Goal: Find specific page/section: Find specific page/section

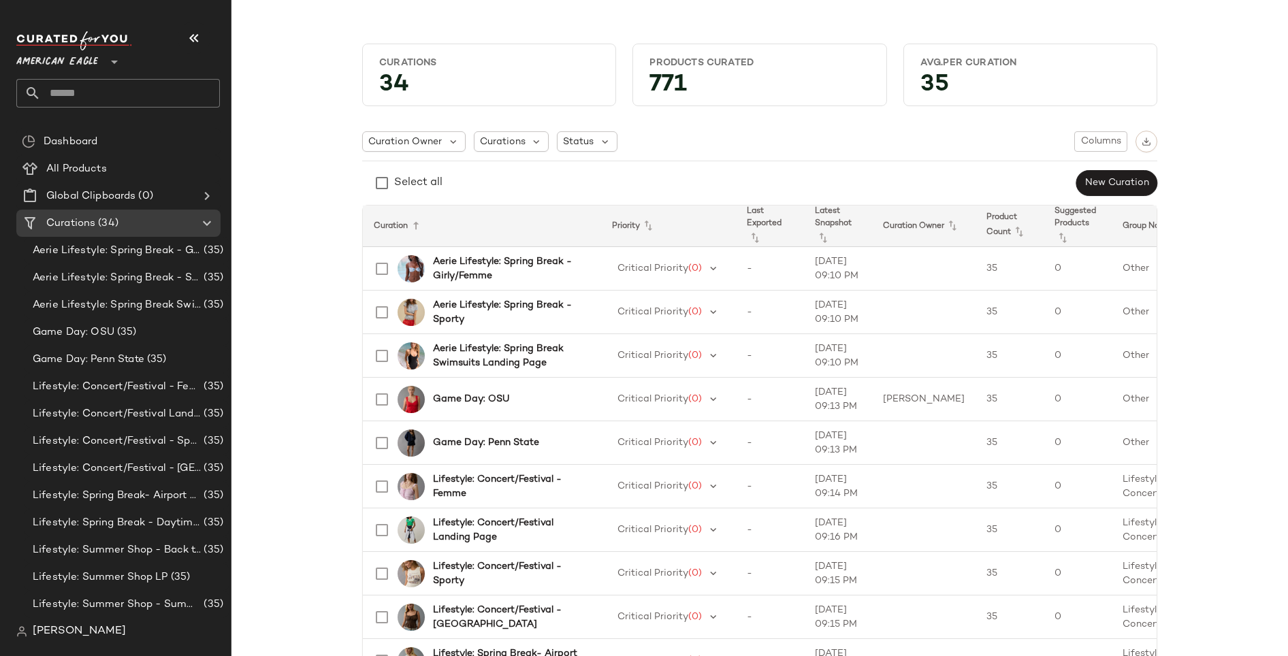
click at [98, 59] on div "American Eagle **" at bounding box center [59, 54] width 87 height 34
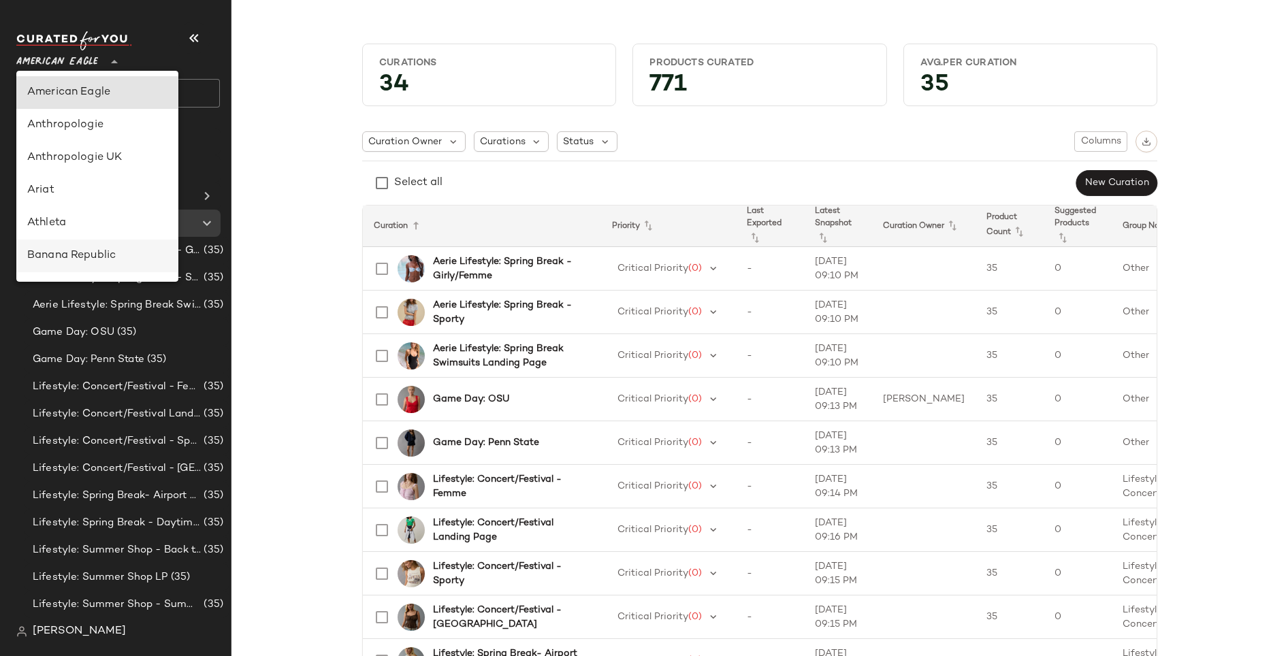
scroll to position [226, 0]
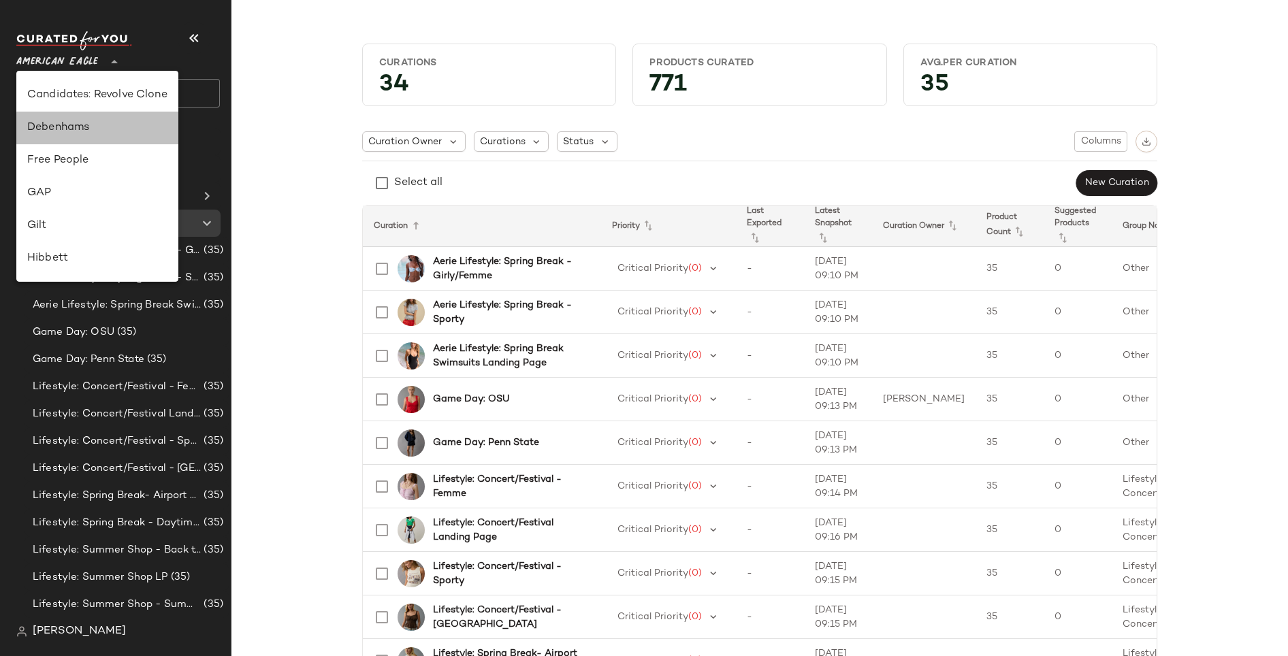
click at [70, 131] on div "Debenhams" at bounding box center [97, 128] width 140 height 16
type input "**"
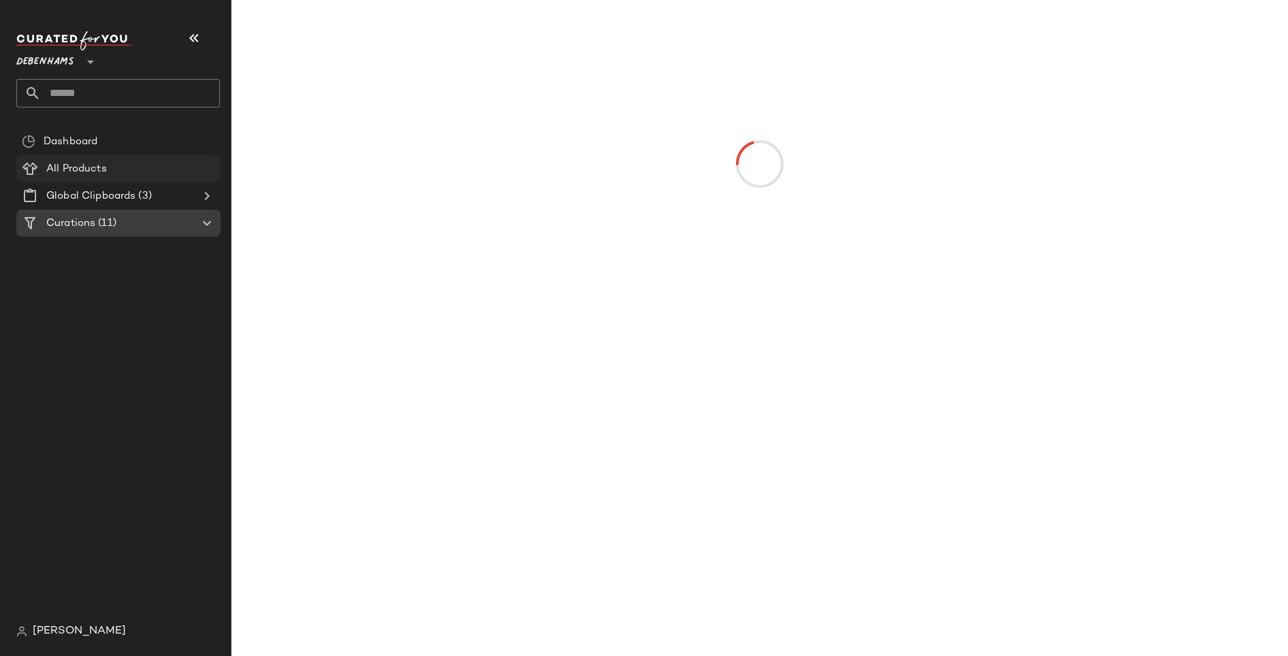
click at [86, 170] on span "All Products" at bounding box center [76, 169] width 61 height 16
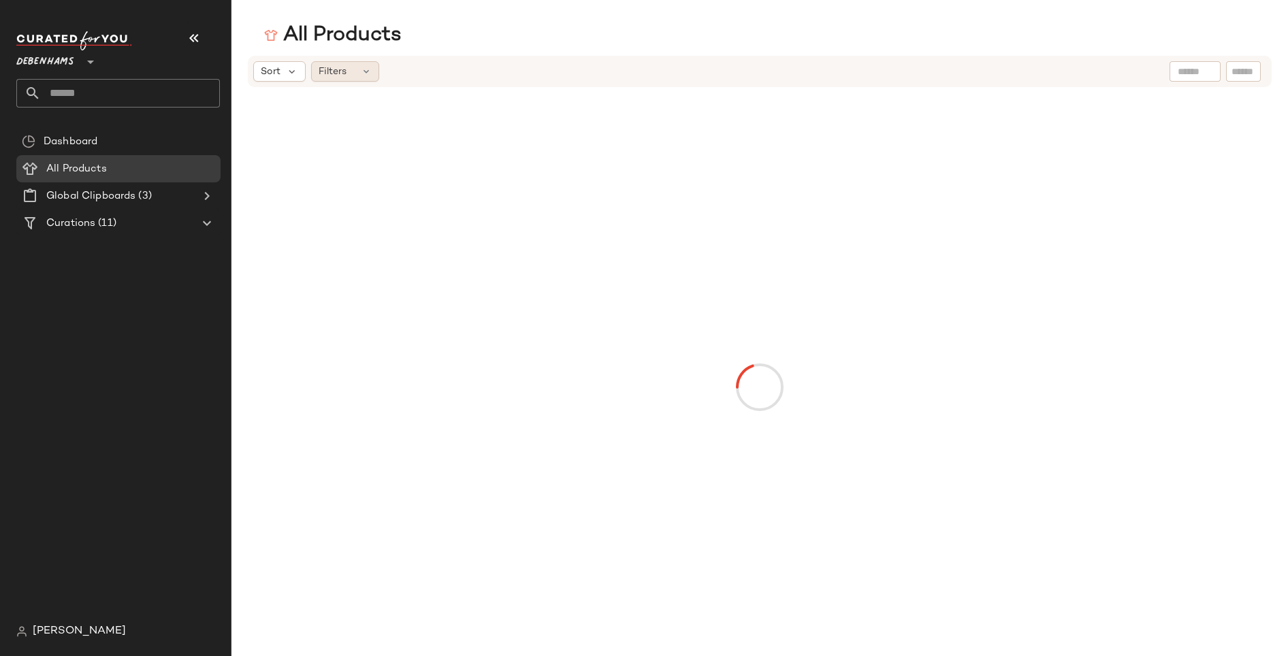
click at [358, 70] on div "Filters" at bounding box center [345, 71] width 68 height 20
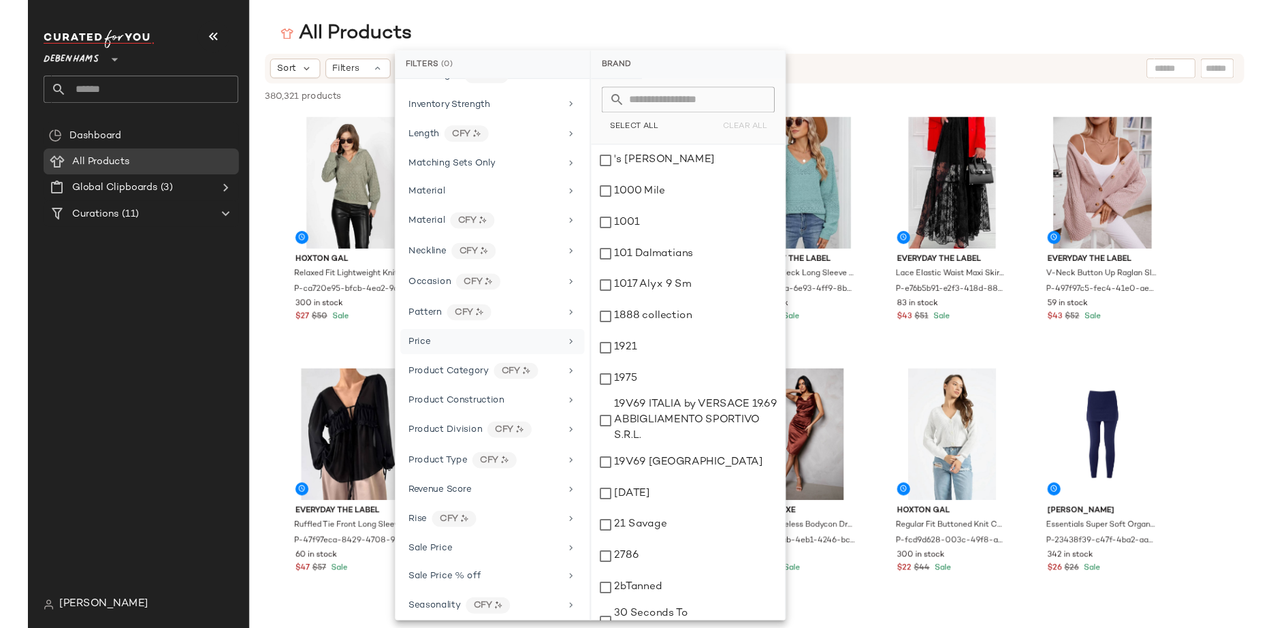
scroll to position [509, 0]
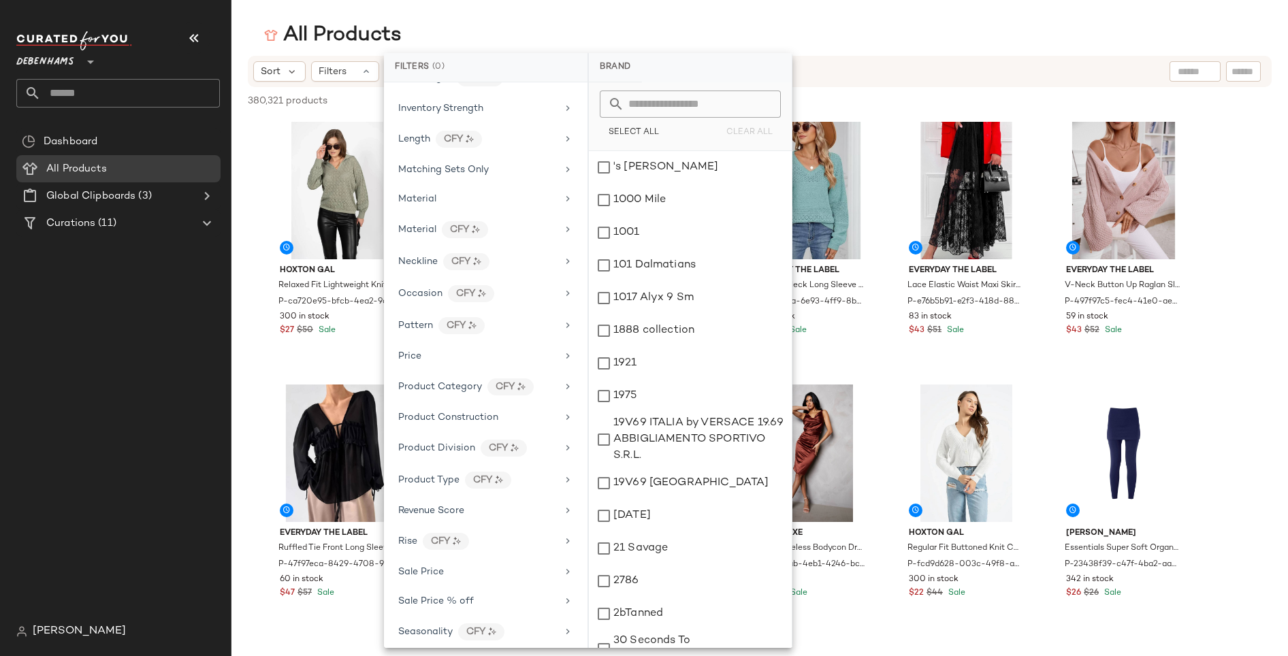
click at [430, 225] on span "Material" at bounding box center [417, 230] width 38 height 10
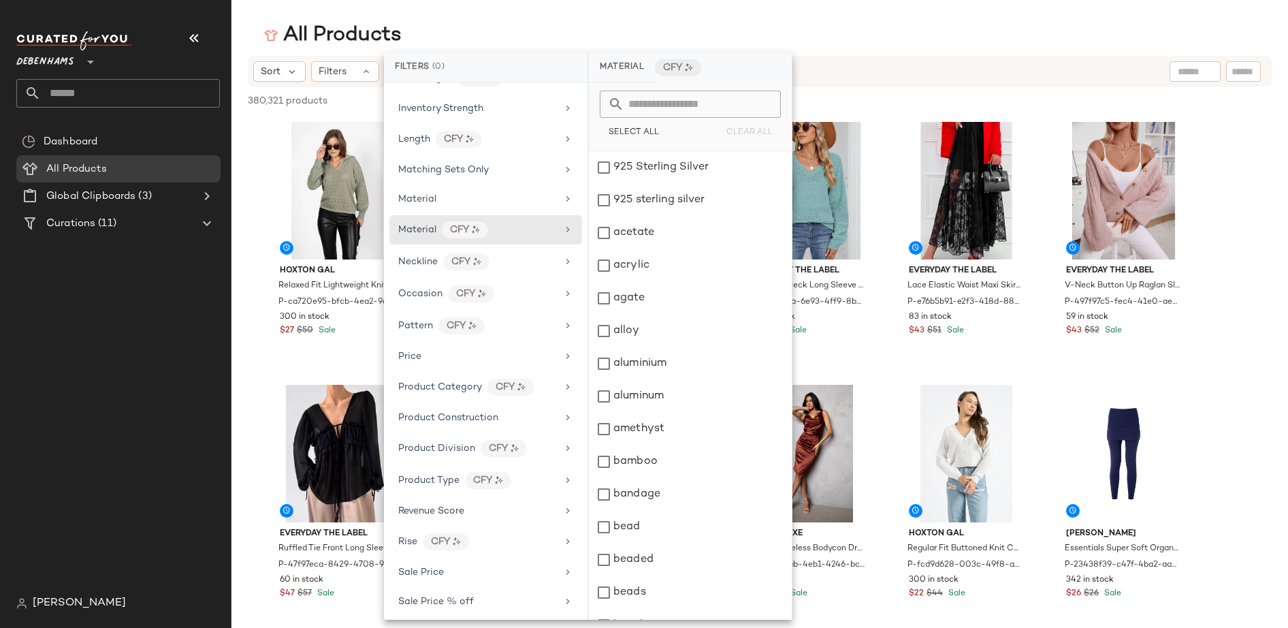
click at [842, 33] on div "All Products" at bounding box center [760, 35] width 1057 height 27
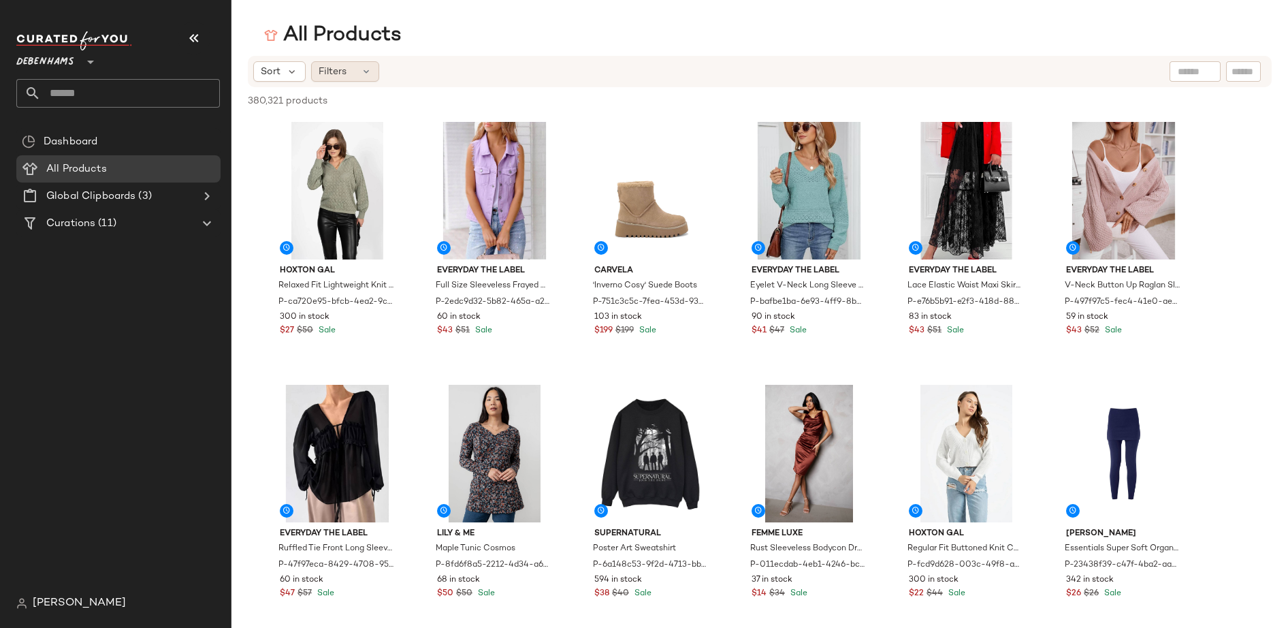
click at [365, 72] on icon at bounding box center [366, 71] width 11 height 11
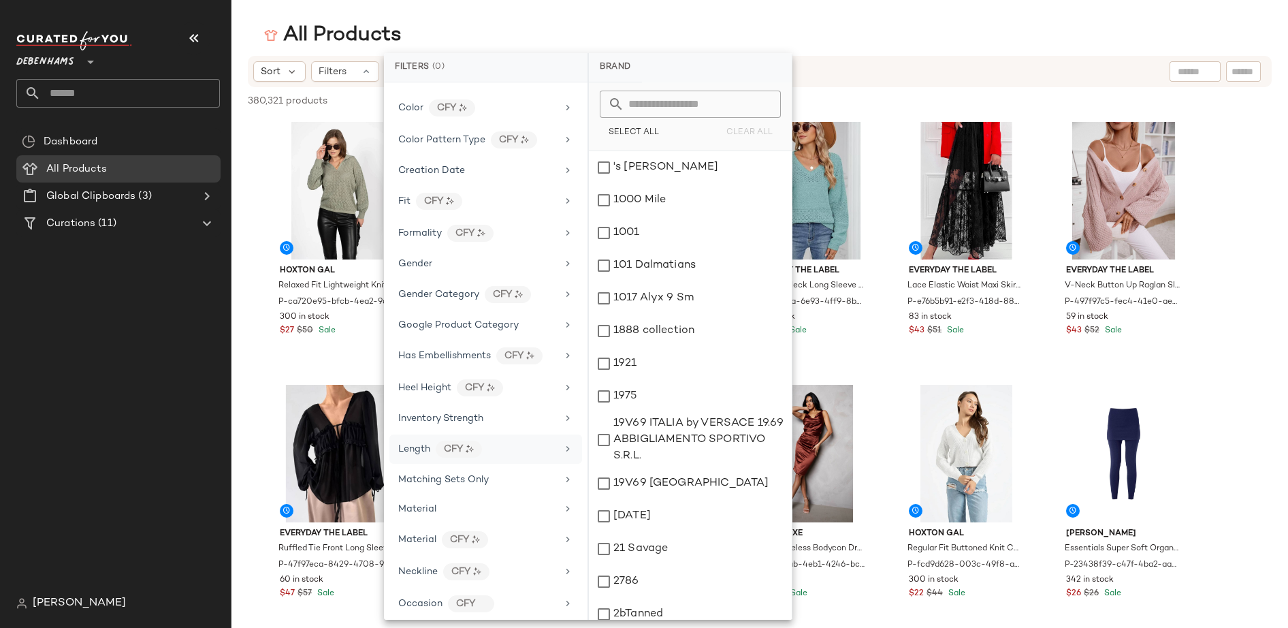
scroll to position [276, 0]
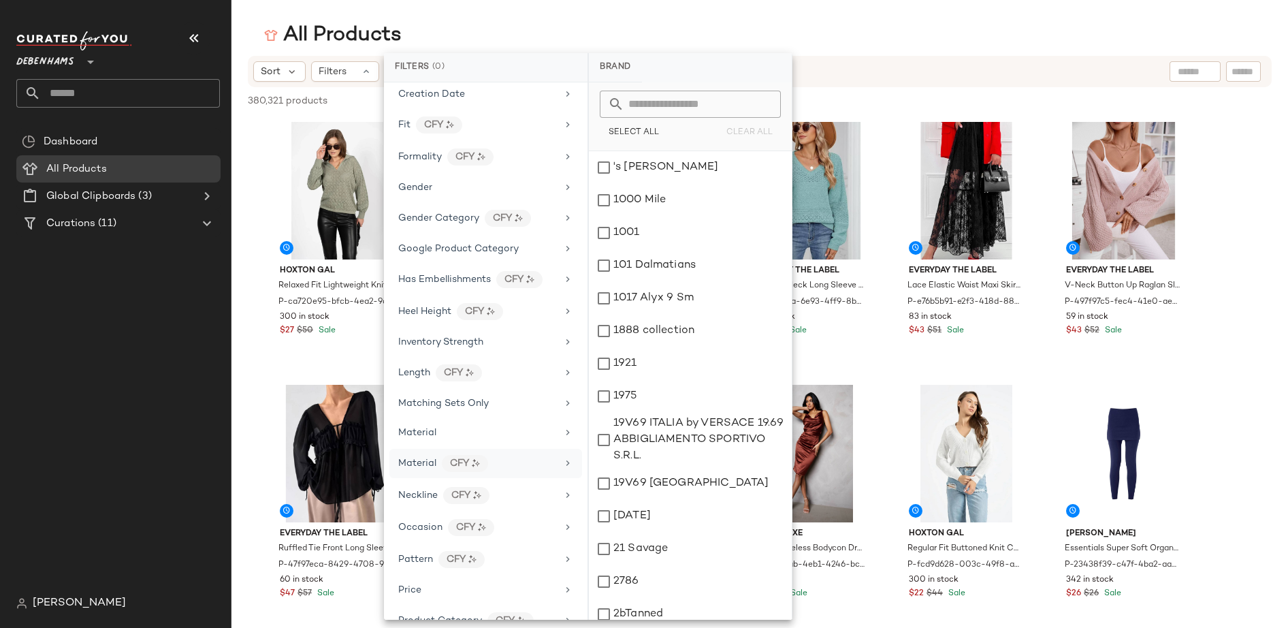
click at [427, 458] on span "Material" at bounding box center [417, 463] width 38 height 10
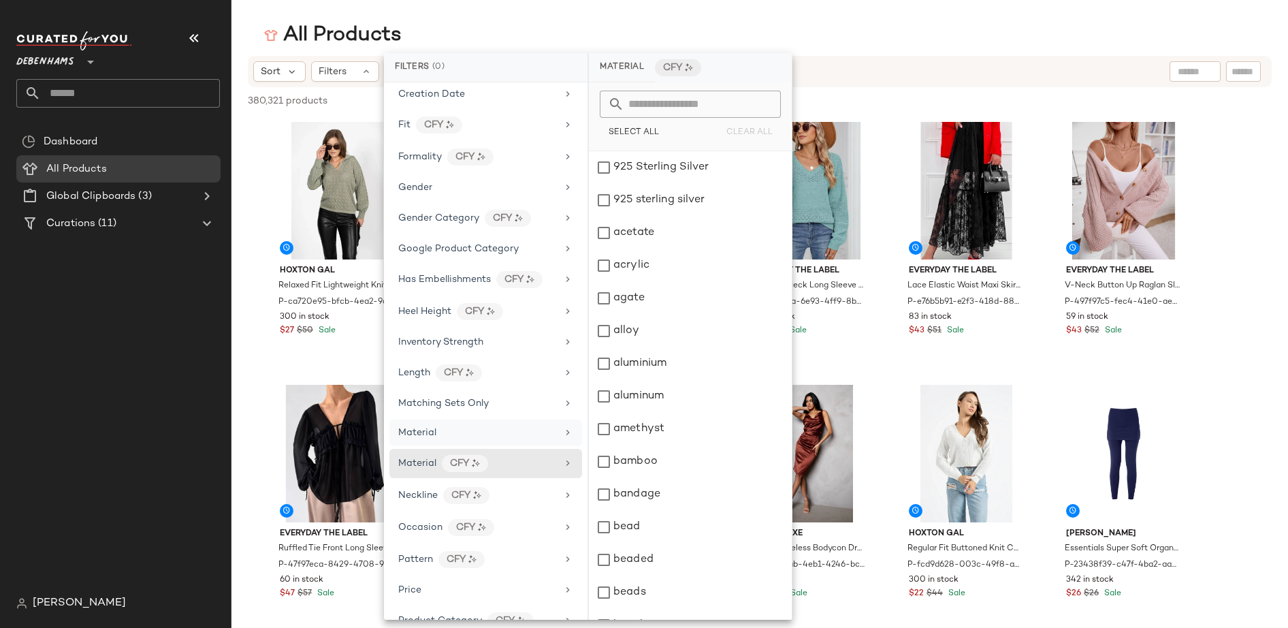
click at [416, 429] on span "Material" at bounding box center [417, 433] width 38 height 10
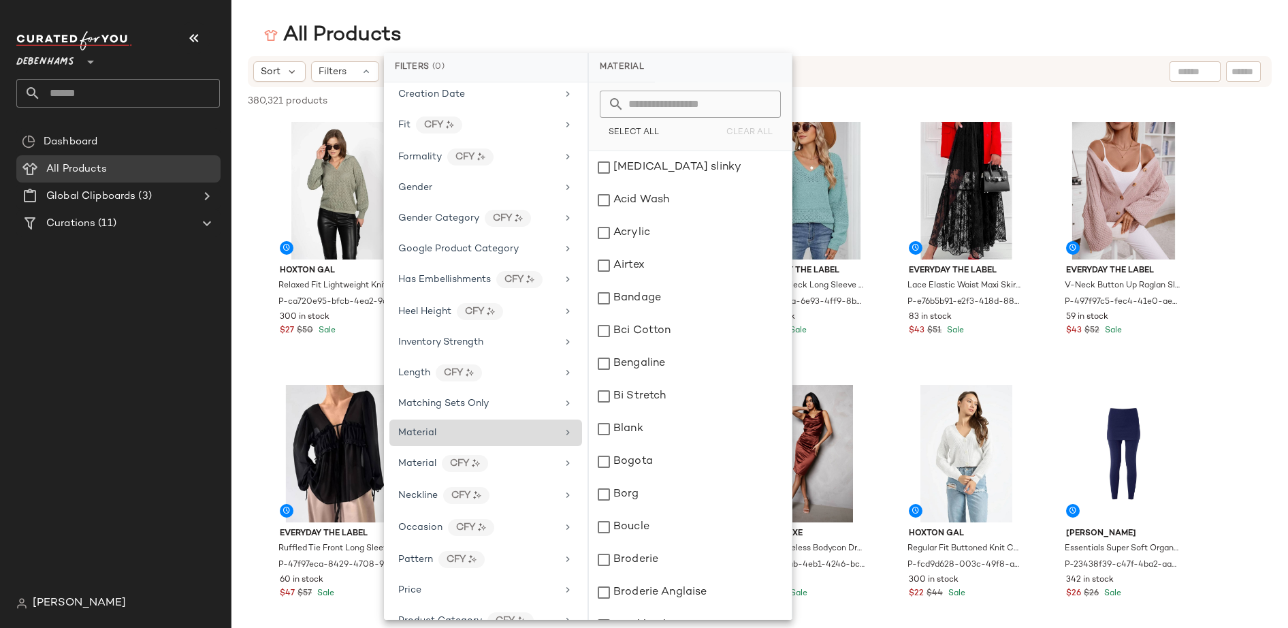
click at [430, 428] on span "Material" at bounding box center [417, 433] width 38 height 10
click at [428, 458] on span "Material" at bounding box center [417, 463] width 38 height 10
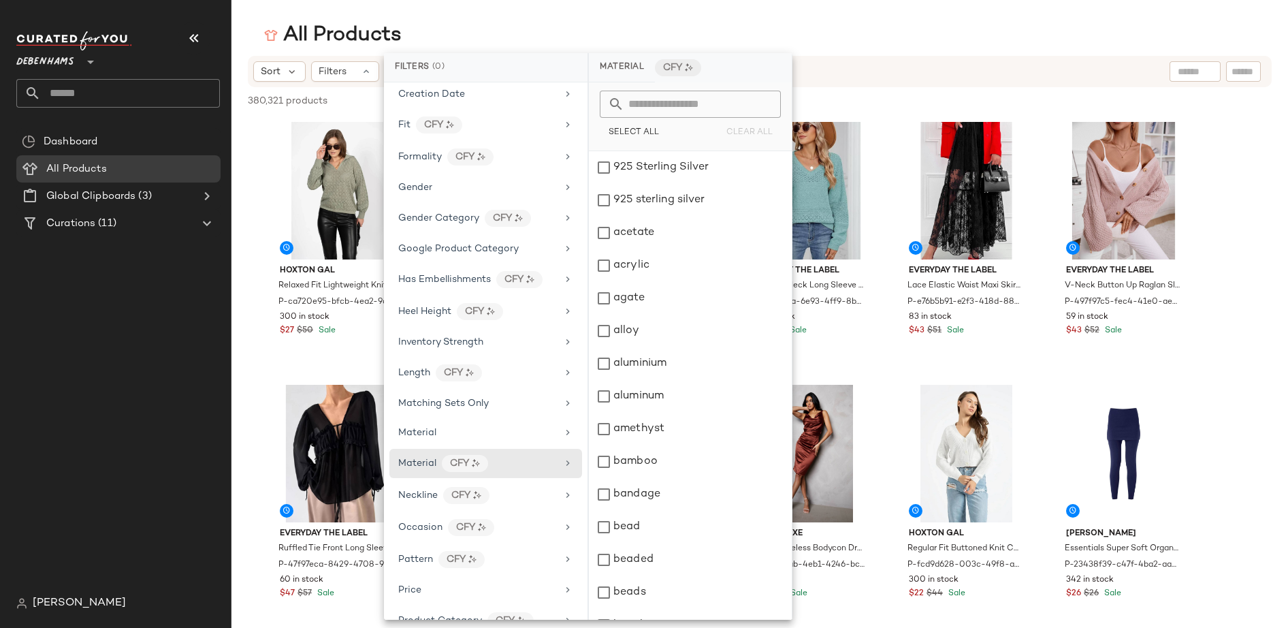
click at [636, 109] on input "text" at bounding box center [698, 104] width 148 height 27
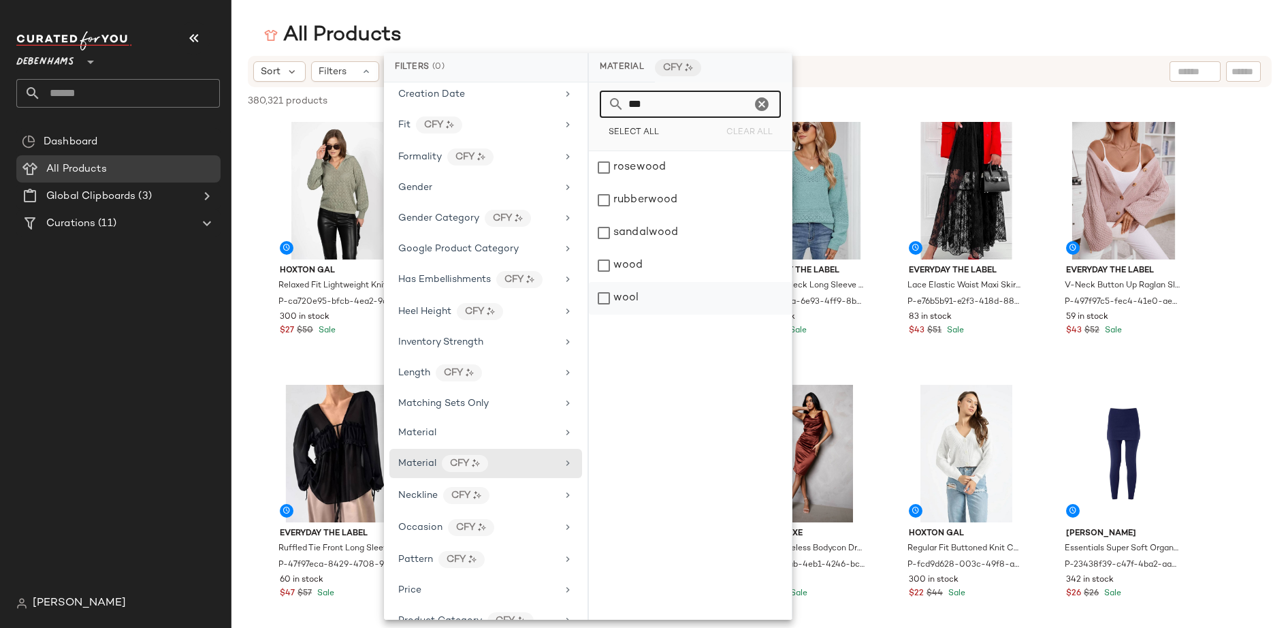
type input "***"
click at [601, 297] on div "wool" at bounding box center [690, 298] width 203 height 33
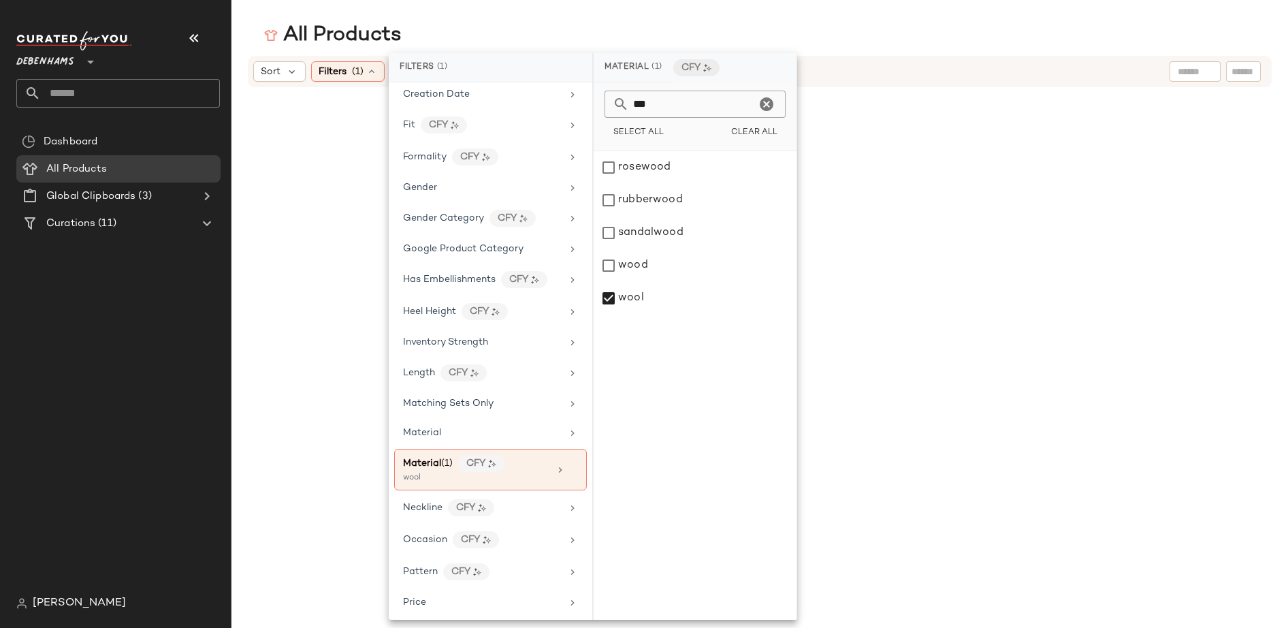
click at [823, 36] on div "All Products" at bounding box center [760, 35] width 1057 height 27
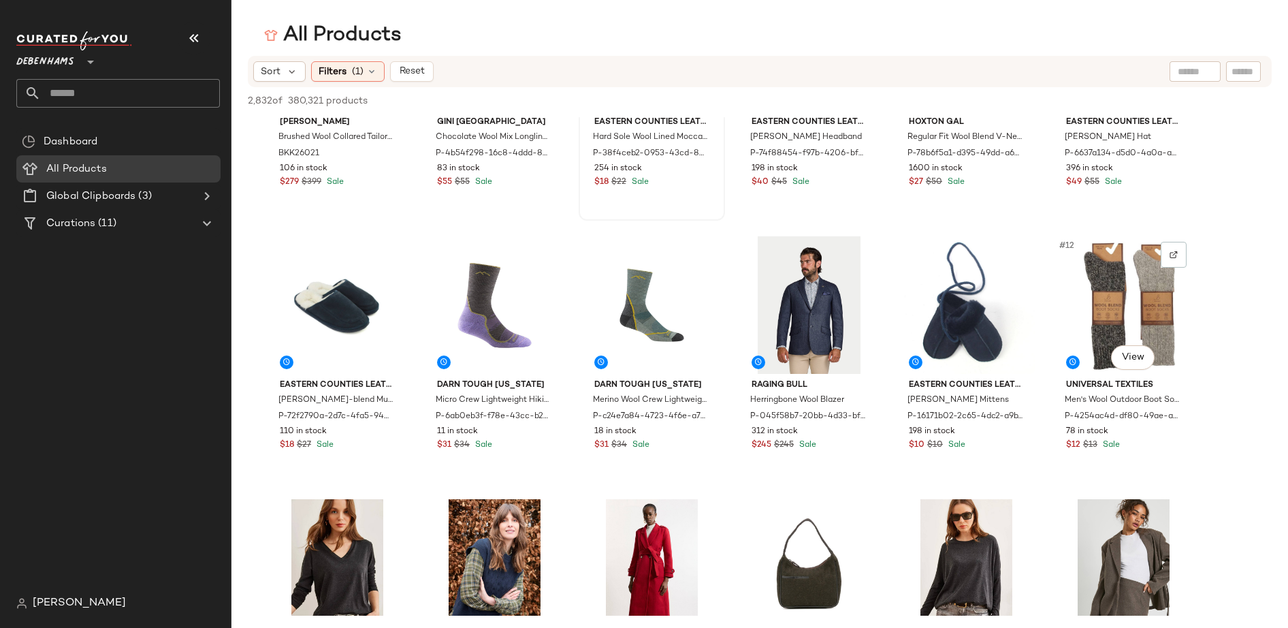
scroll to position [0, 0]
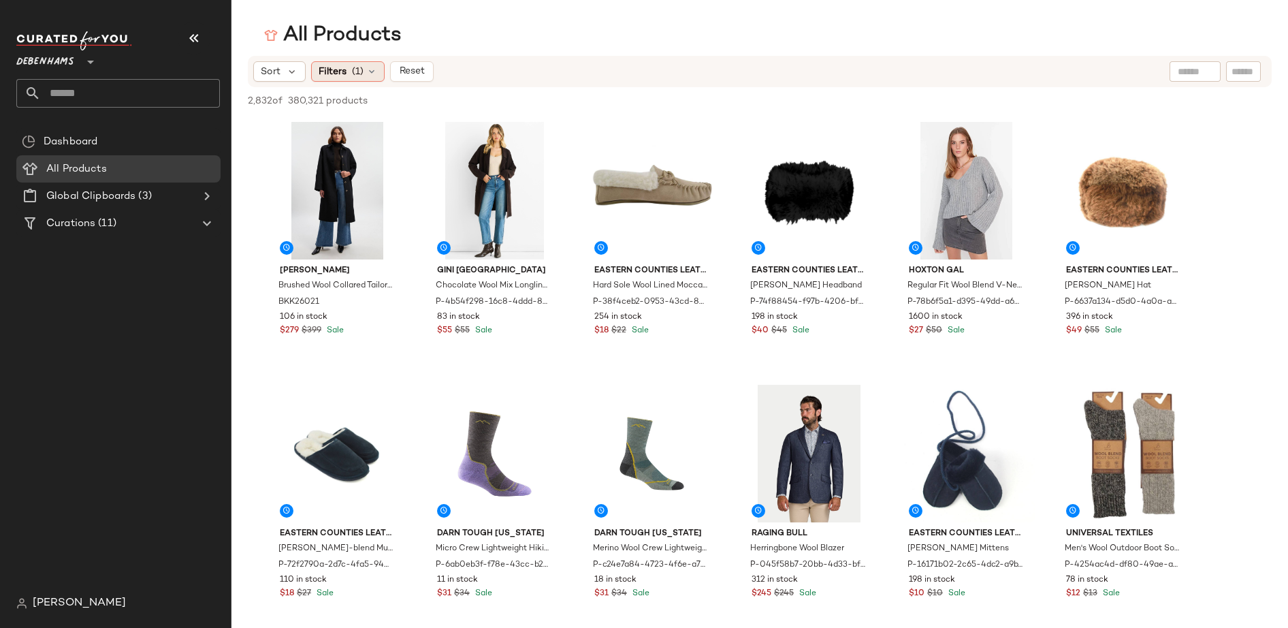
click at [340, 72] on span "Filters" at bounding box center [333, 72] width 28 height 14
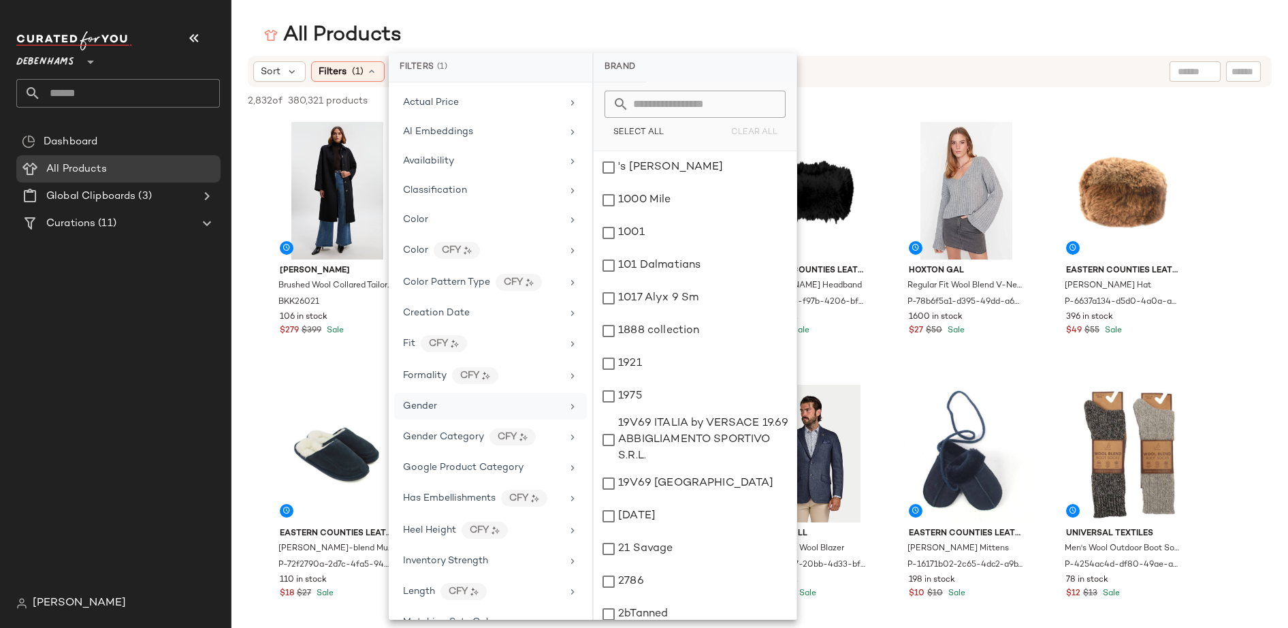
scroll to position [168, 0]
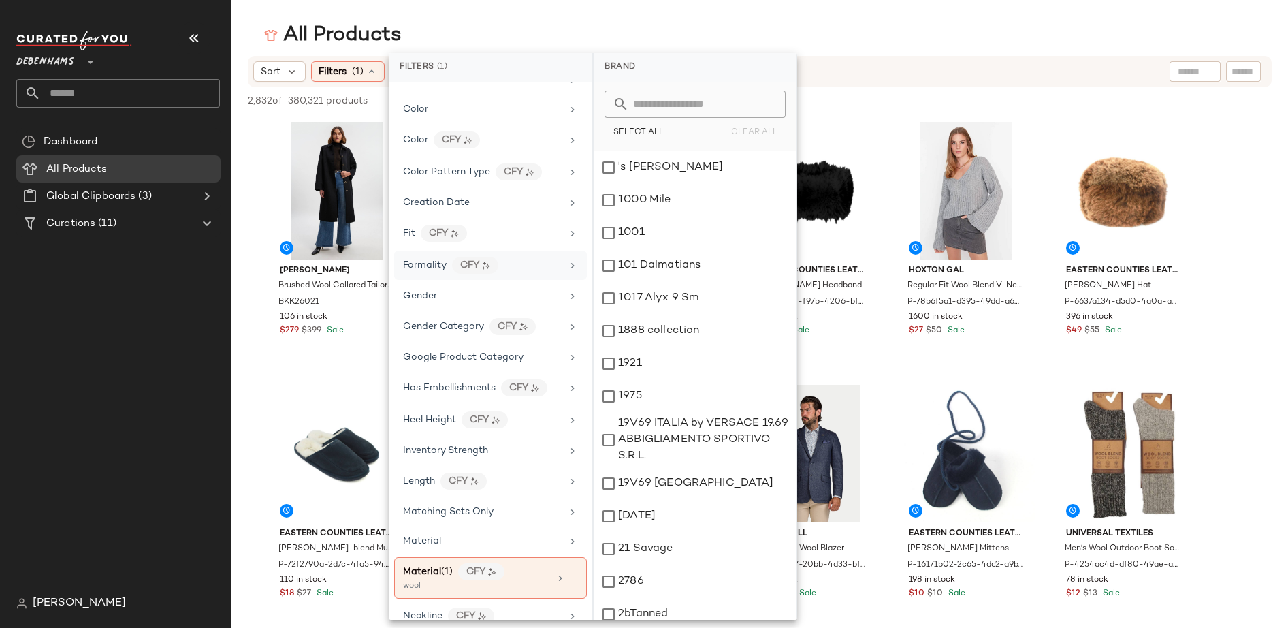
click at [427, 260] on span "Formality" at bounding box center [425, 265] width 44 height 10
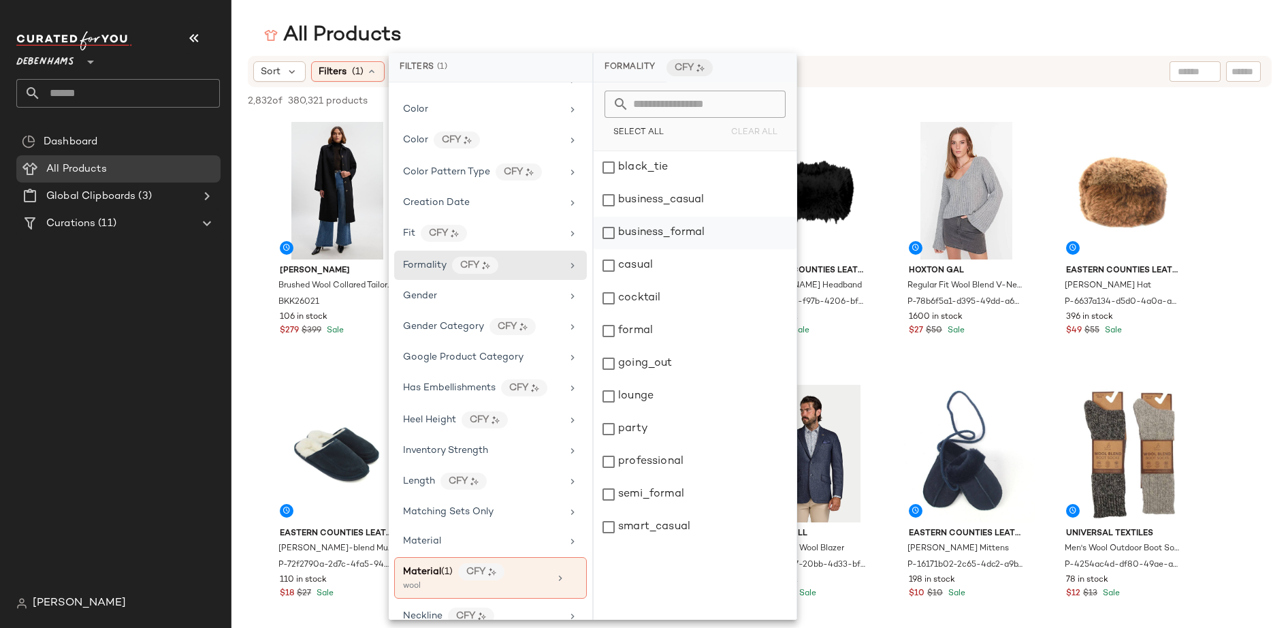
click at [607, 235] on div "business_formal" at bounding box center [695, 233] width 203 height 33
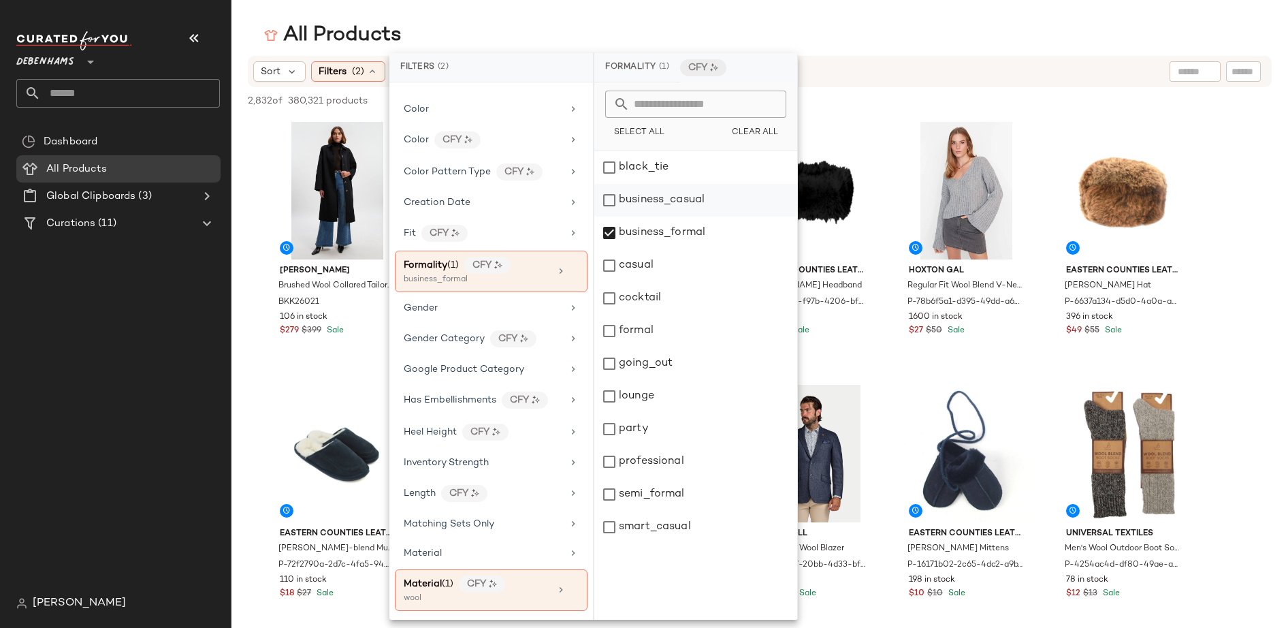
click at [607, 201] on div "business_casual" at bounding box center [695, 200] width 203 height 33
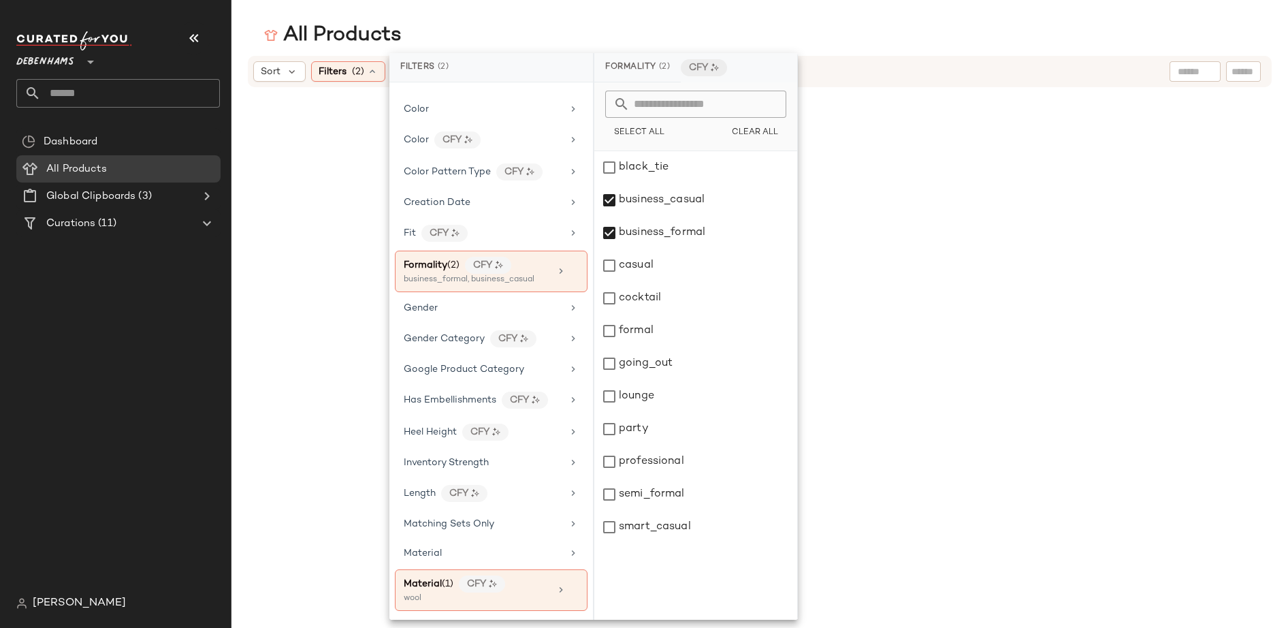
click at [862, 76] on div "Sort Filters (2) Reset" at bounding box center [671, 71] width 836 height 20
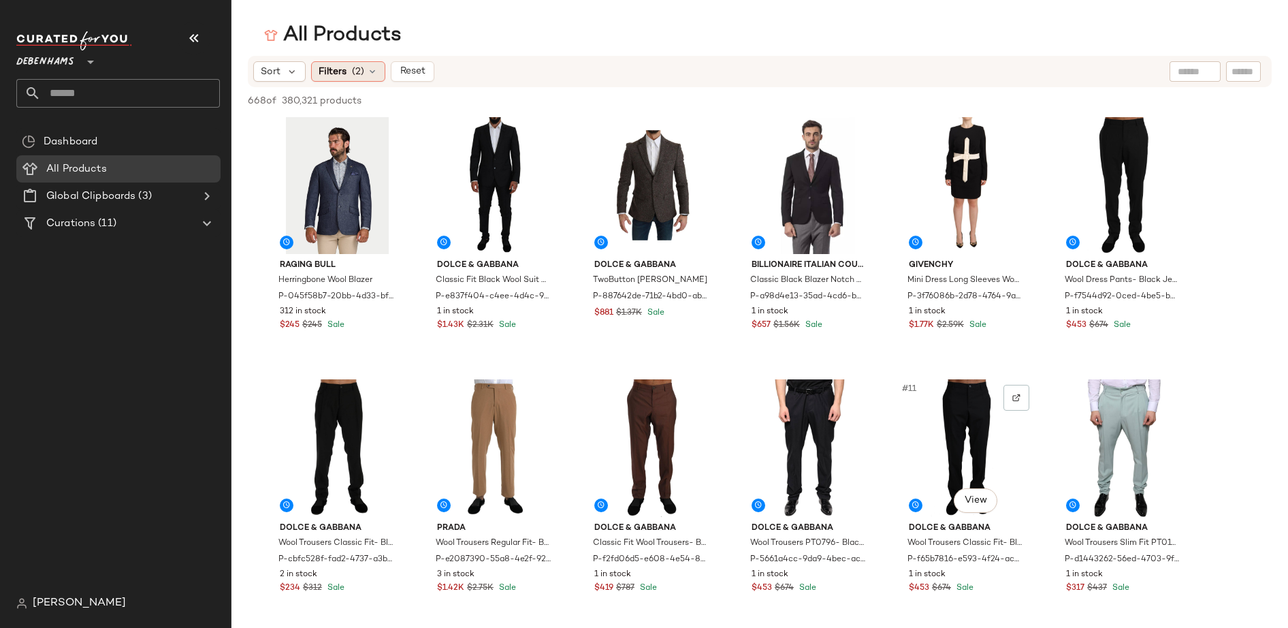
scroll to position [0, 0]
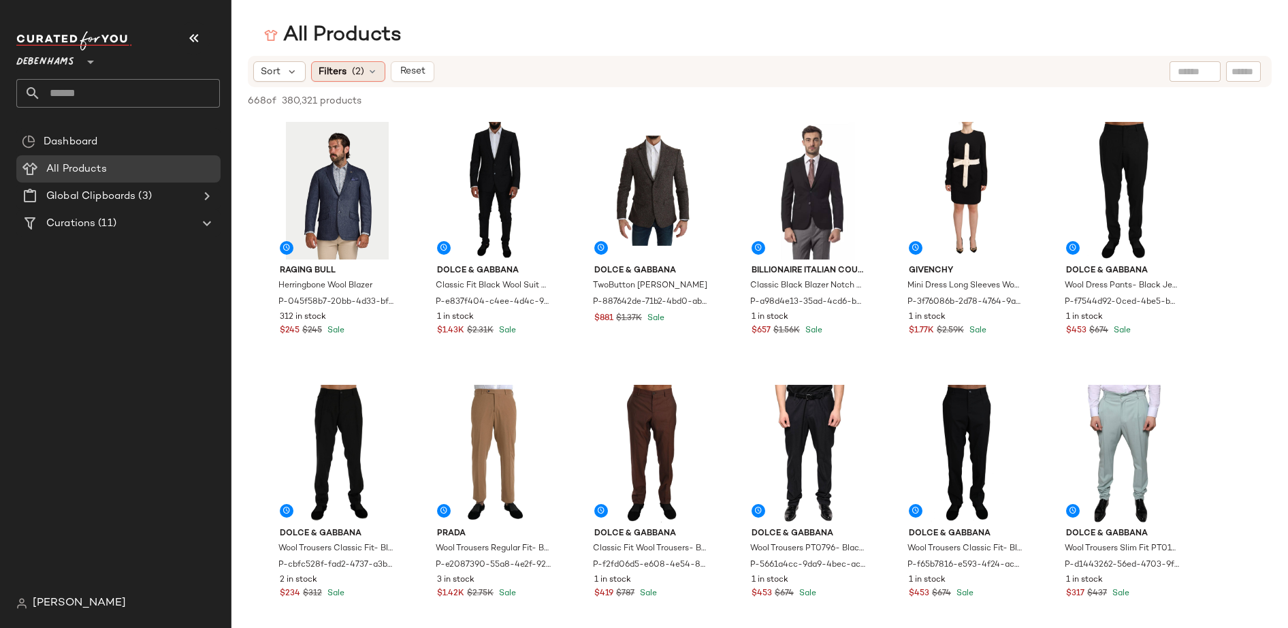
click at [338, 76] on span "Filters" at bounding box center [333, 72] width 28 height 14
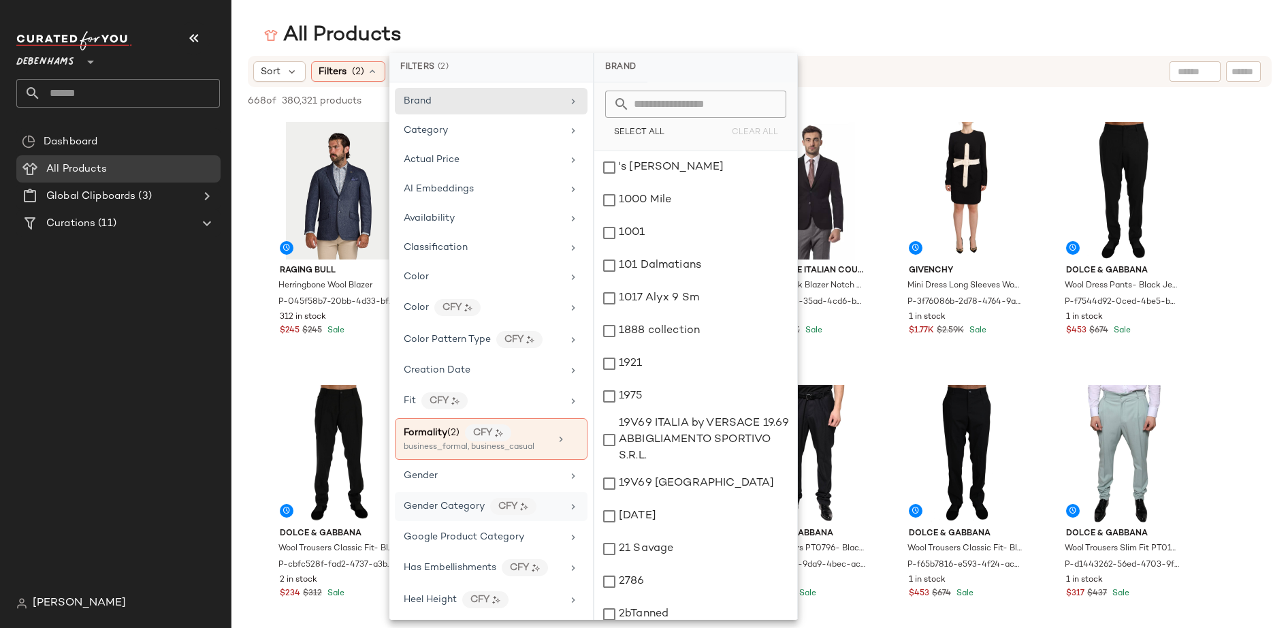
click at [568, 501] on icon at bounding box center [573, 506] width 11 height 11
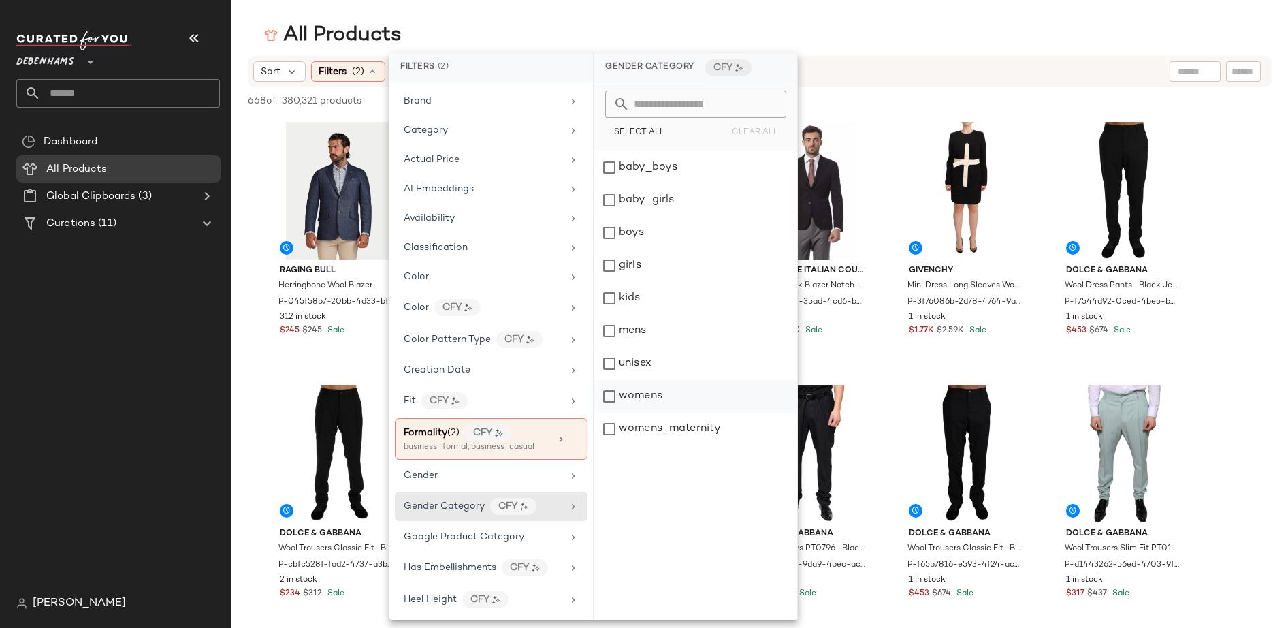
click at [612, 398] on div "womens" at bounding box center [695, 396] width 203 height 33
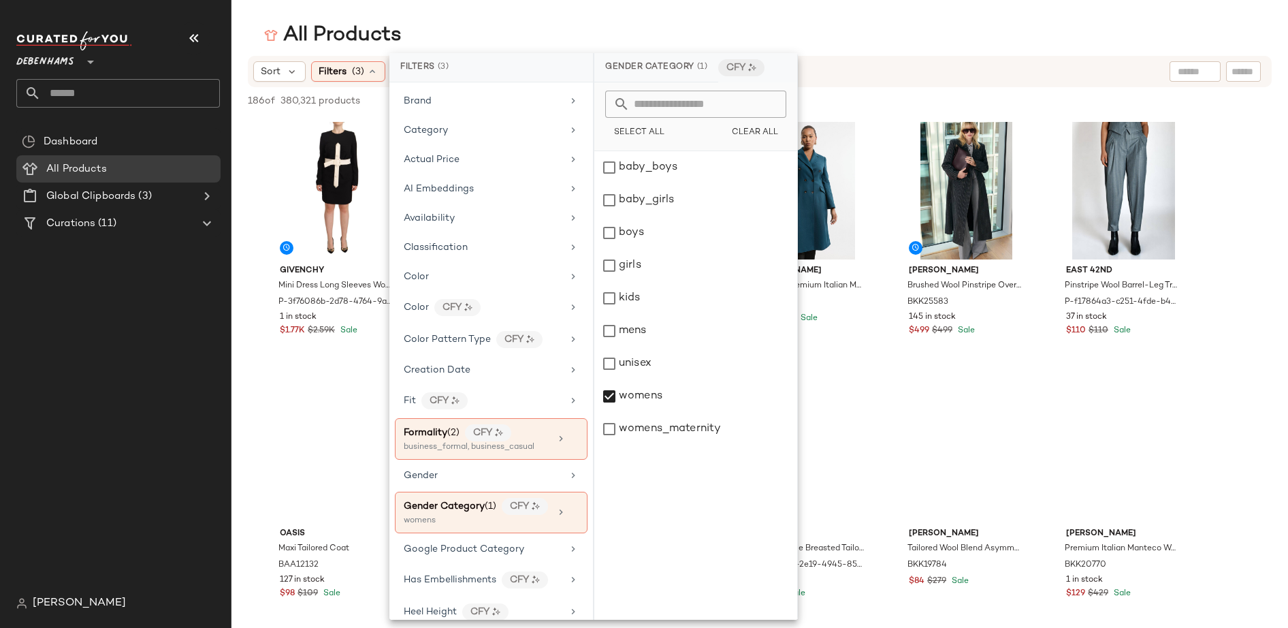
click at [899, 67] on div "Sort Filters (3) Reset" at bounding box center [671, 71] width 836 height 20
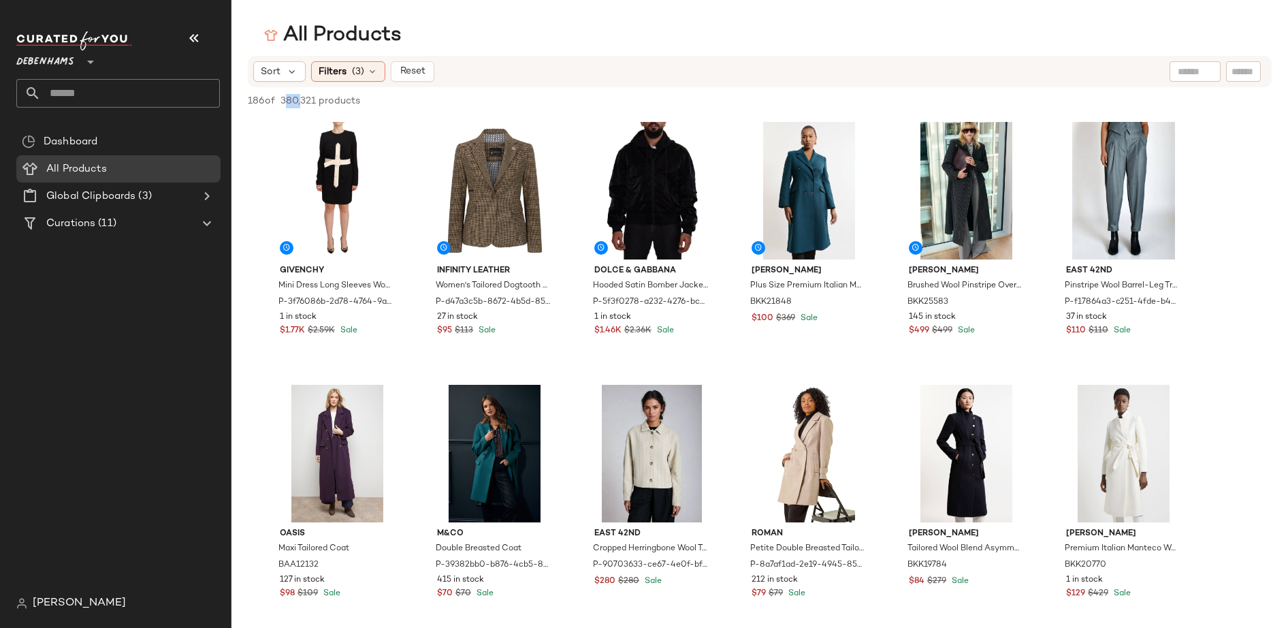
drag, startPoint x: 293, startPoint y: 100, endPoint x: 306, endPoint y: 100, distance: 12.3
click at [302, 101] on span "380,321 products" at bounding box center [321, 101] width 80 height 14
click at [466, 101] on div "186 of 380,321 products • 0 selected Deselect All" at bounding box center [760, 102] width 1057 height 30
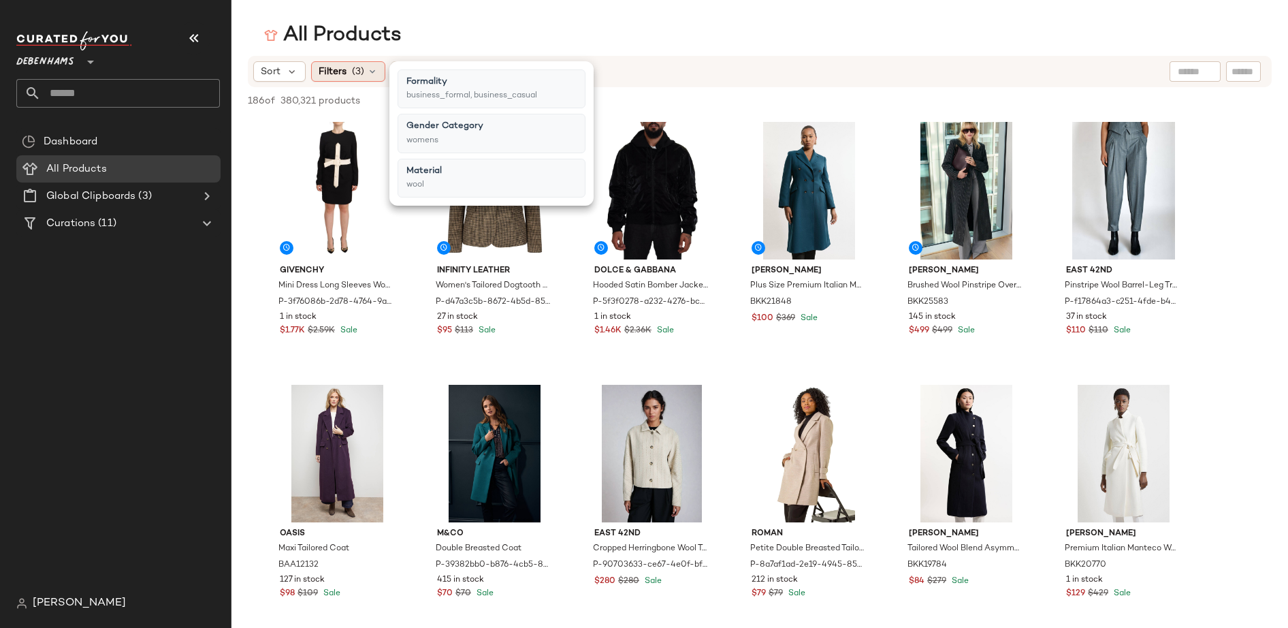
click at [373, 70] on icon at bounding box center [372, 71] width 11 height 11
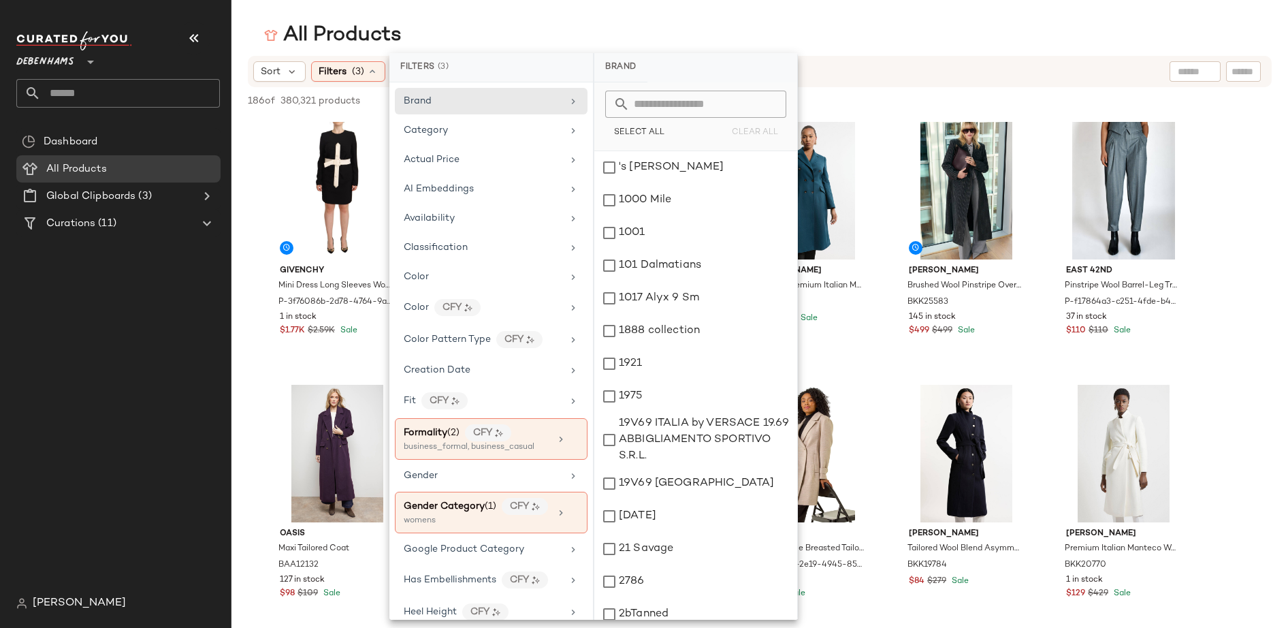
click at [58, 59] on span "Debenhams" at bounding box center [45, 58] width 58 height 25
click at [52, 61] on span "Debenhams" at bounding box center [45, 58] width 58 height 25
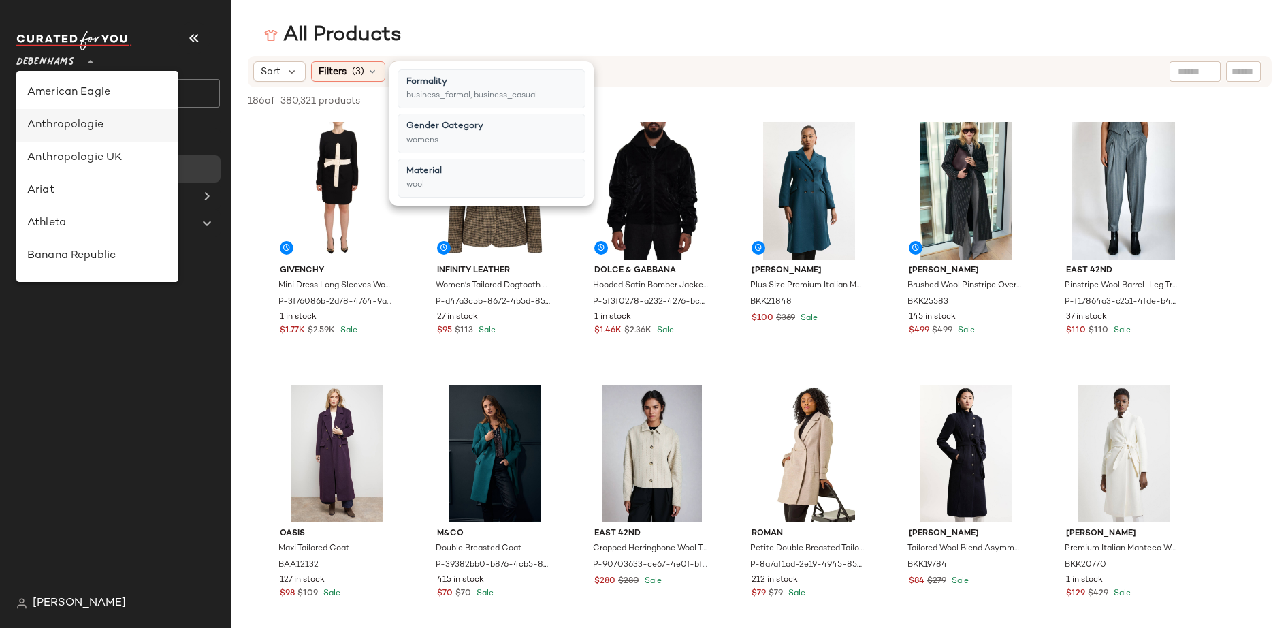
click at [70, 125] on div "Anthropologie" at bounding box center [97, 125] width 140 height 16
type input "**"
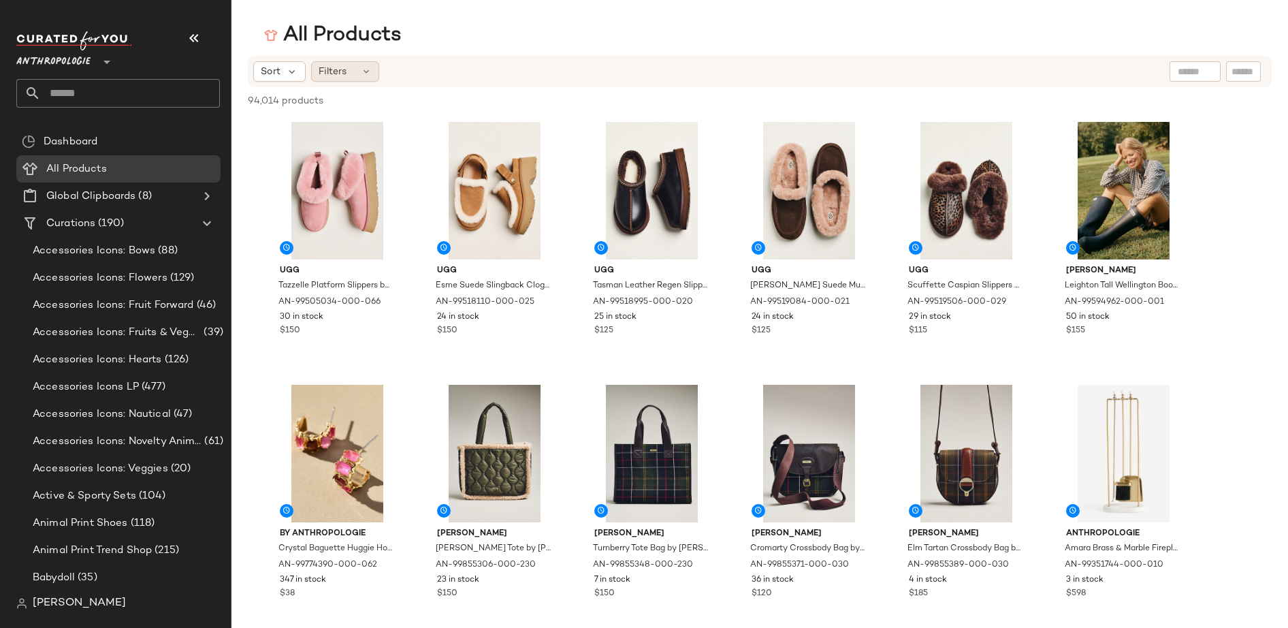
click at [330, 72] on span "Filters" at bounding box center [333, 72] width 28 height 14
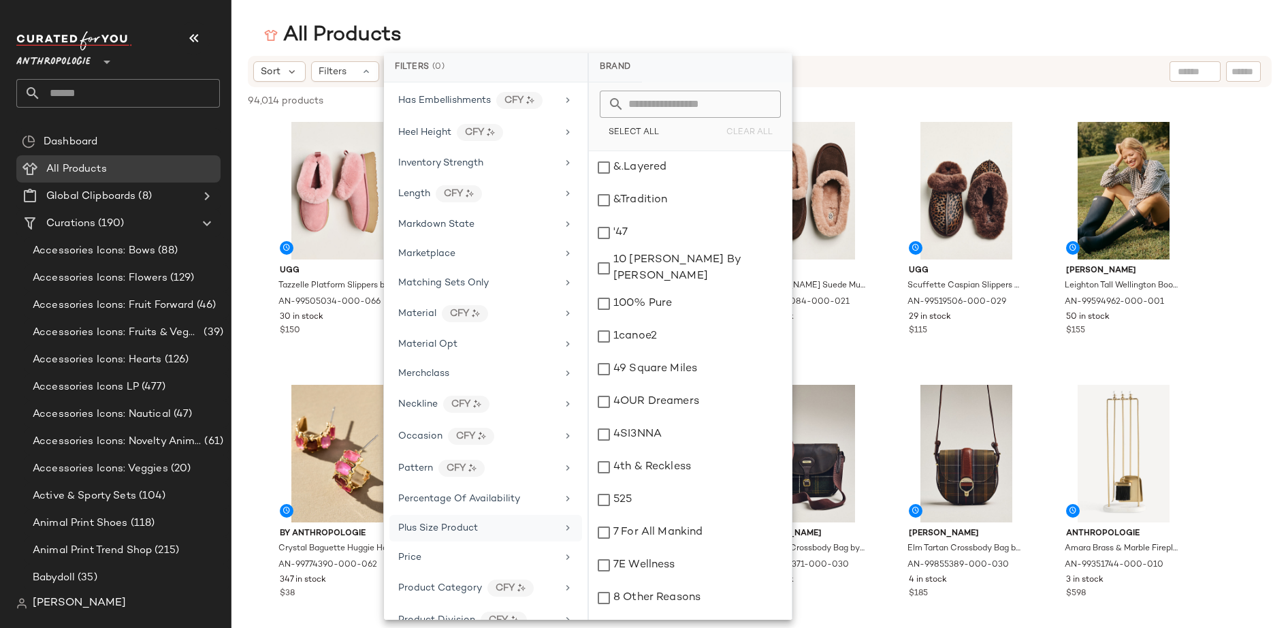
scroll to position [456, 0]
click at [425, 462] on span "Pattern" at bounding box center [415, 467] width 35 height 10
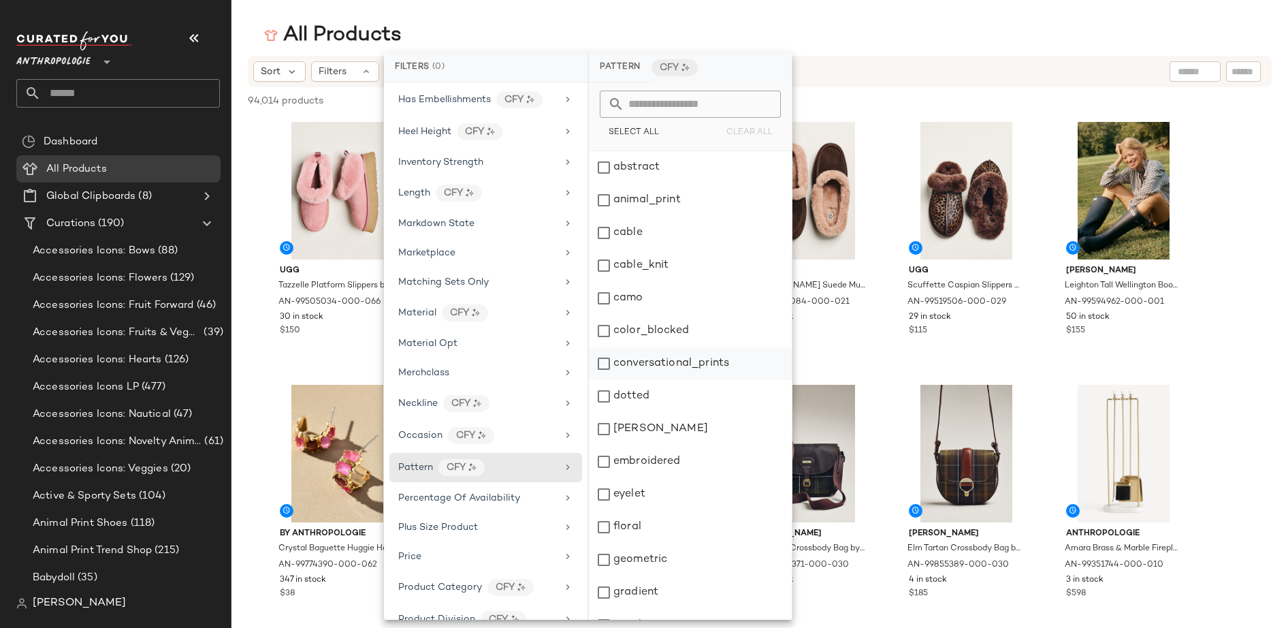
click at [603, 363] on div "conversational_prints" at bounding box center [690, 363] width 203 height 33
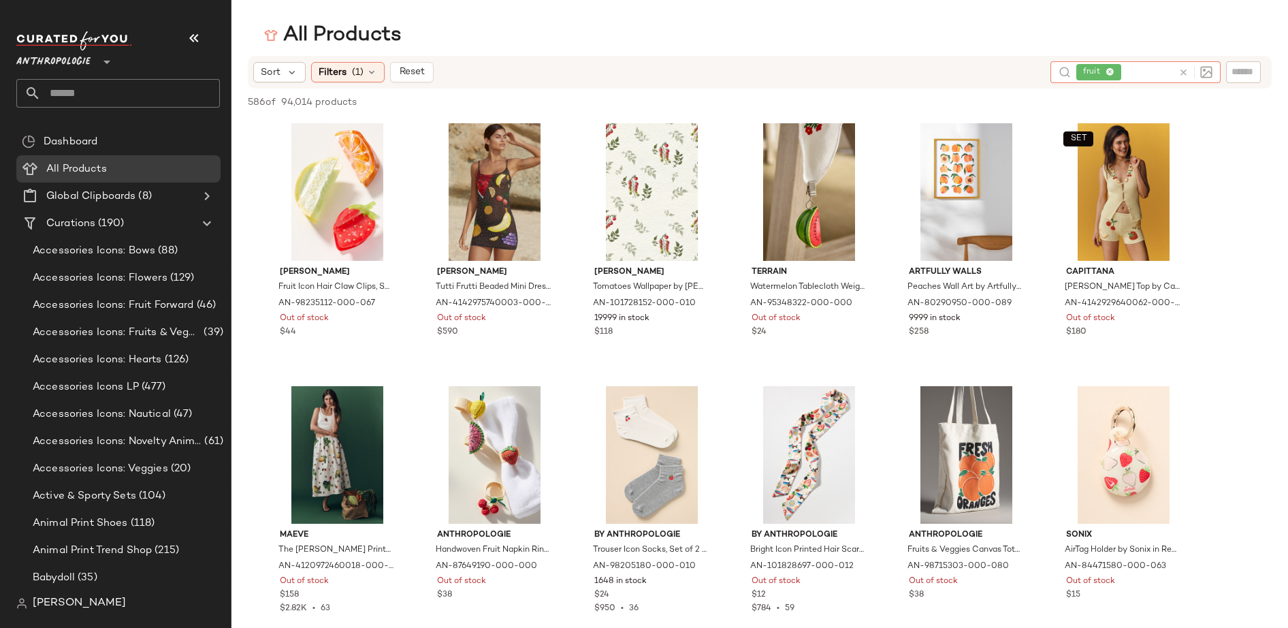
click at [1111, 72] on icon at bounding box center [1110, 72] width 9 height 9
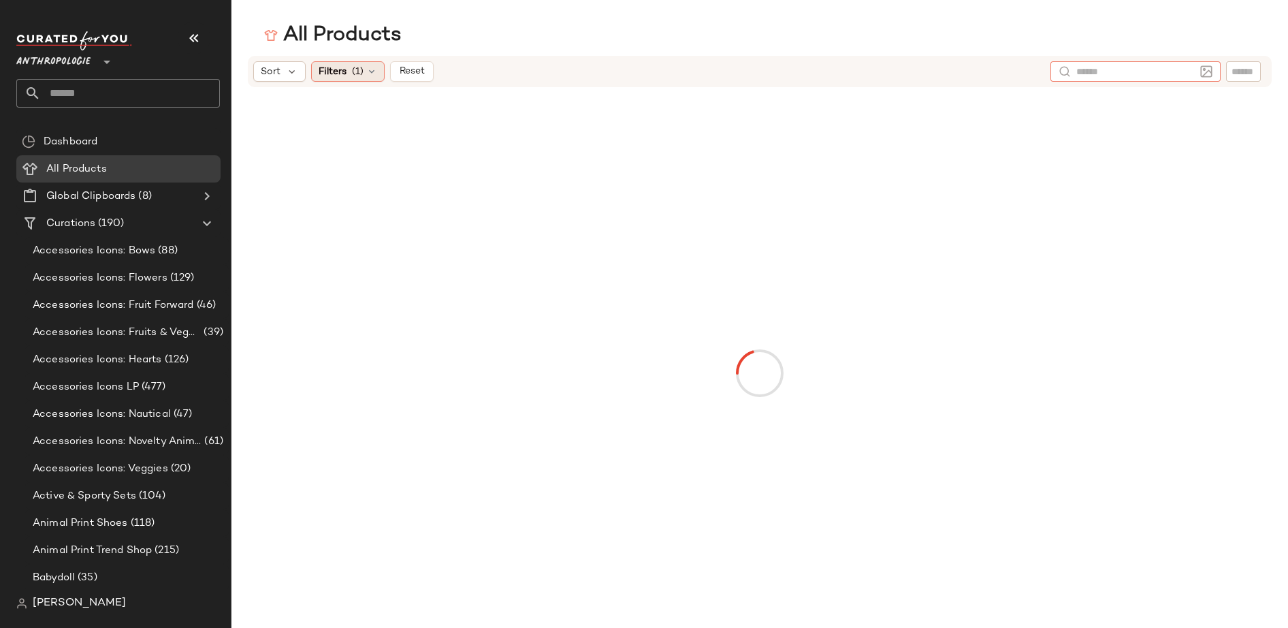
click at [350, 69] on div "Filters (1)" at bounding box center [348, 71] width 74 height 20
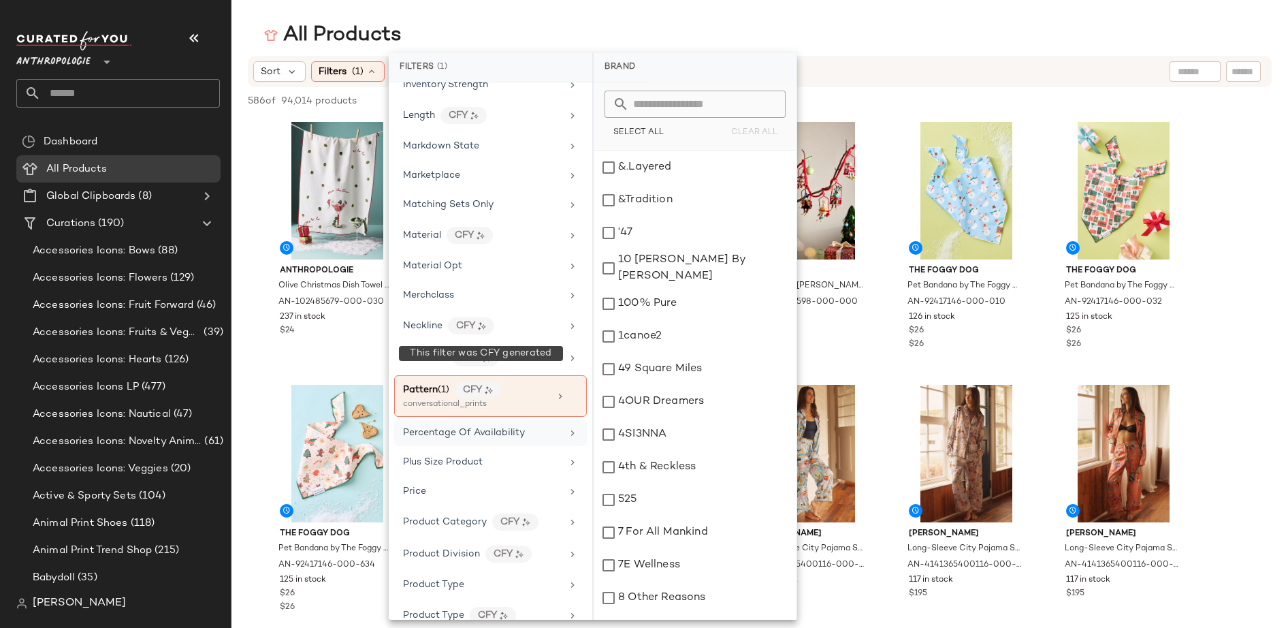
scroll to position [539, 0]
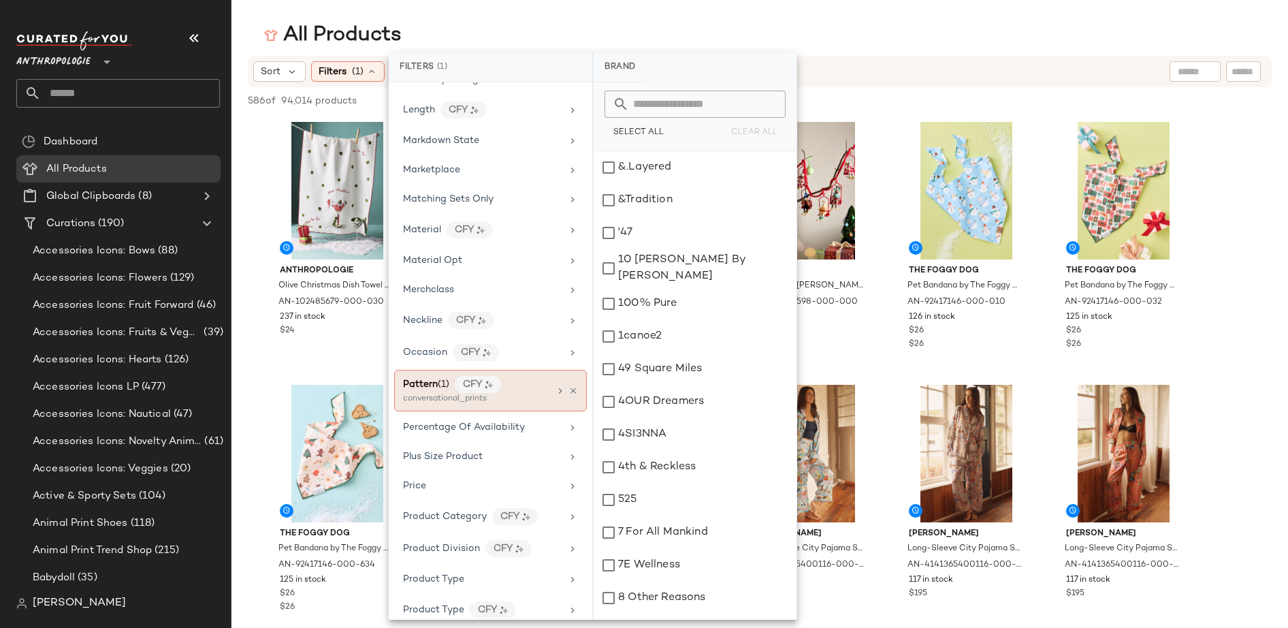
click at [555, 385] on icon at bounding box center [560, 390] width 11 height 11
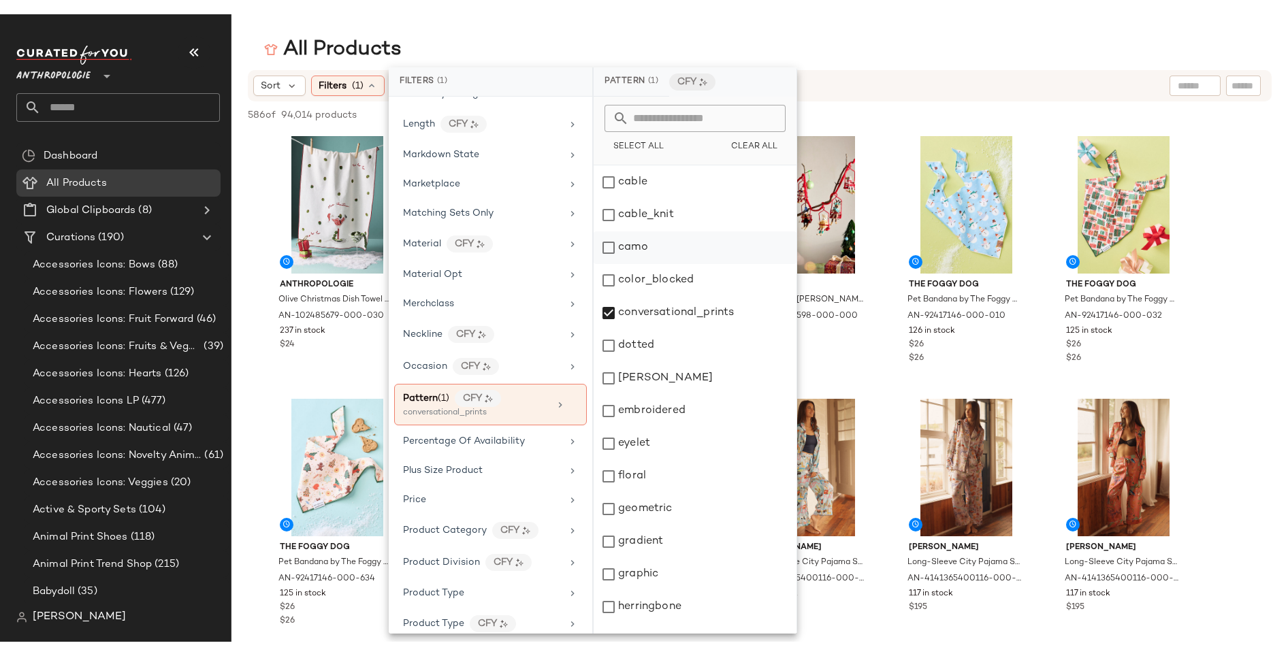
scroll to position [0, 0]
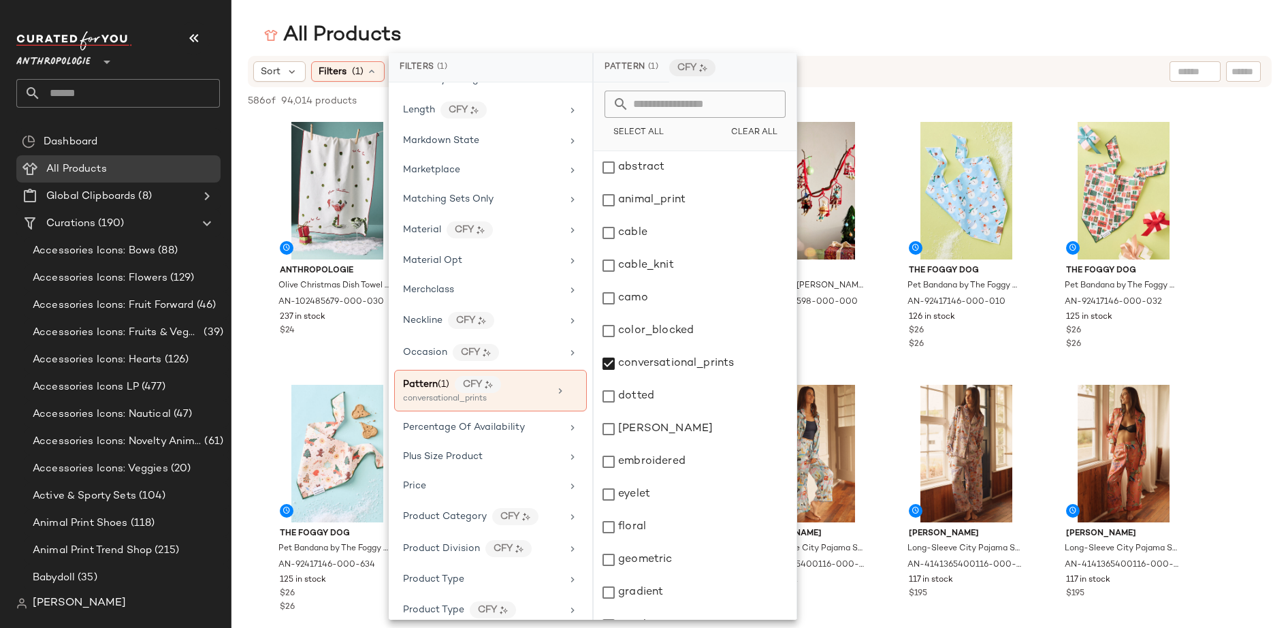
click at [938, 84] on div "Sort Filters (1) Reset" at bounding box center [760, 71] width 1024 height 31
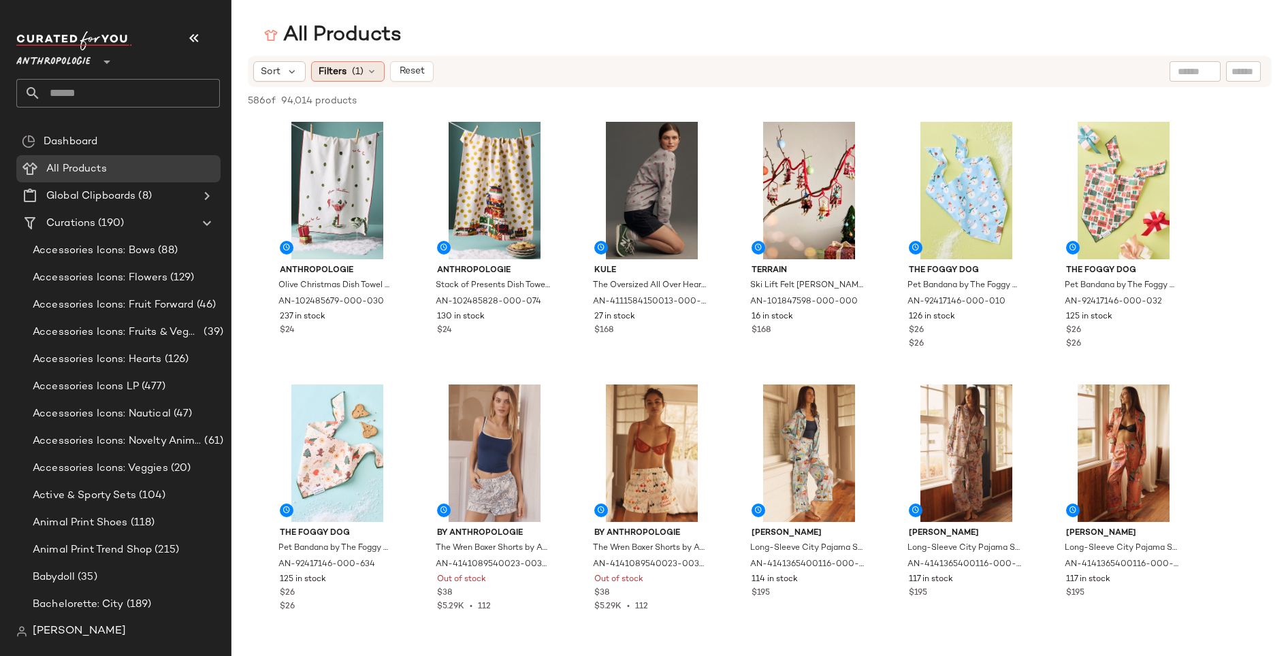
click at [371, 72] on icon at bounding box center [371, 71] width 11 height 11
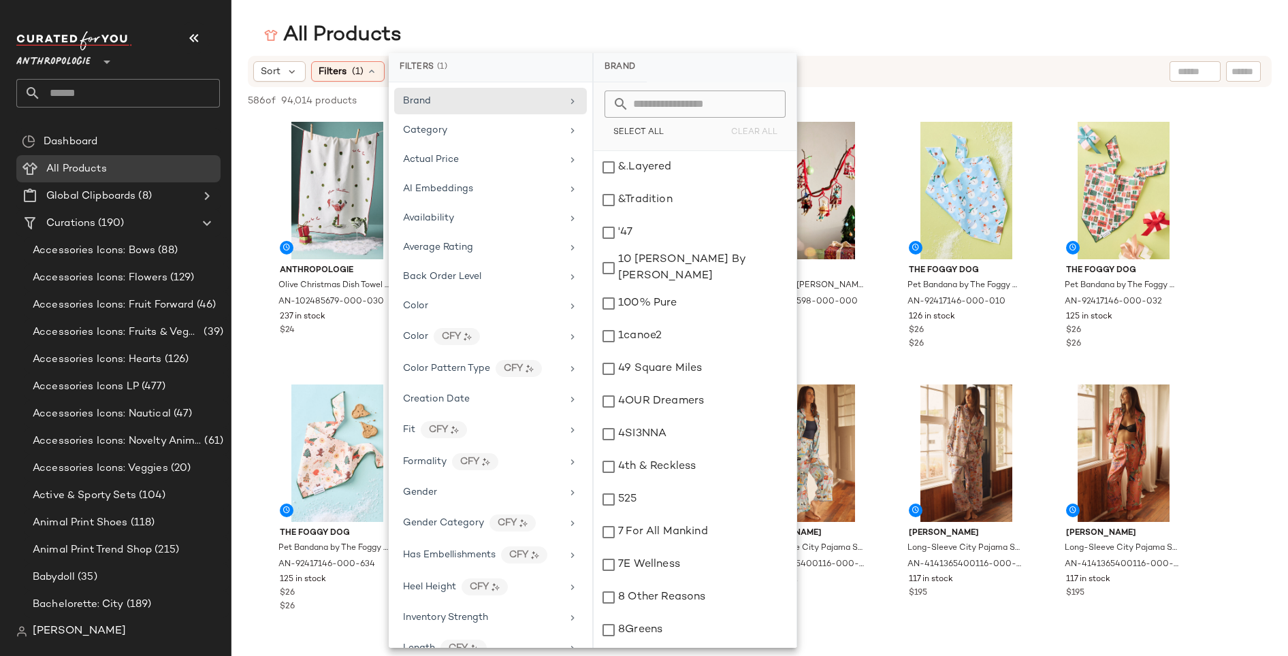
click at [82, 61] on span "Anthropologie" at bounding box center [53, 58] width 74 height 25
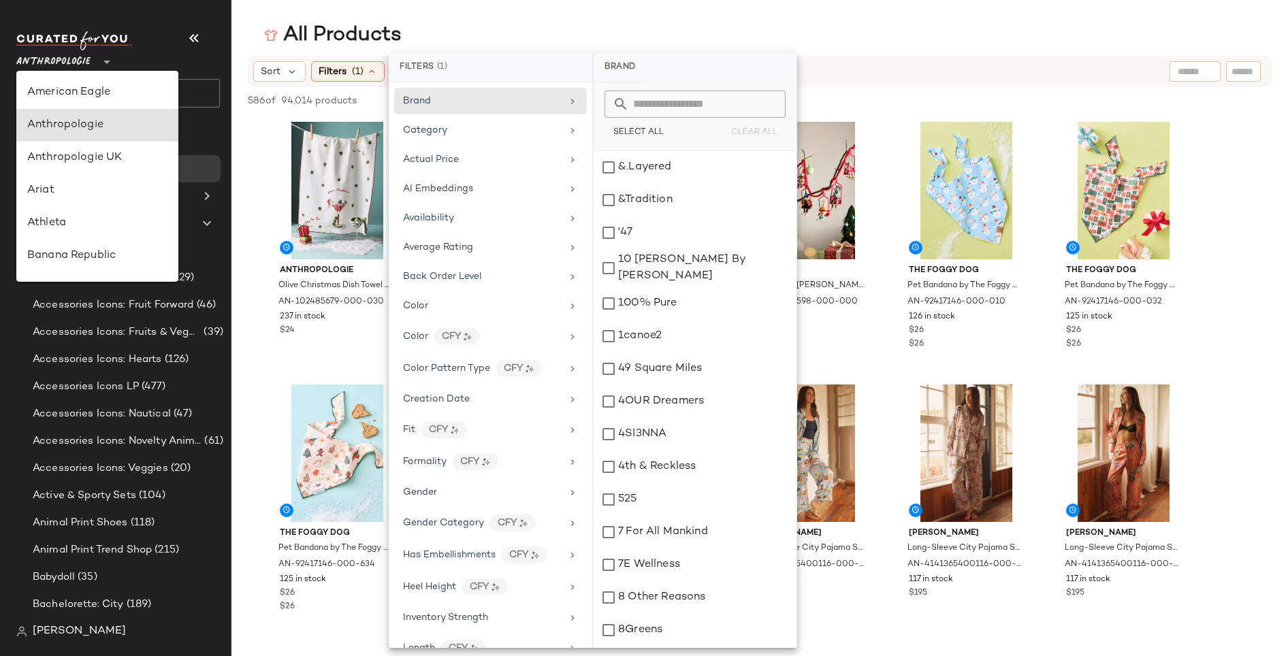
scroll to position [556, 0]
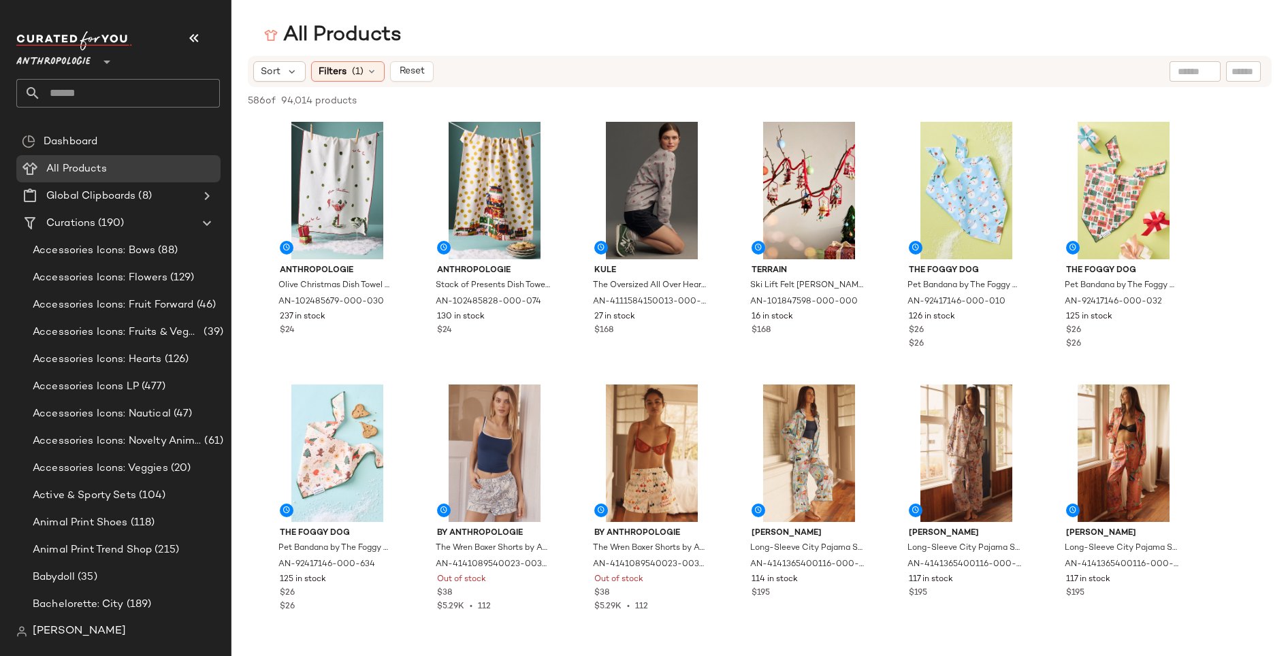
click at [69, 53] on span "Anthropologie" at bounding box center [53, 58] width 74 height 25
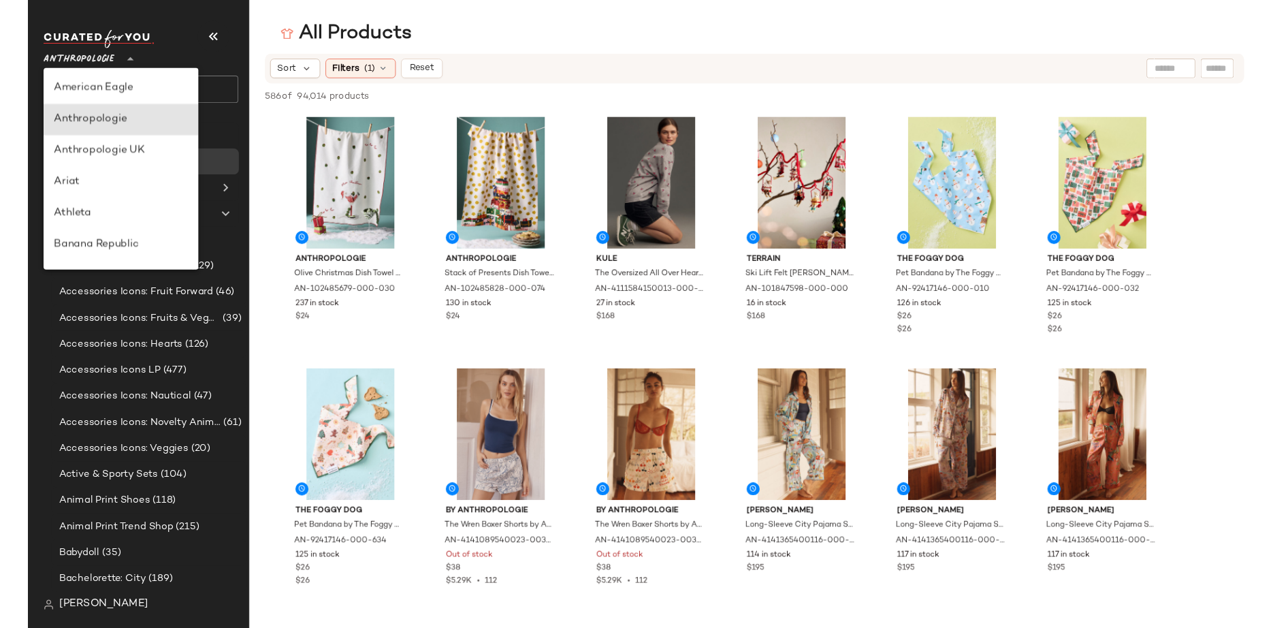
scroll to position [33, 0]
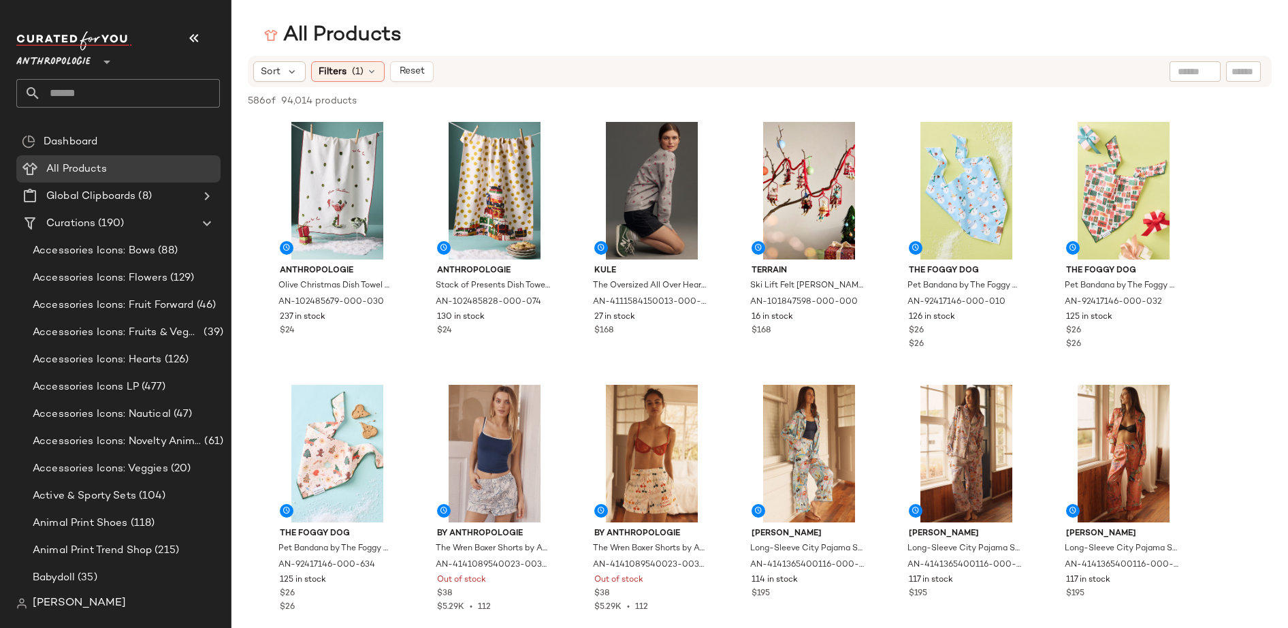
click at [65, 62] on span "Anthropologie" at bounding box center [53, 58] width 74 height 25
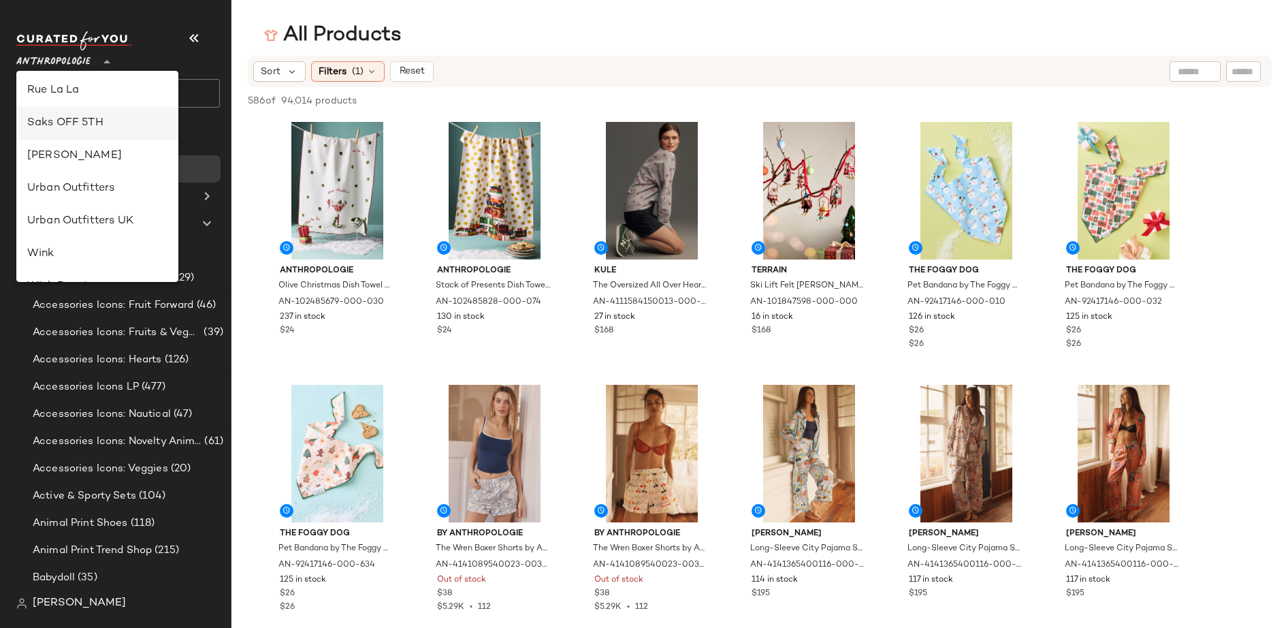
scroll to position [634, 0]
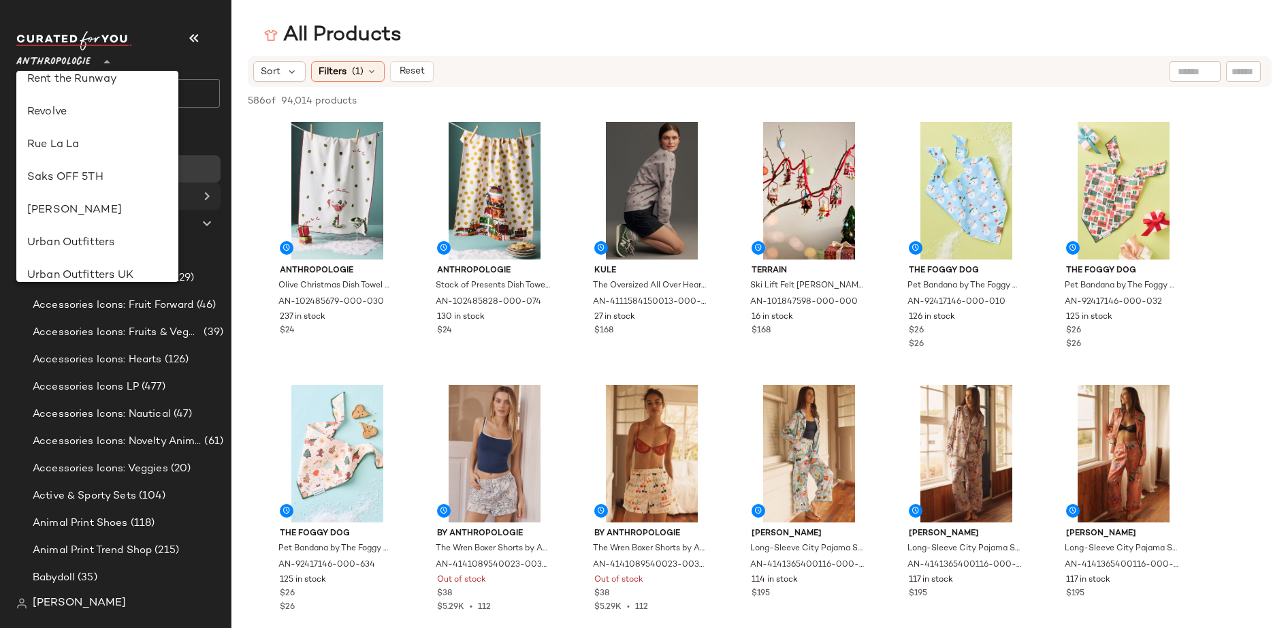
click at [84, 208] on div "[PERSON_NAME]" at bounding box center [97, 210] width 140 height 16
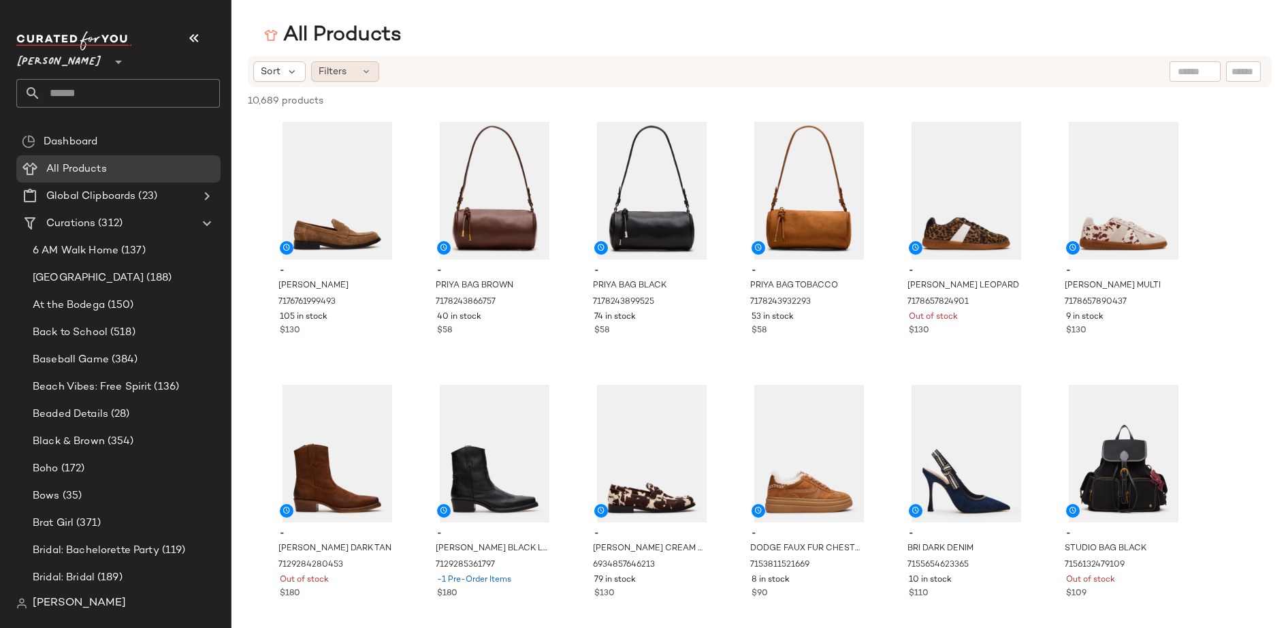
click at [362, 70] on icon at bounding box center [366, 71] width 11 height 11
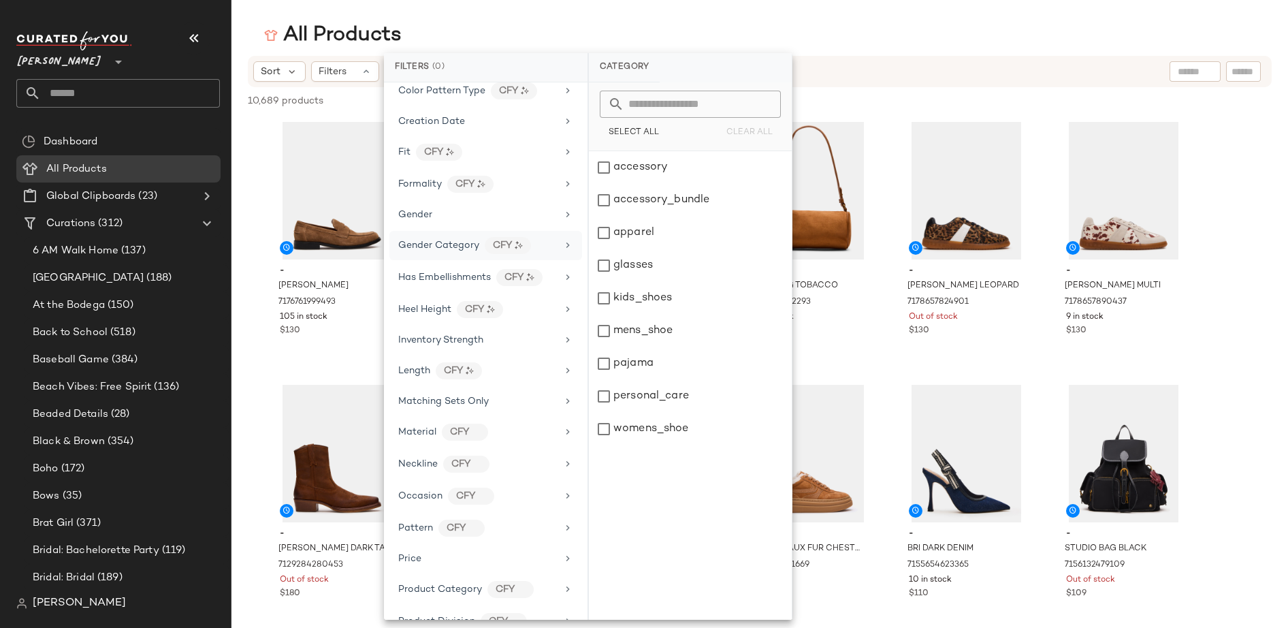
scroll to position [370, 0]
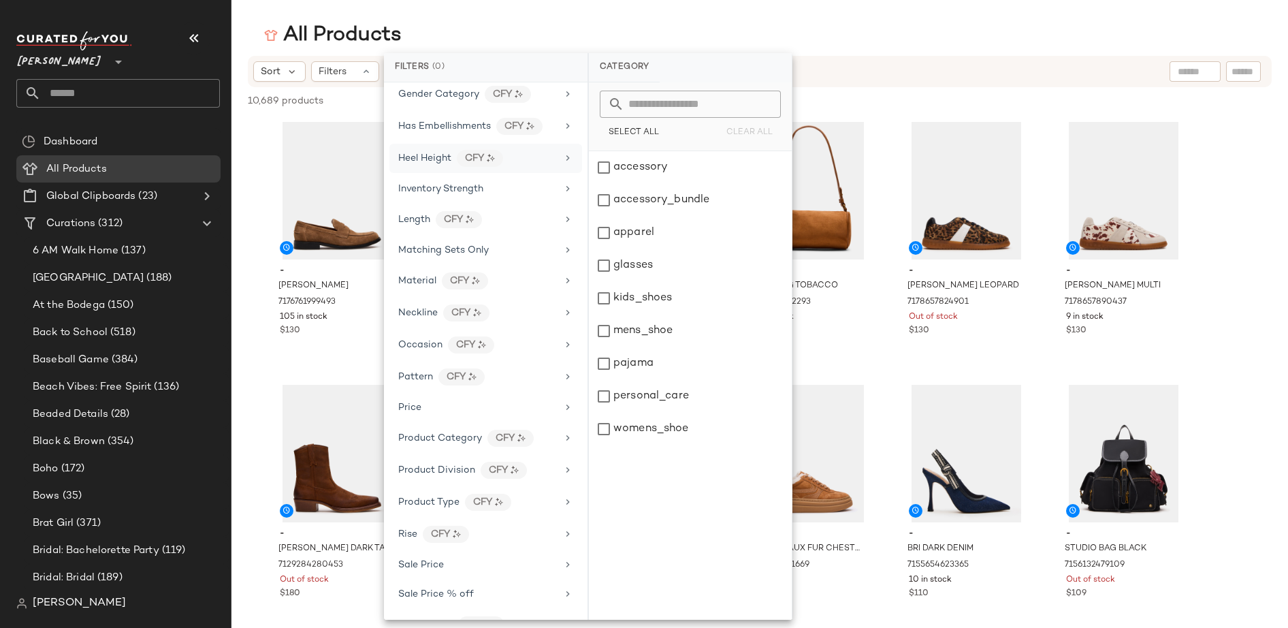
click at [427, 155] on span "Heel Height" at bounding box center [424, 158] width 53 height 10
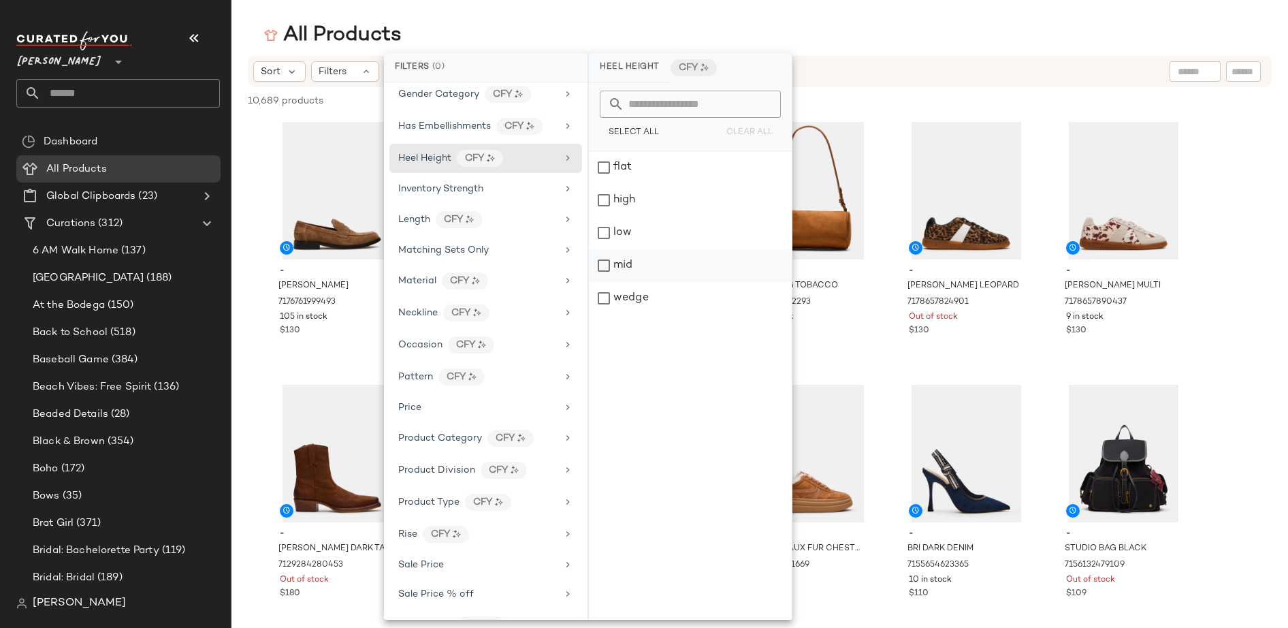
click at [609, 264] on div "mid" at bounding box center [690, 265] width 203 height 33
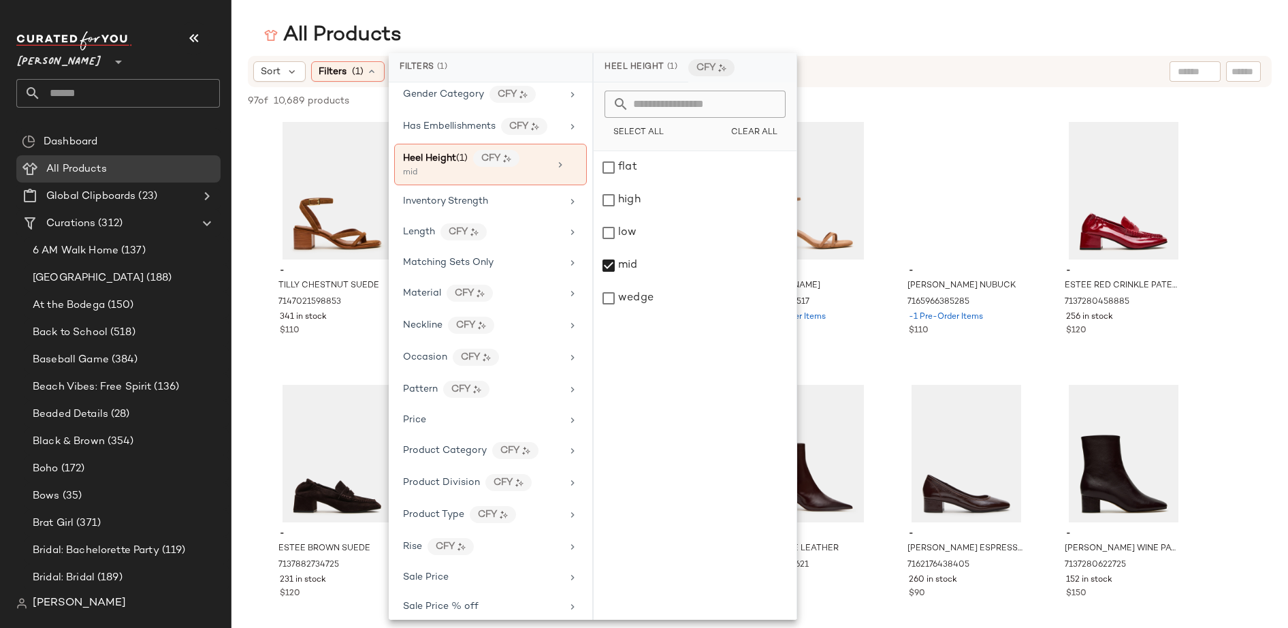
click at [881, 51] on div "All Products Sort Filters (1) Reset 97 of 10,689 products • 0 selected Deselect…" at bounding box center [644, 325] width 1288 height 606
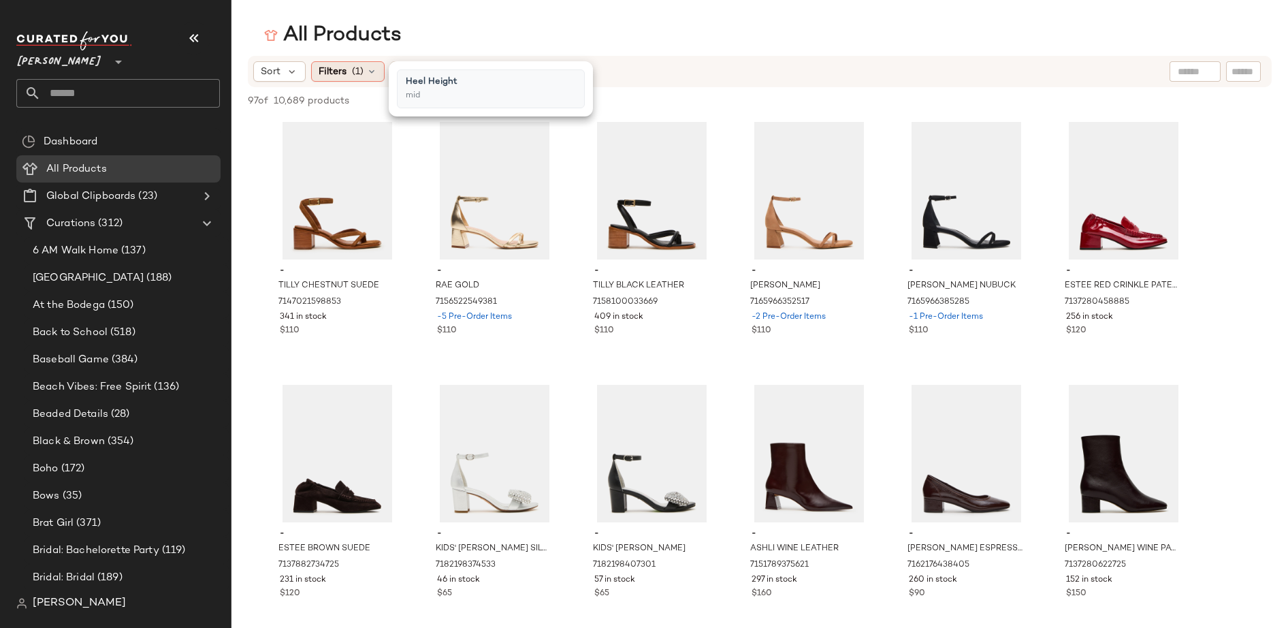
click at [369, 67] on icon at bounding box center [371, 71] width 11 height 11
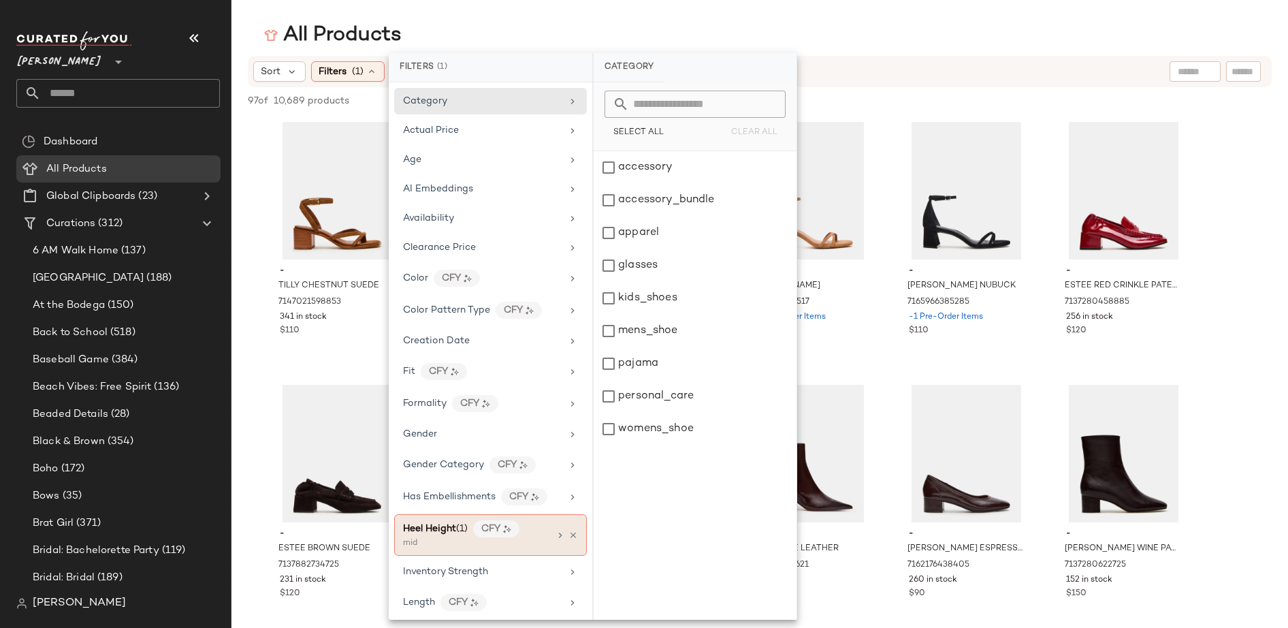
click at [556, 533] on icon at bounding box center [560, 535] width 11 height 11
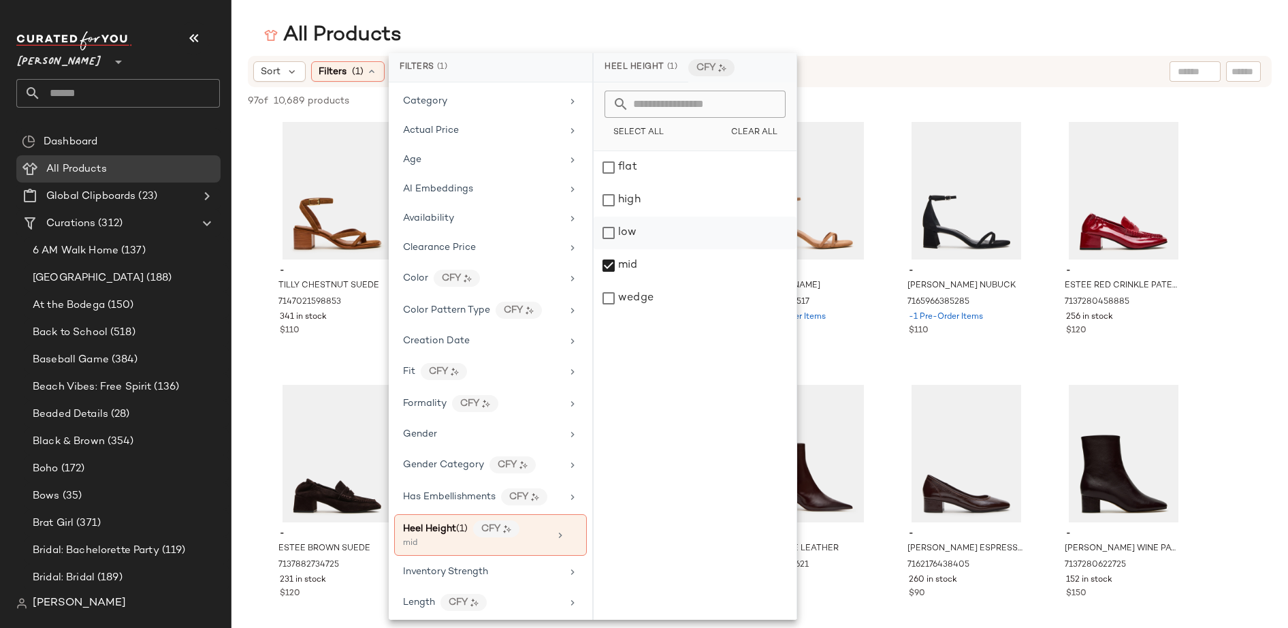
click at [612, 234] on div "low" at bounding box center [695, 233] width 203 height 33
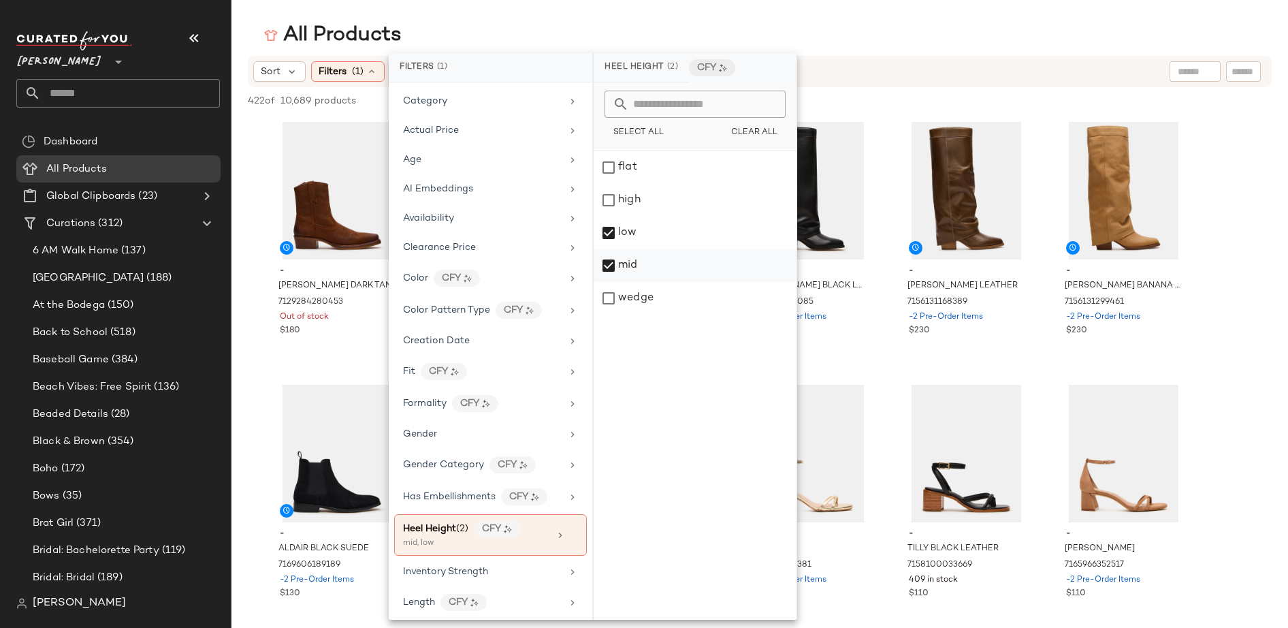
click at [610, 264] on div "mid" at bounding box center [695, 265] width 203 height 33
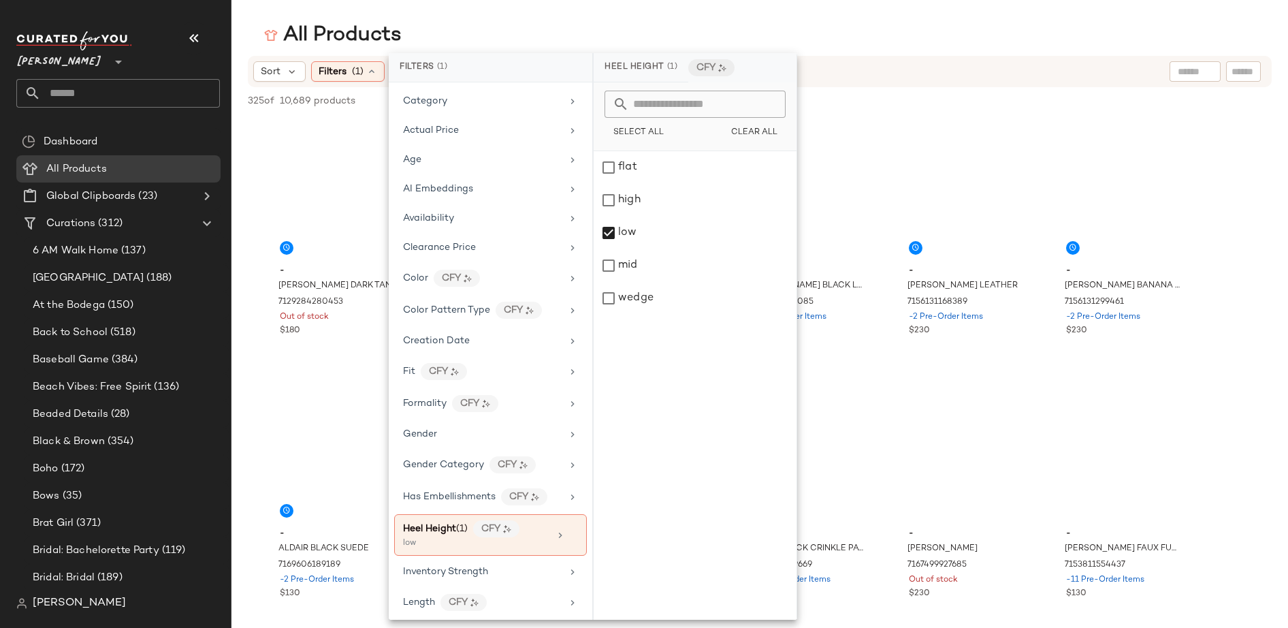
click at [861, 59] on div "Sort Filters (1) Reset" at bounding box center [760, 71] width 1024 height 31
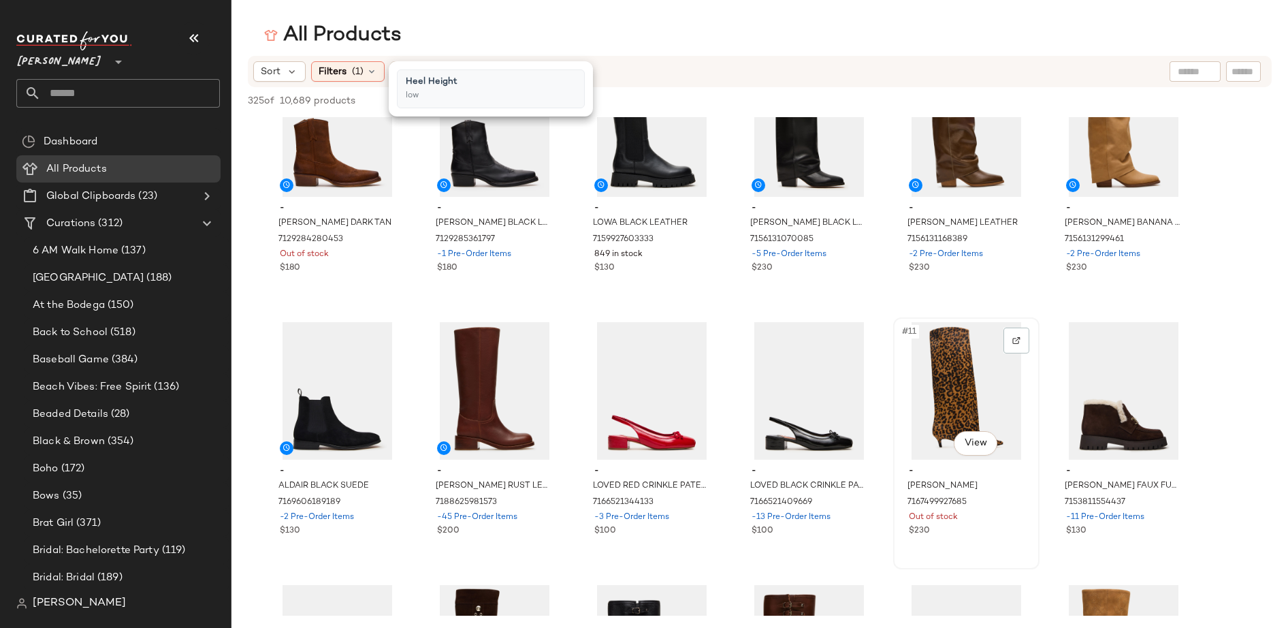
scroll to position [0, 0]
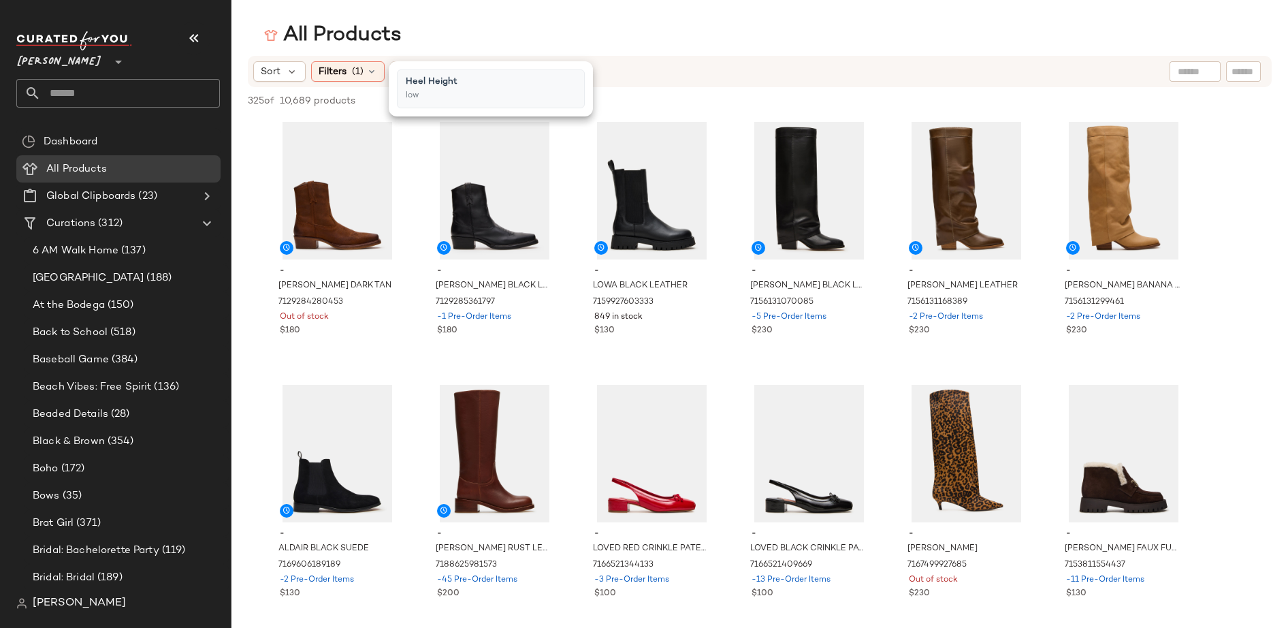
click at [518, 95] on div "Heel Height low" at bounding box center [491, 88] width 188 height 39
click at [372, 70] on icon at bounding box center [371, 71] width 11 height 11
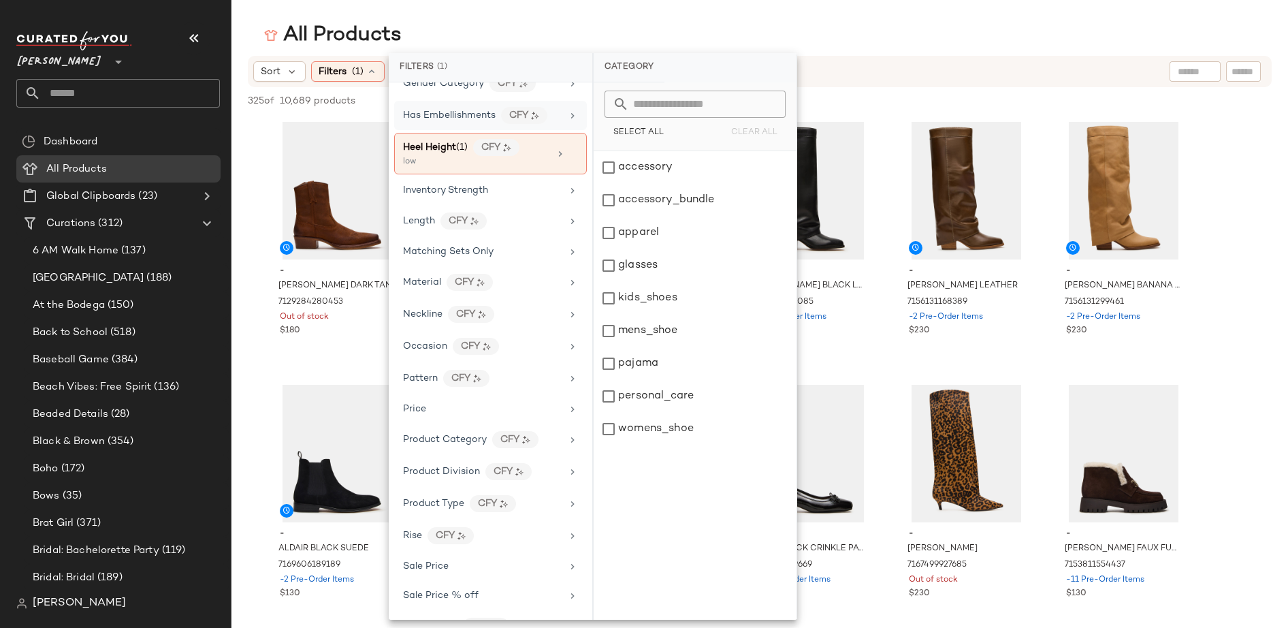
scroll to position [118, 0]
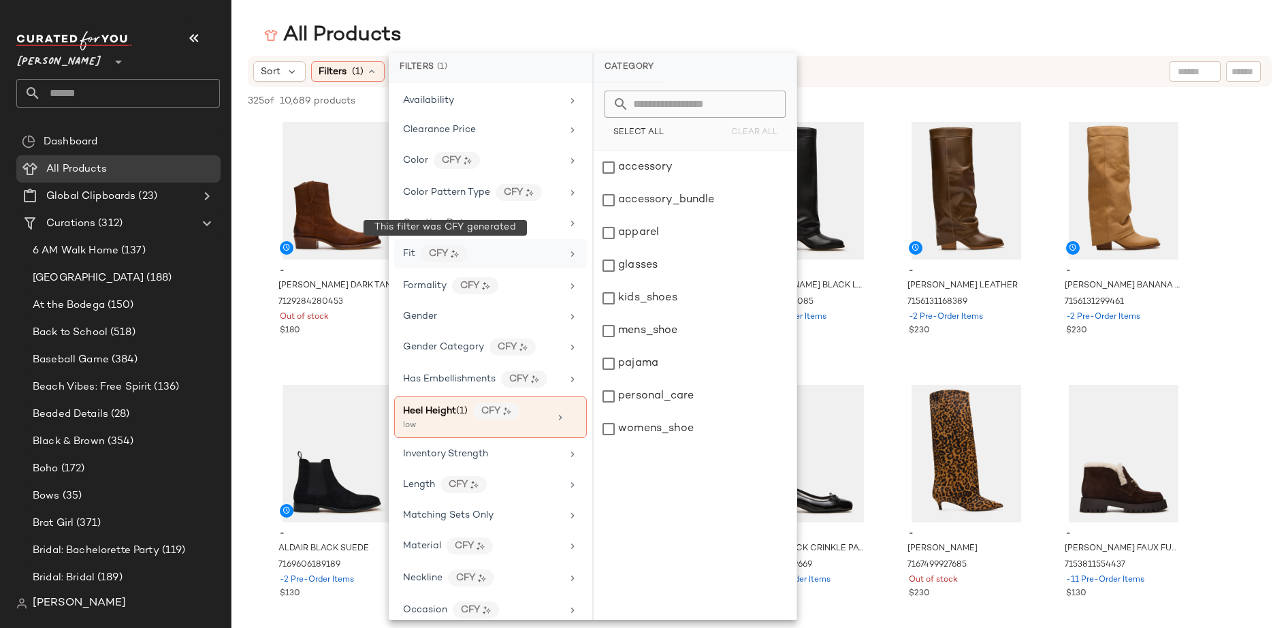
click at [419, 250] on div "Fit CFY" at bounding box center [482, 253] width 159 height 17
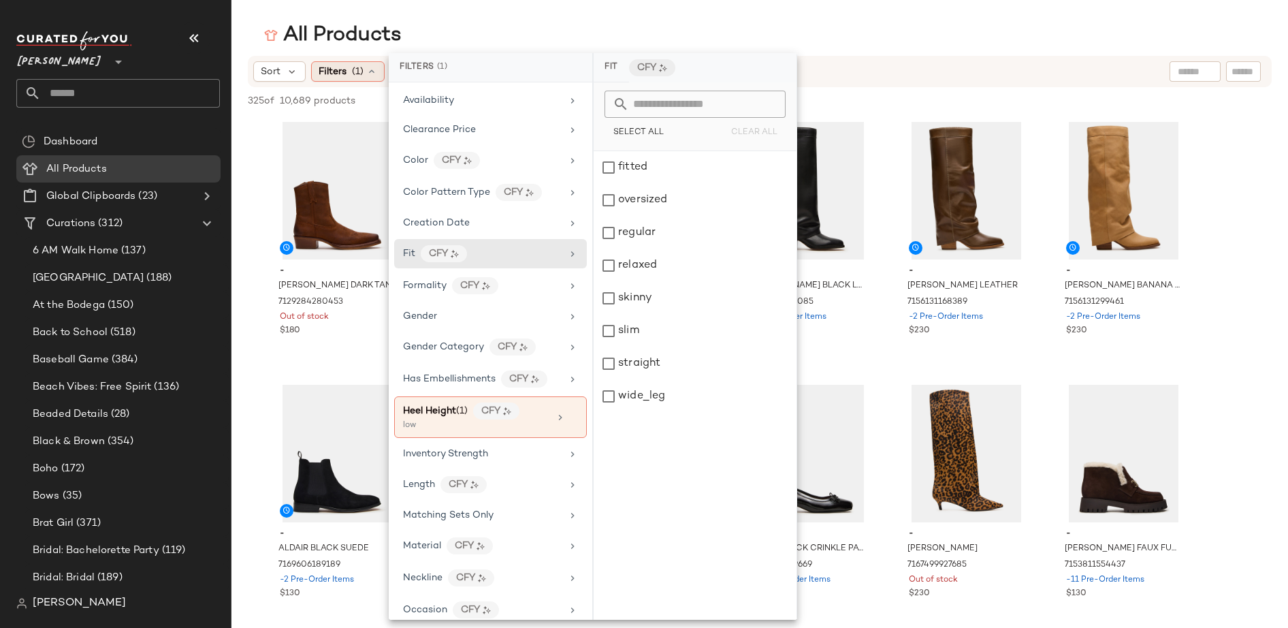
click at [375, 68] on icon at bounding box center [371, 71] width 11 height 11
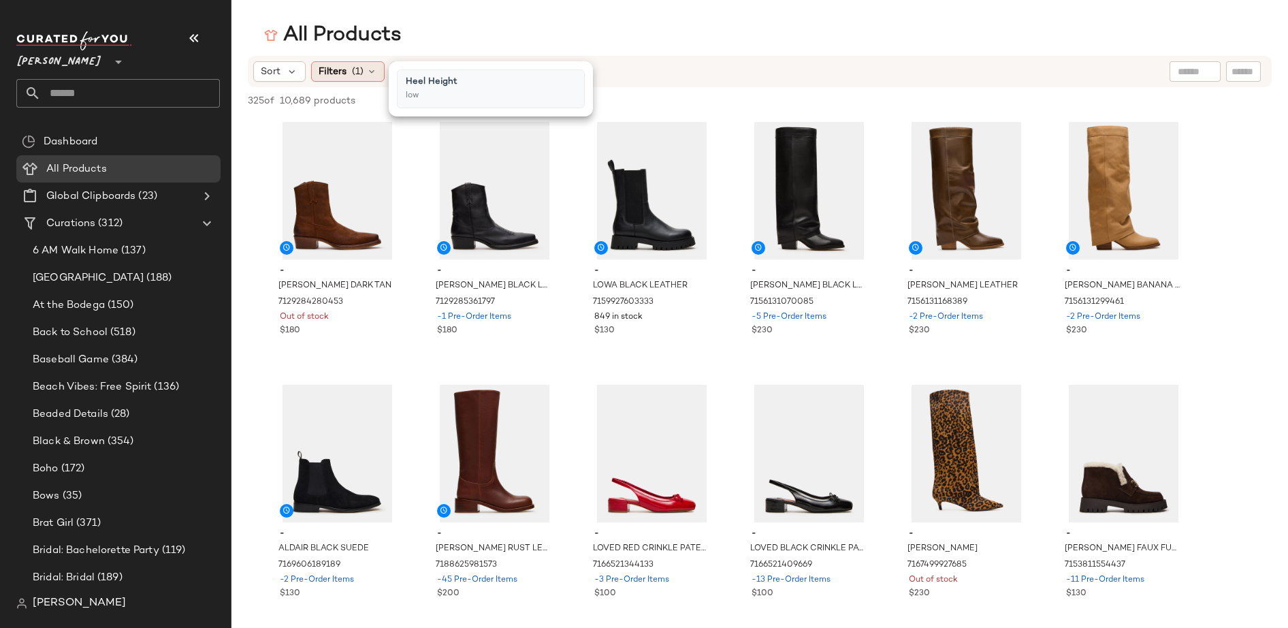
click at [376, 72] on div "Filters (1)" at bounding box center [348, 71] width 74 height 20
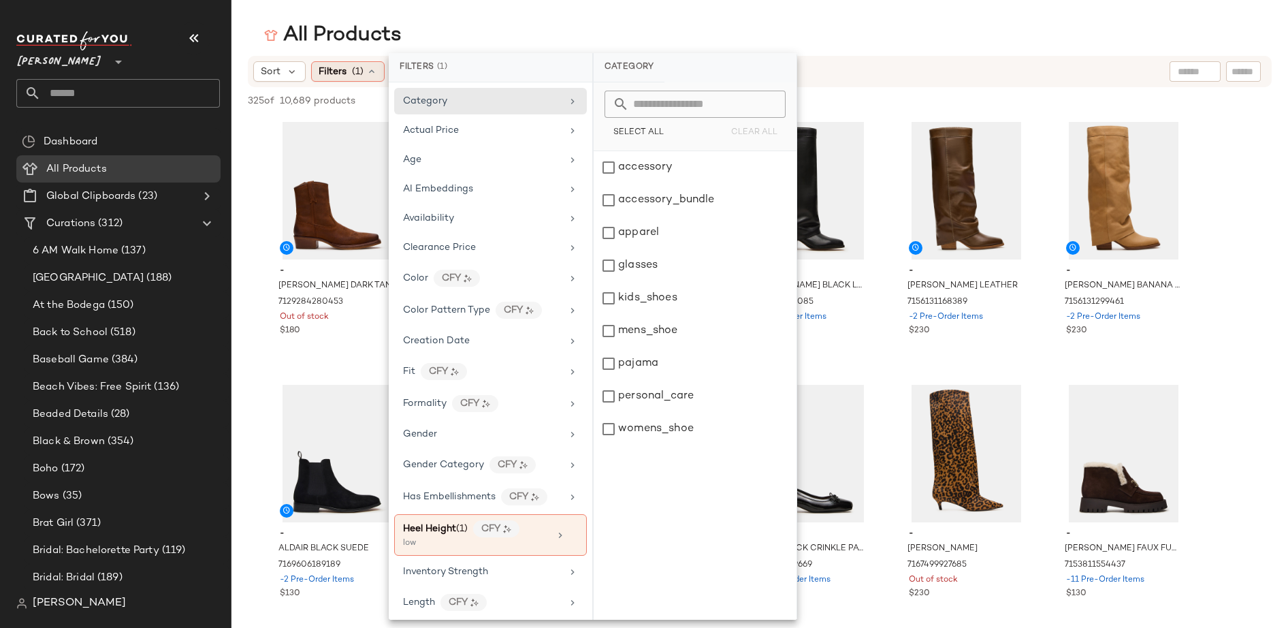
click at [368, 70] on icon at bounding box center [371, 71] width 11 height 11
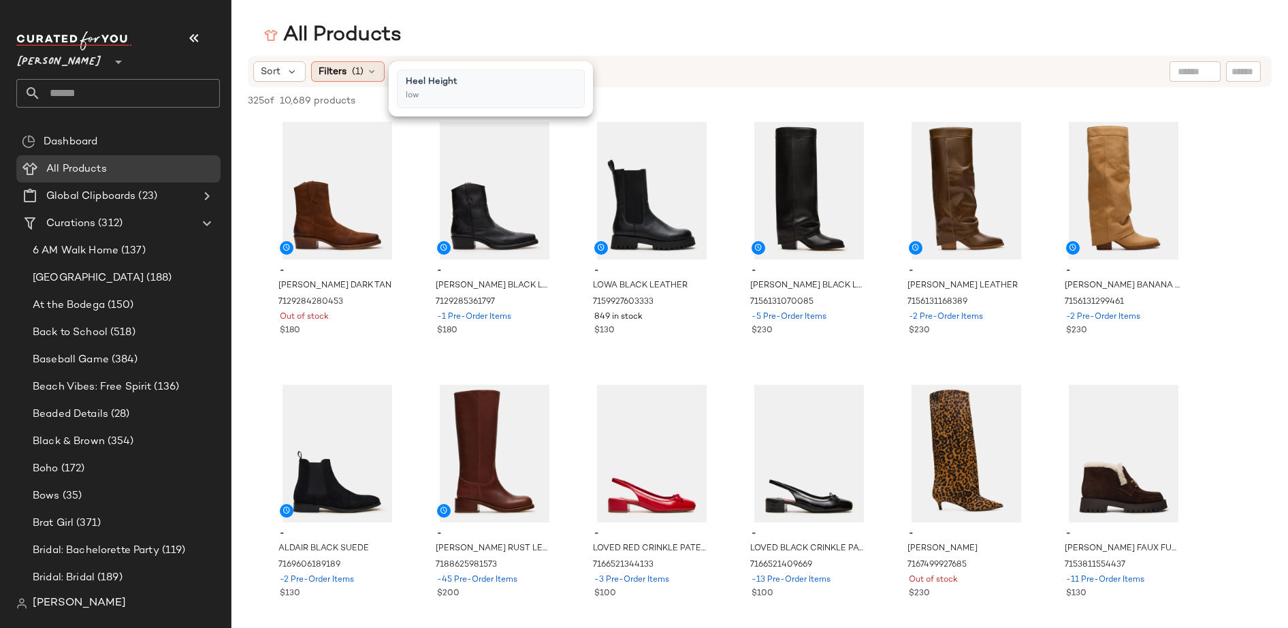
click at [364, 68] on div "Filters (1)" at bounding box center [348, 71] width 74 height 20
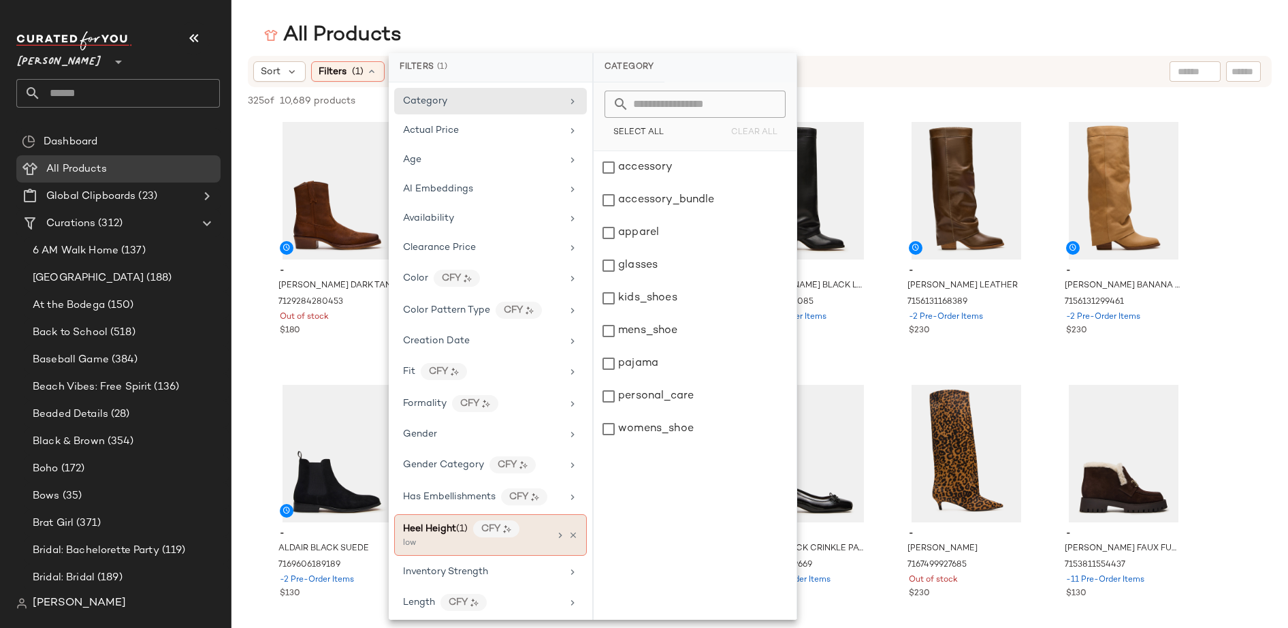
click at [569, 531] on icon at bounding box center [574, 535] width 10 height 10
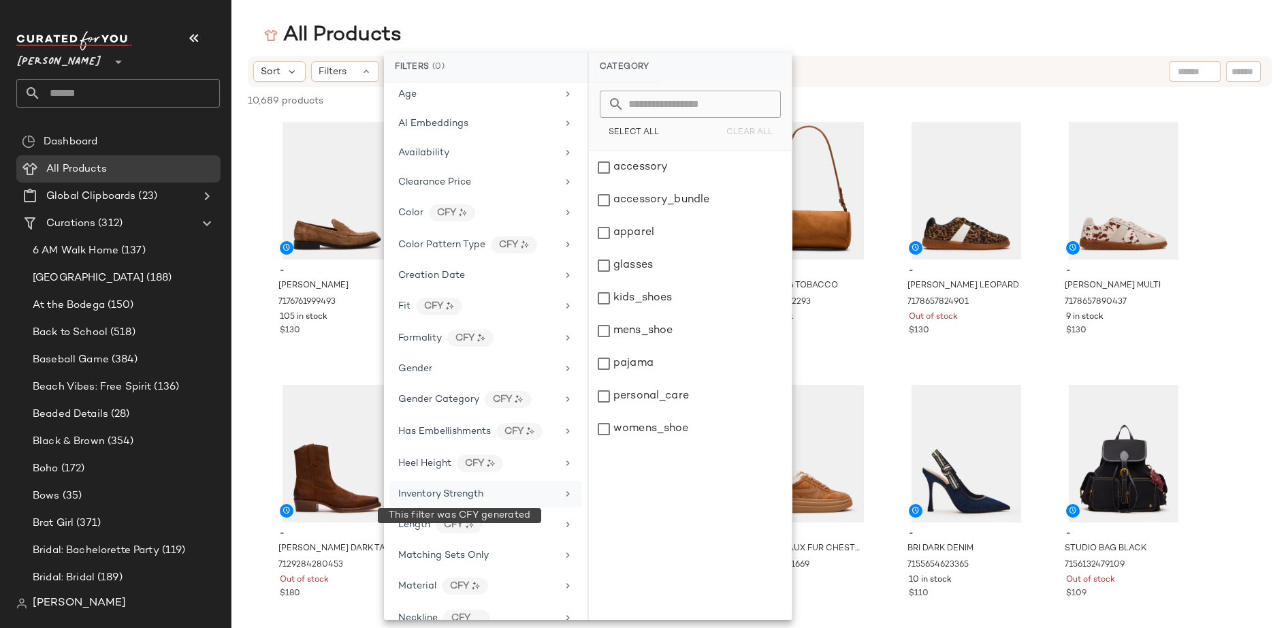
scroll to position [69, 0]
click at [408, 516] on span "Length" at bounding box center [414, 521] width 32 height 10
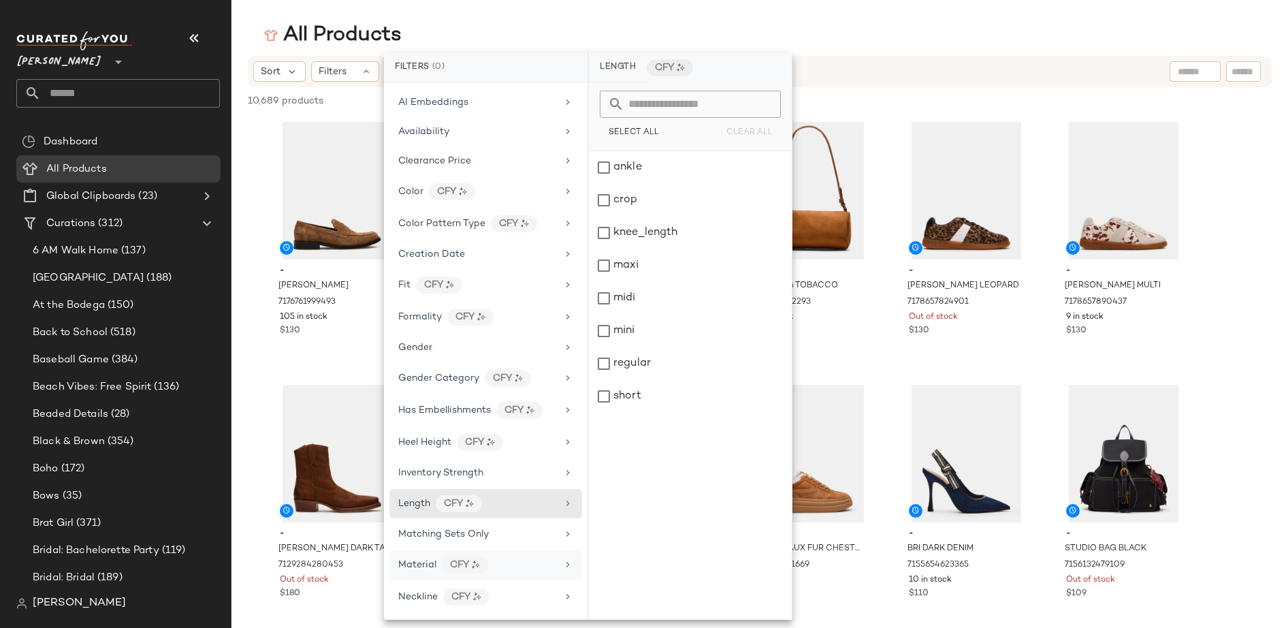
scroll to position [186, 0]
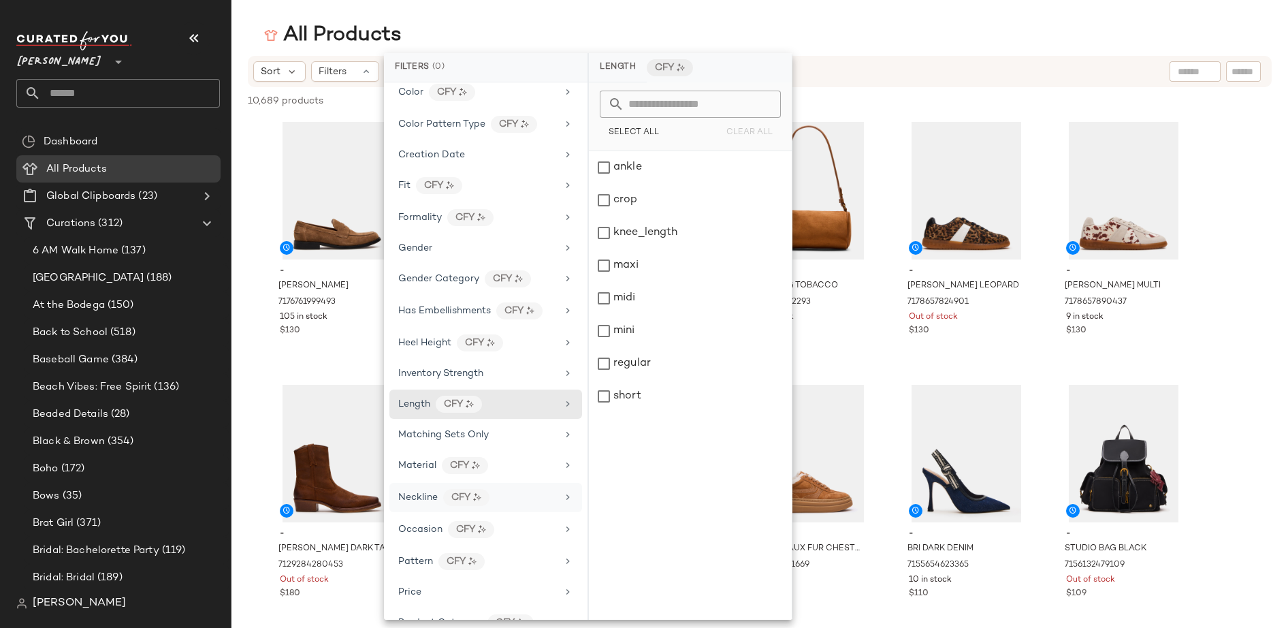
click at [562, 492] on icon at bounding box center [567, 497] width 11 height 11
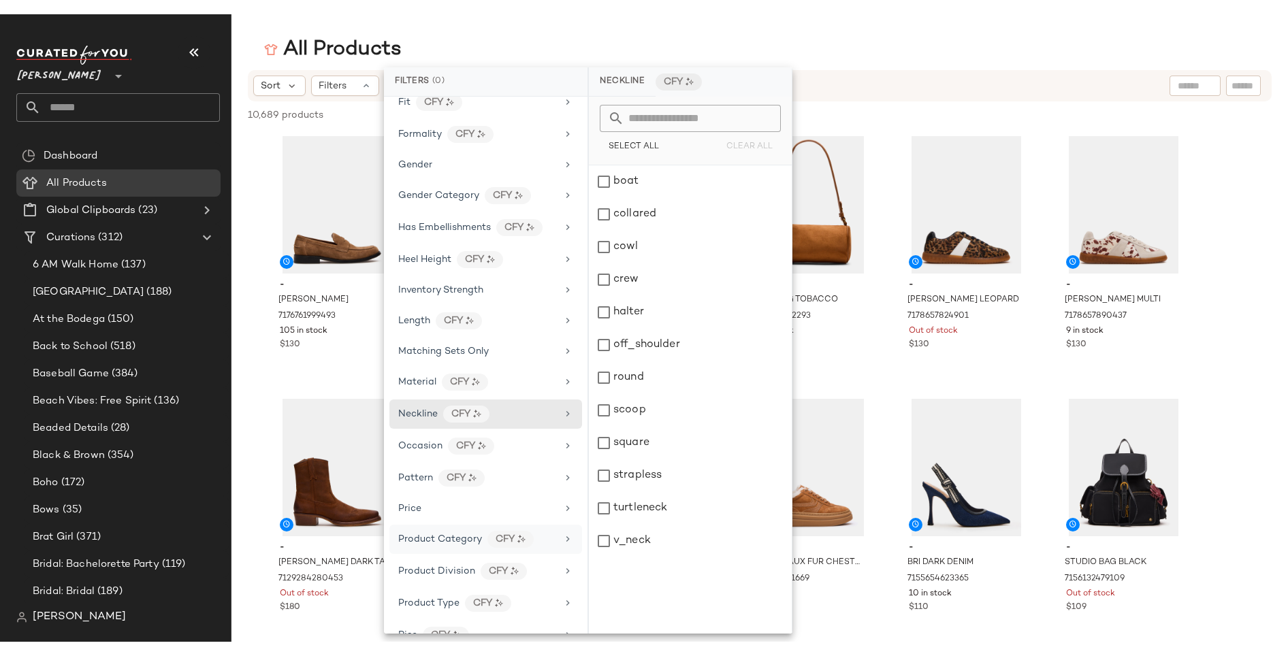
scroll to position [293, 0]
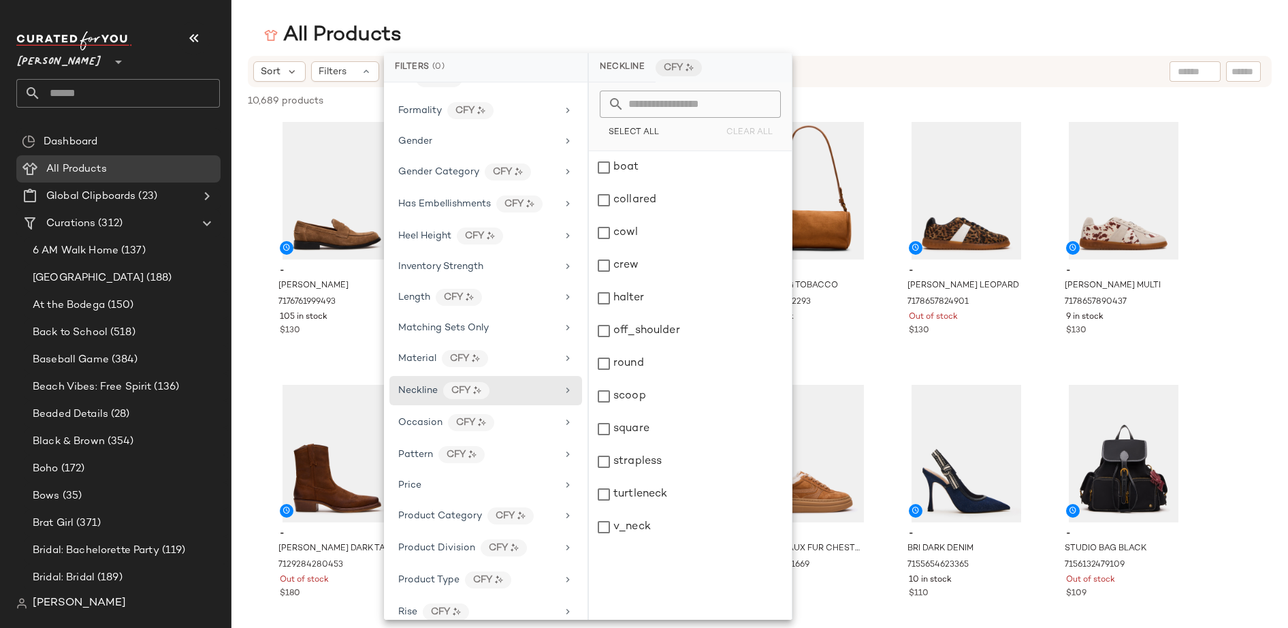
click at [933, 61] on div "Sort Filters" at bounding box center [671, 71] width 836 height 20
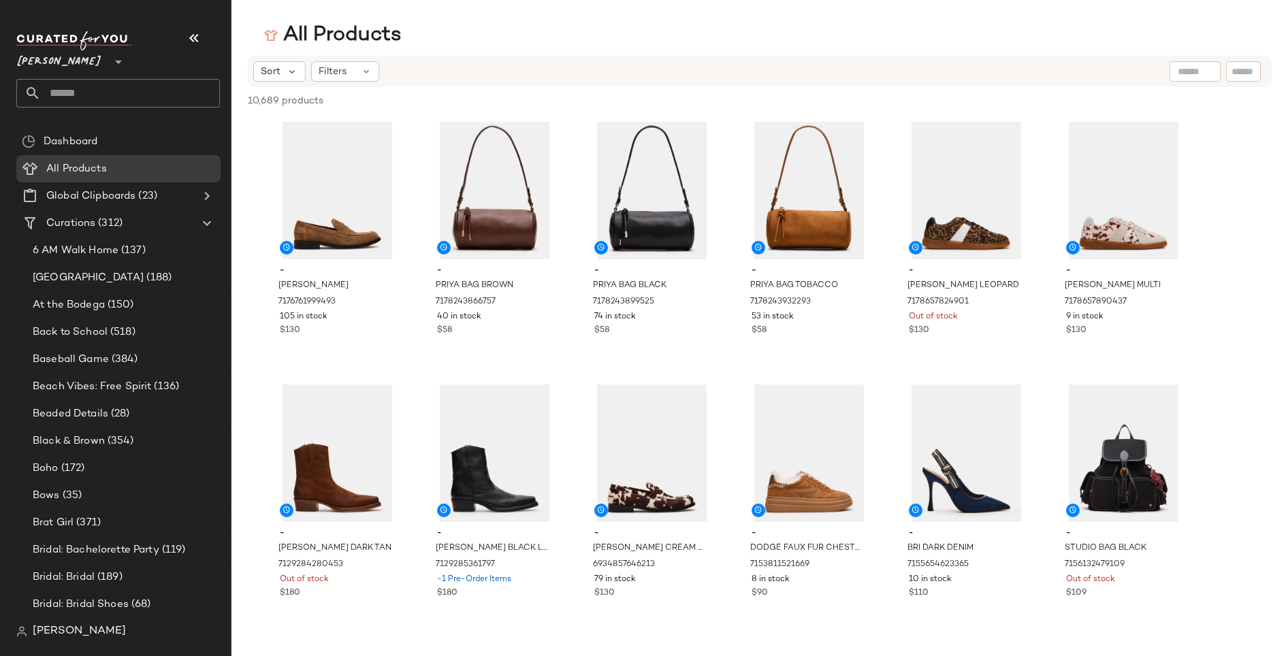
click at [67, 64] on span "[PERSON_NAME]" at bounding box center [59, 58] width 86 height 25
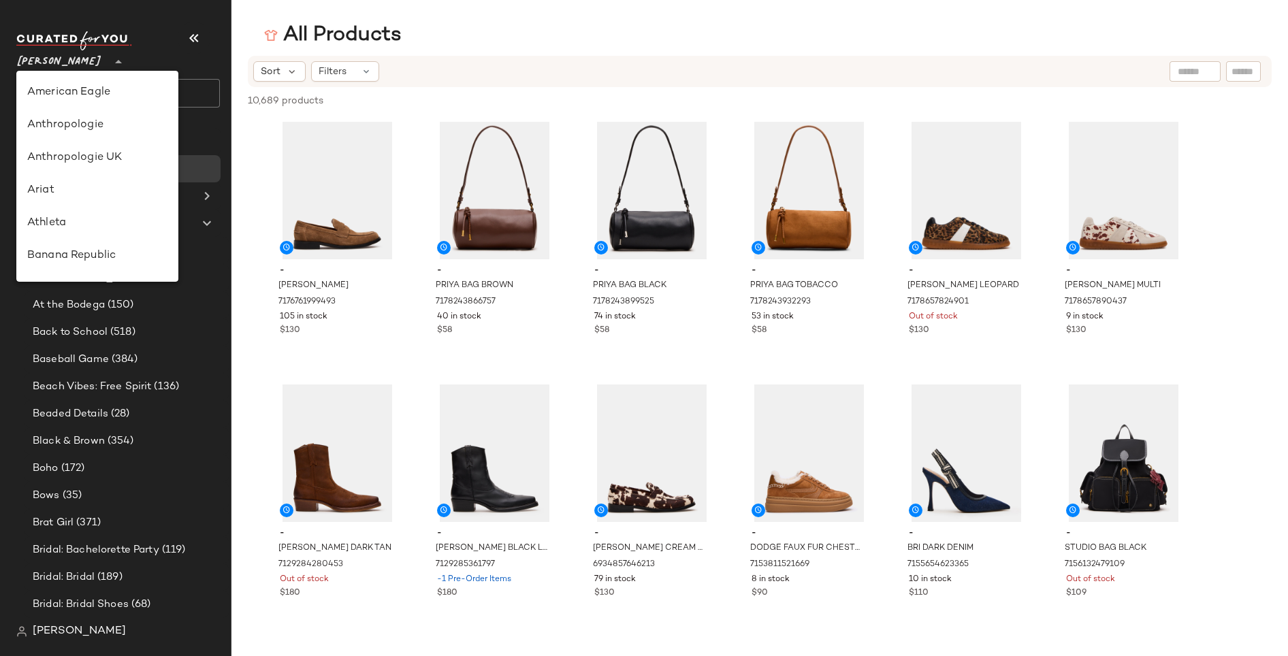
scroll to position [747, 0]
click at [535, 59] on div "Sort Filters" at bounding box center [760, 71] width 1024 height 31
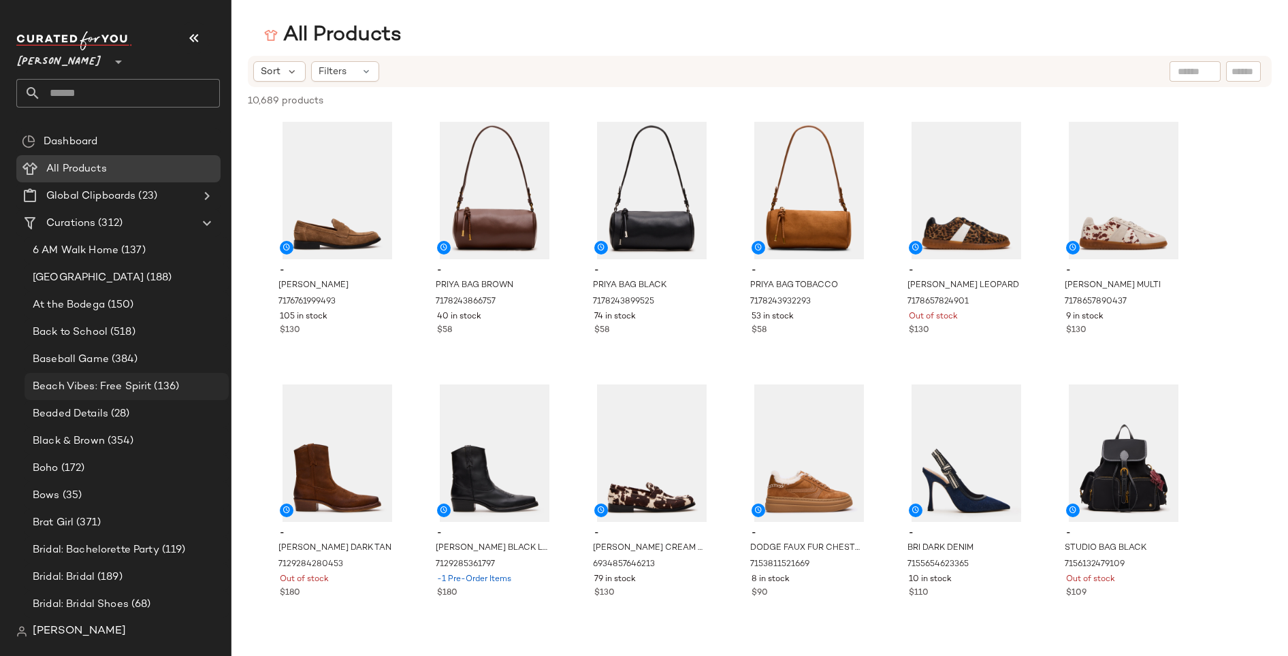
click at [91, 382] on span "Beach Vibes: Free Spirit" at bounding box center [92, 387] width 118 height 16
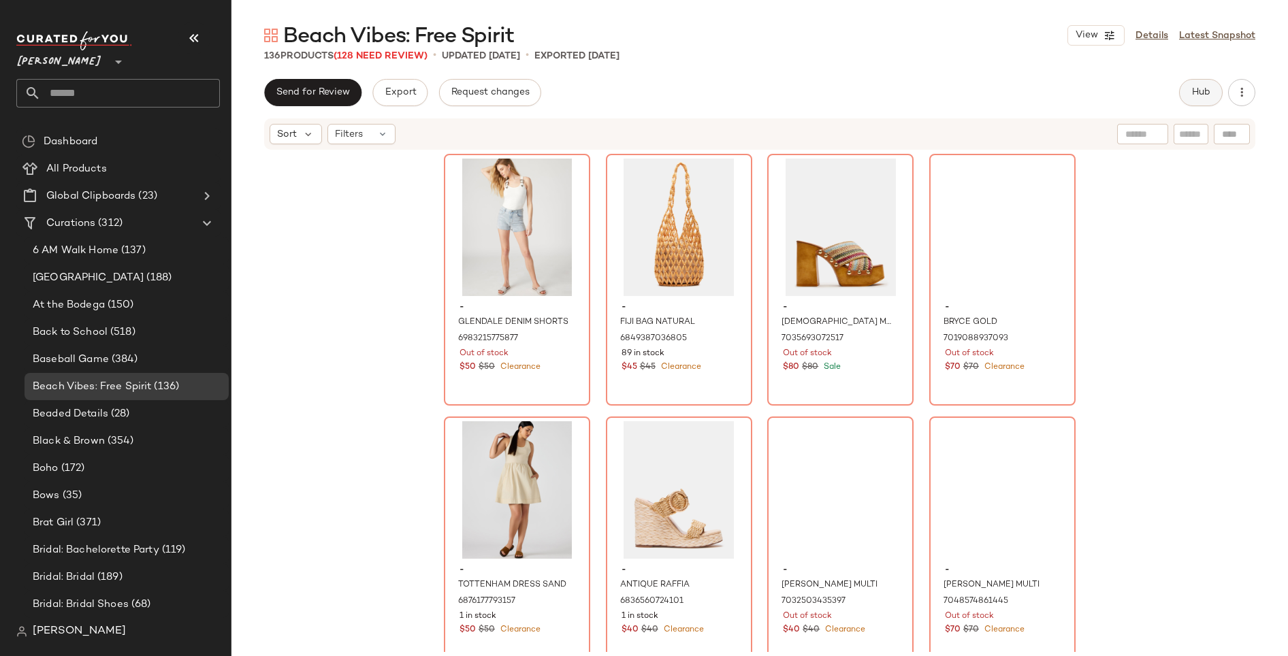
click at [1201, 92] on span "Hub" at bounding box center [1201, 92] width 19 height 11
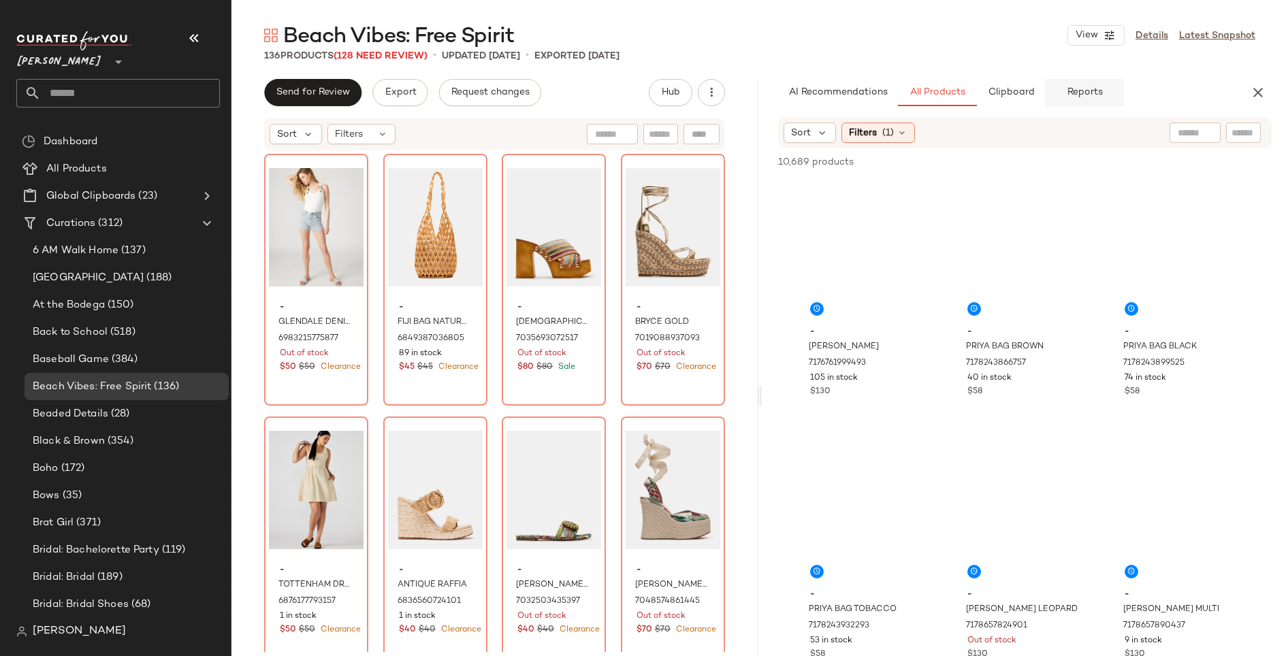
click at [1081, 93] on span "Reports" at bounding box center [1084, 92] width 36 height 11
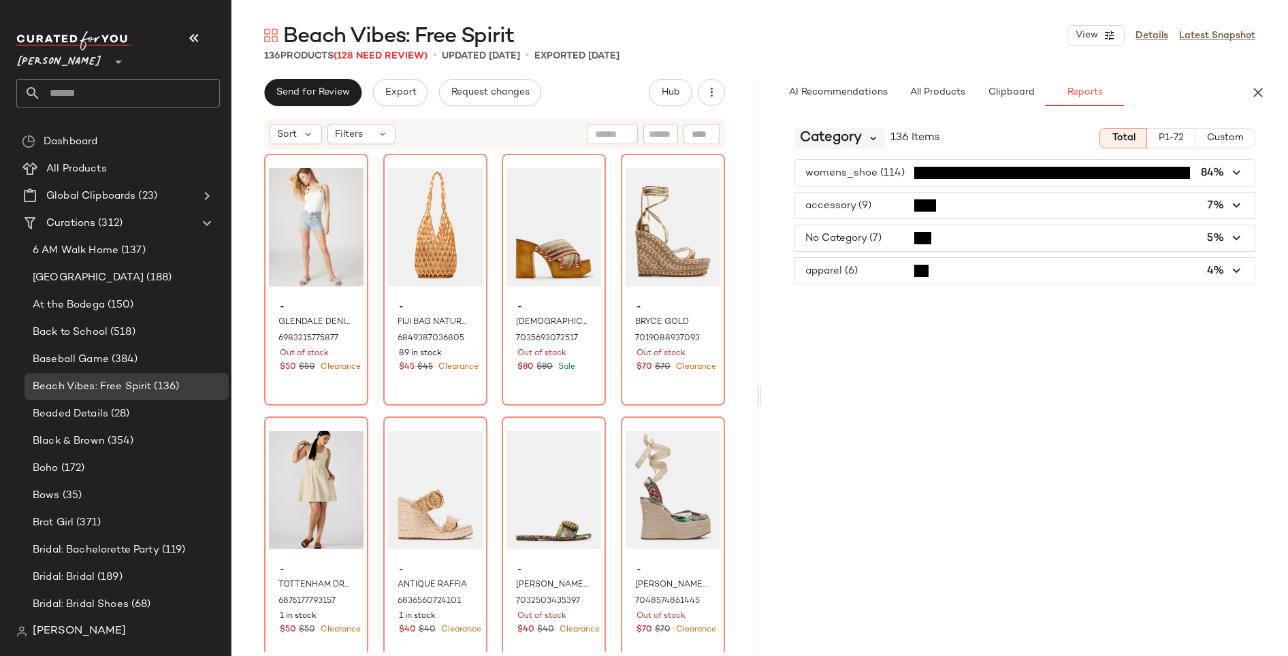
click at [868, 140] on icon at bounding box center [874, 138] width 12 height 12
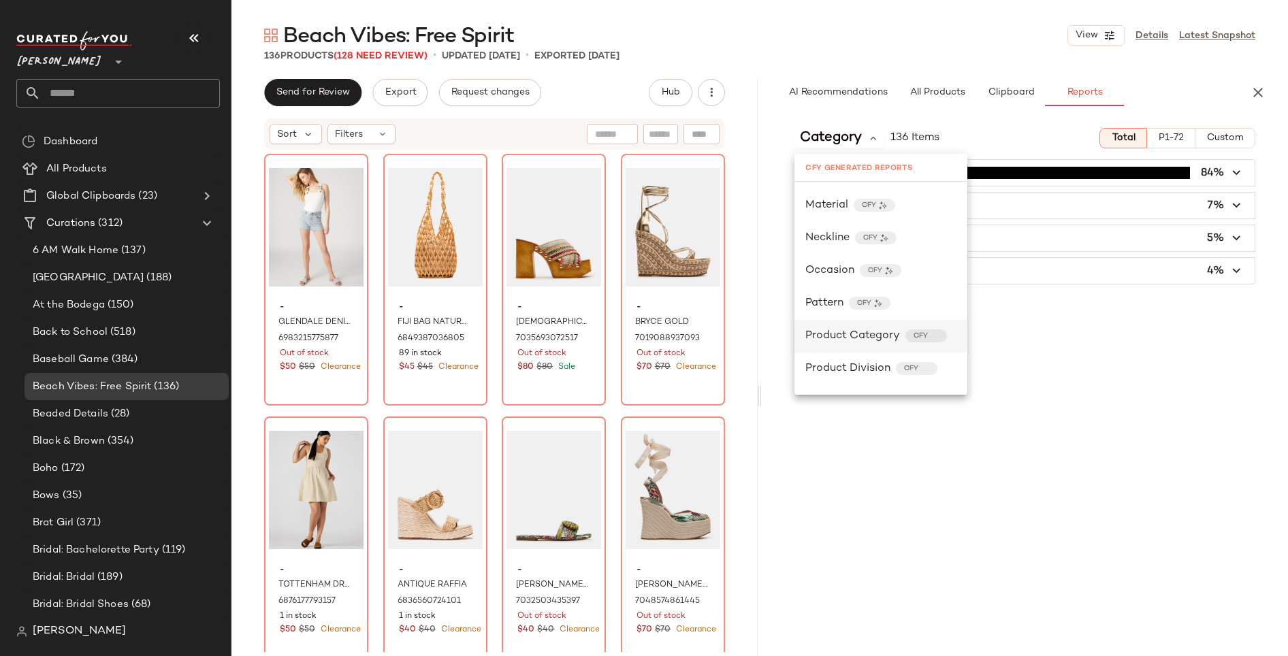
scroll to position [394, 0]
click at [878, 331] on span "Product Category" at bounding box center [853, 335] width 95 height 16
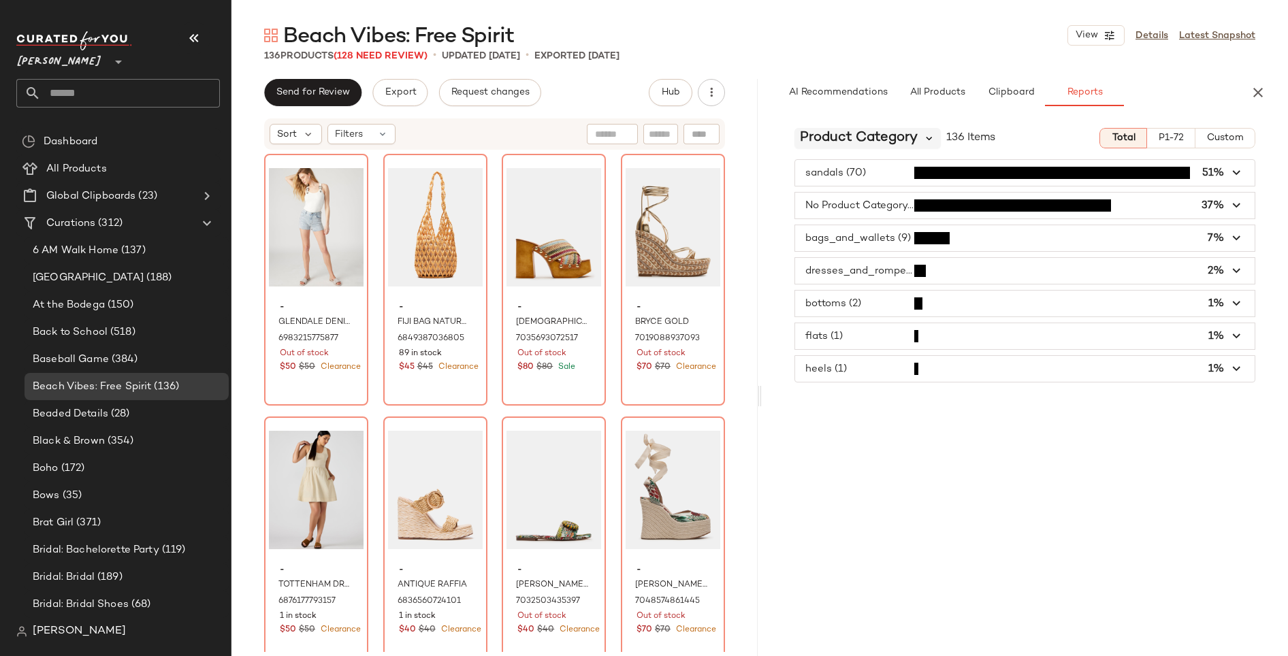
click at [929, 138] on icon at bounding box center [929, 138] width 12 height 12
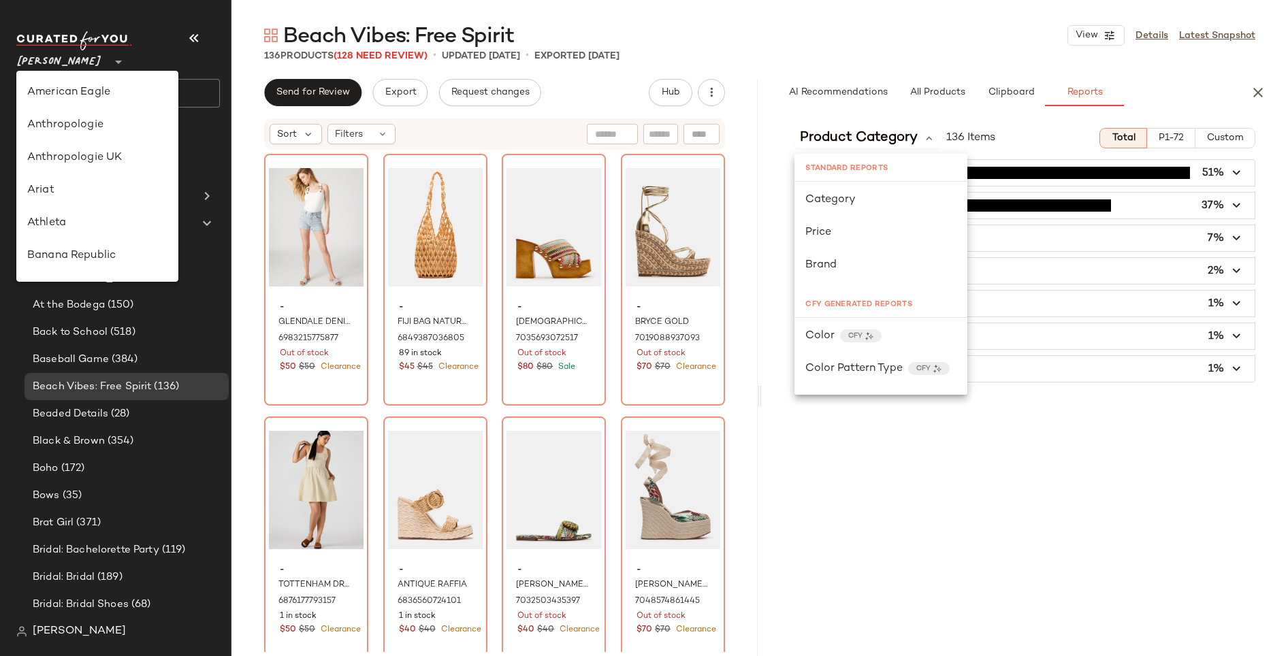
click at [72, 54] on span "[PERSON_NAME]" at bounding box center [59, 58] width 86 height 25
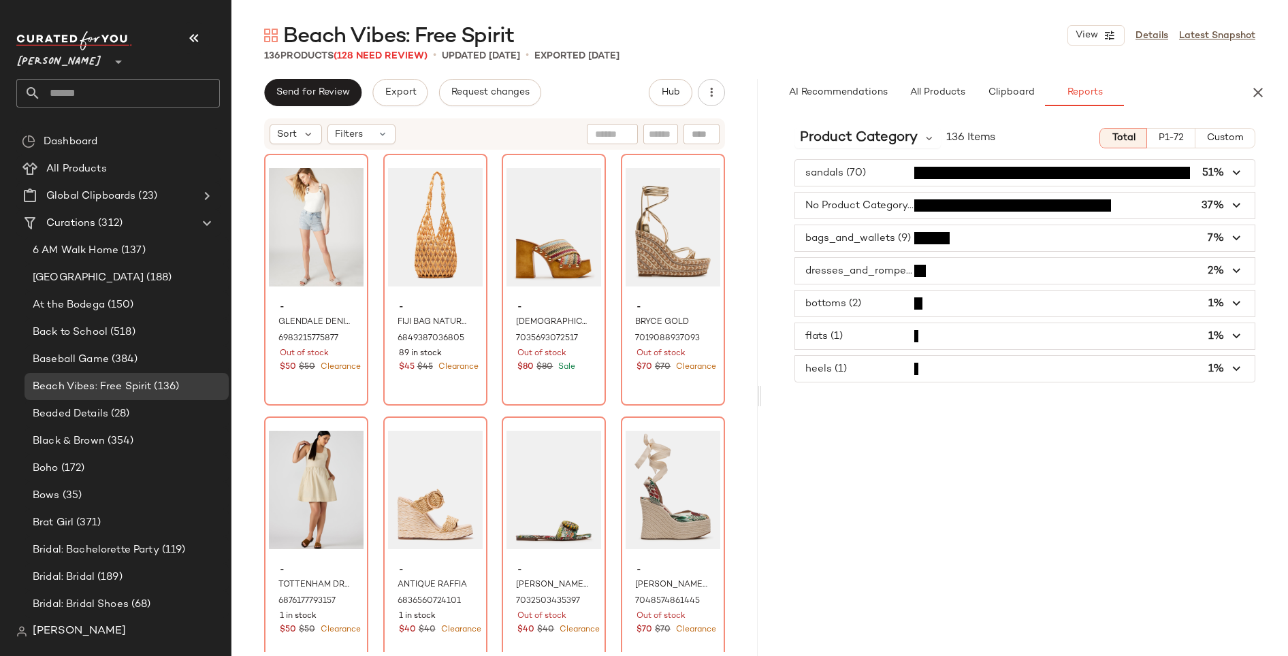
click at [63, 63] on span "[PERSON_NAME]" at bounding box center [59, 58] width 86 height 25
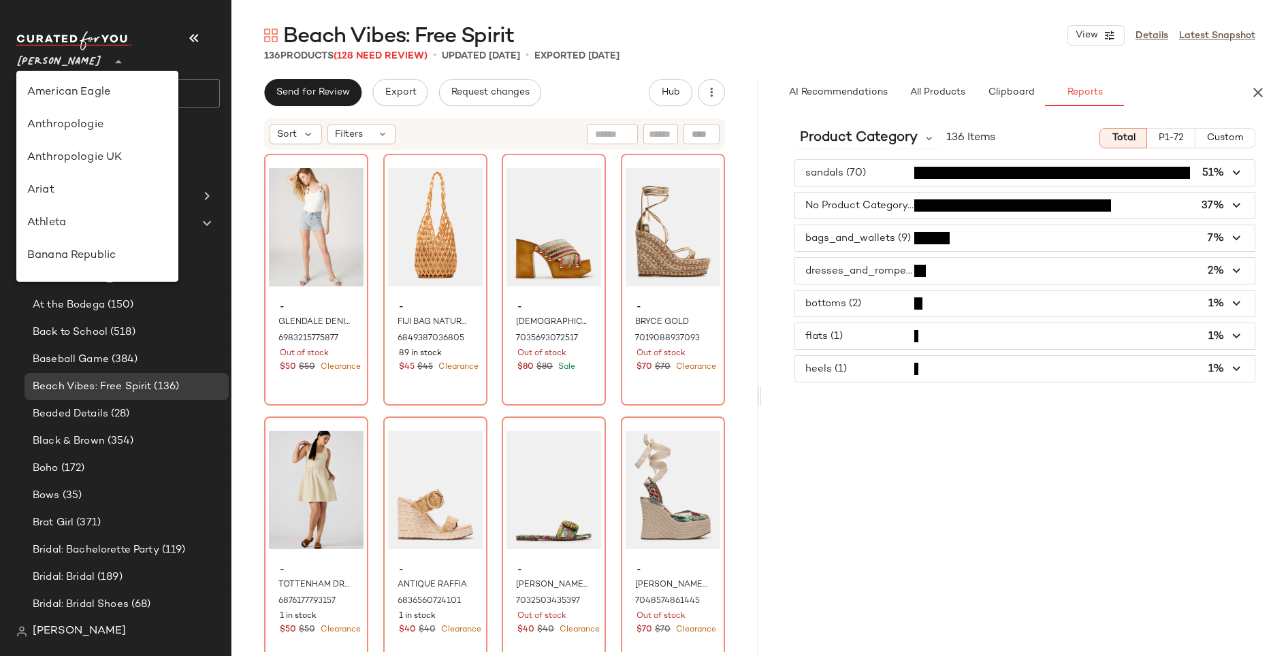
scroll to position [747, 0]
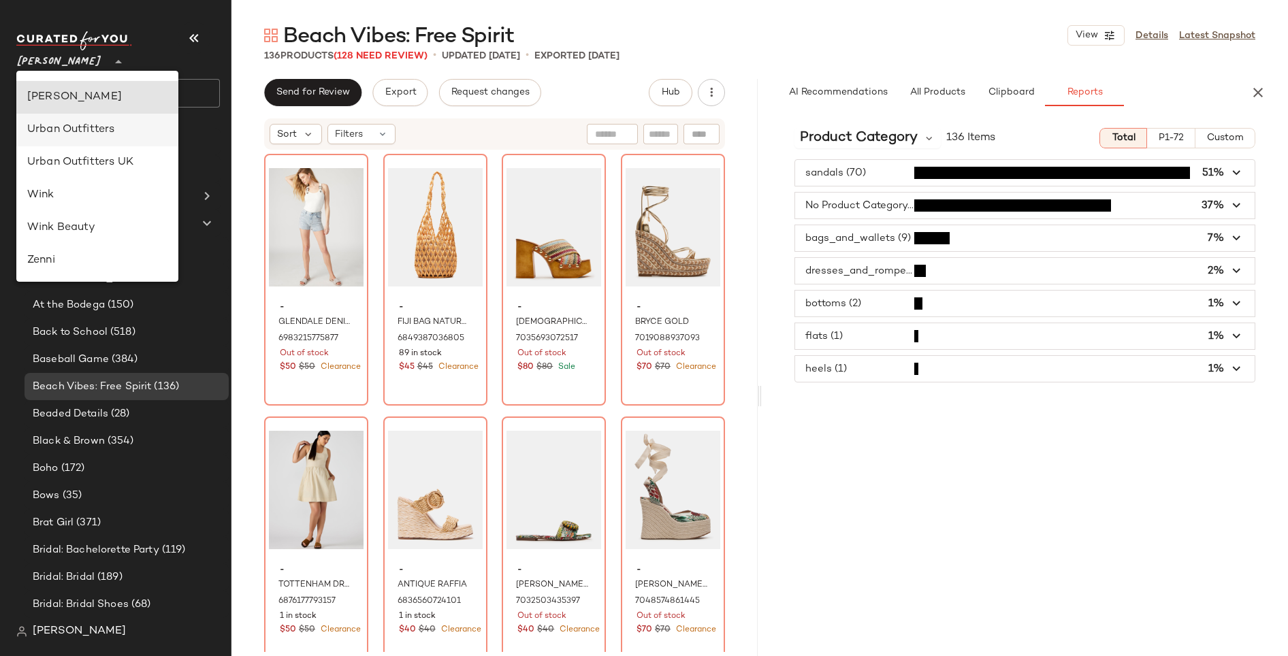
click at [67, 138] on div "Urban Outfitters" at bounding box center [97, 130] width 162 height 33
type input "**"
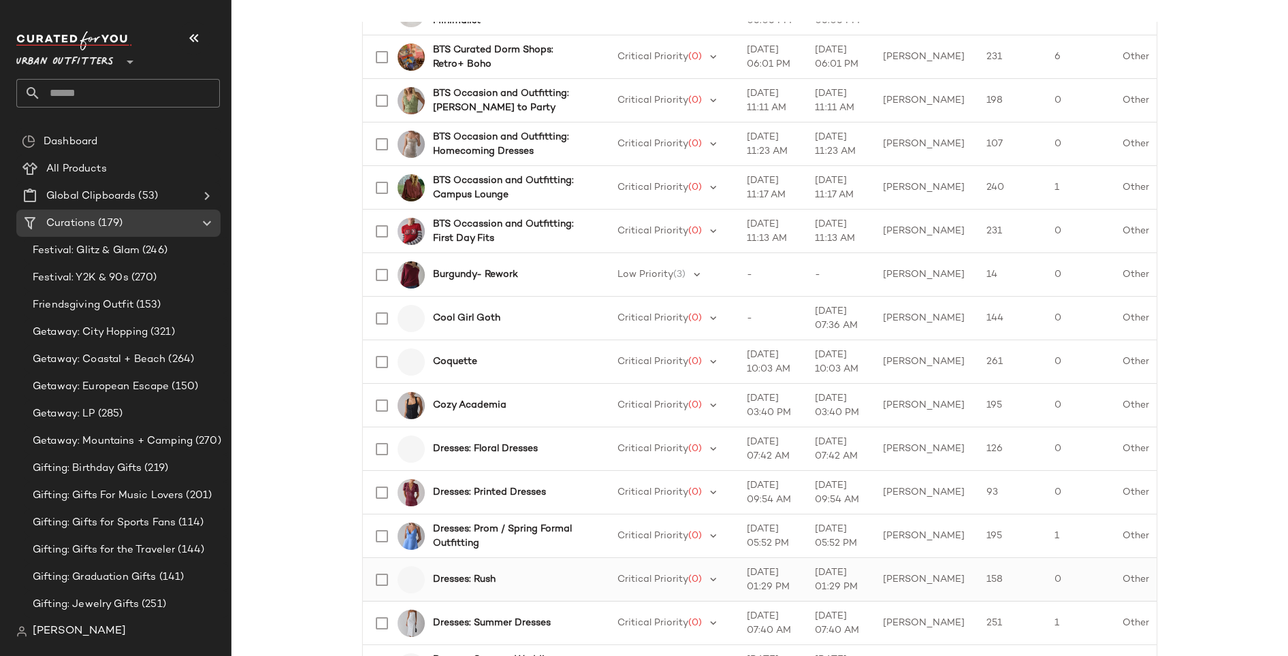
scroll to position [519, 0]
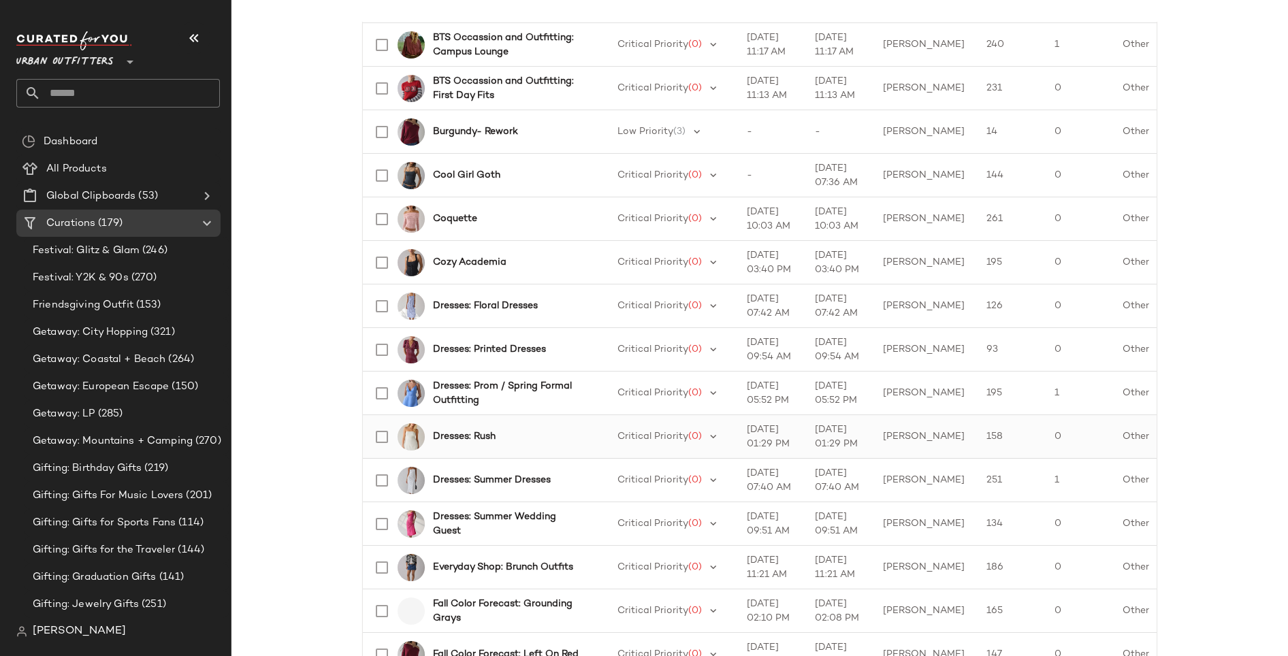
scroll to position [743, 0]
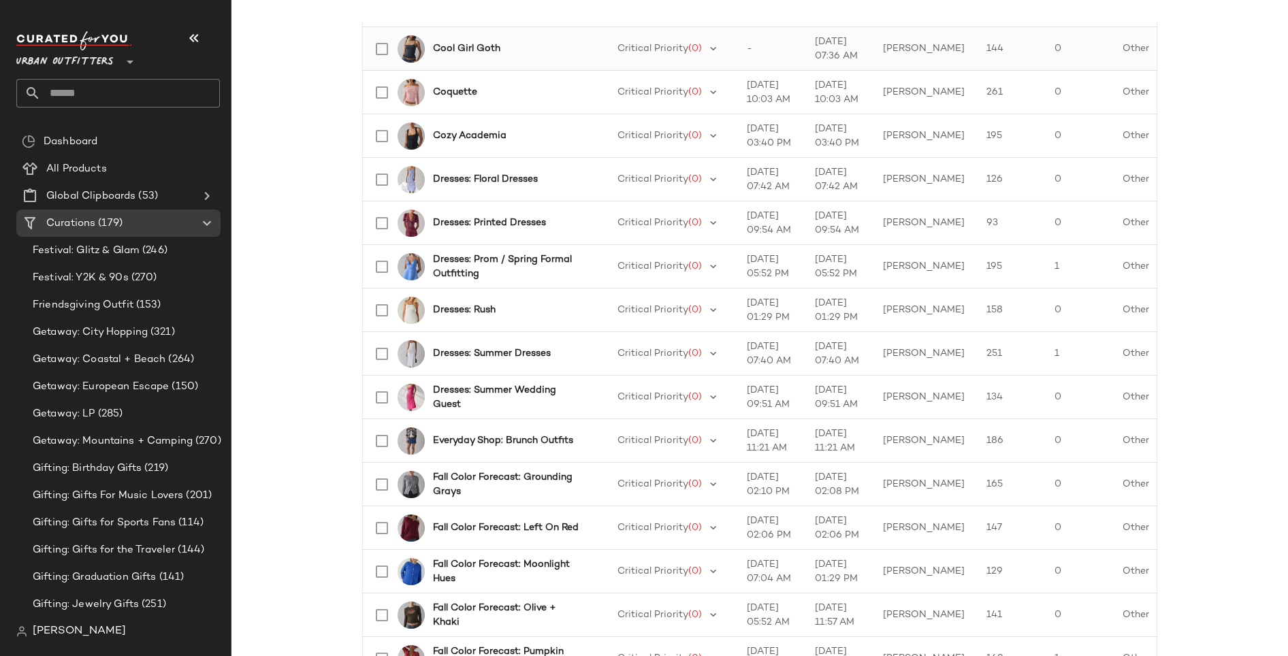
click at [462, 46] on b "Cool Girl Goth" at bounding box center [466, 49] width 67 height 14
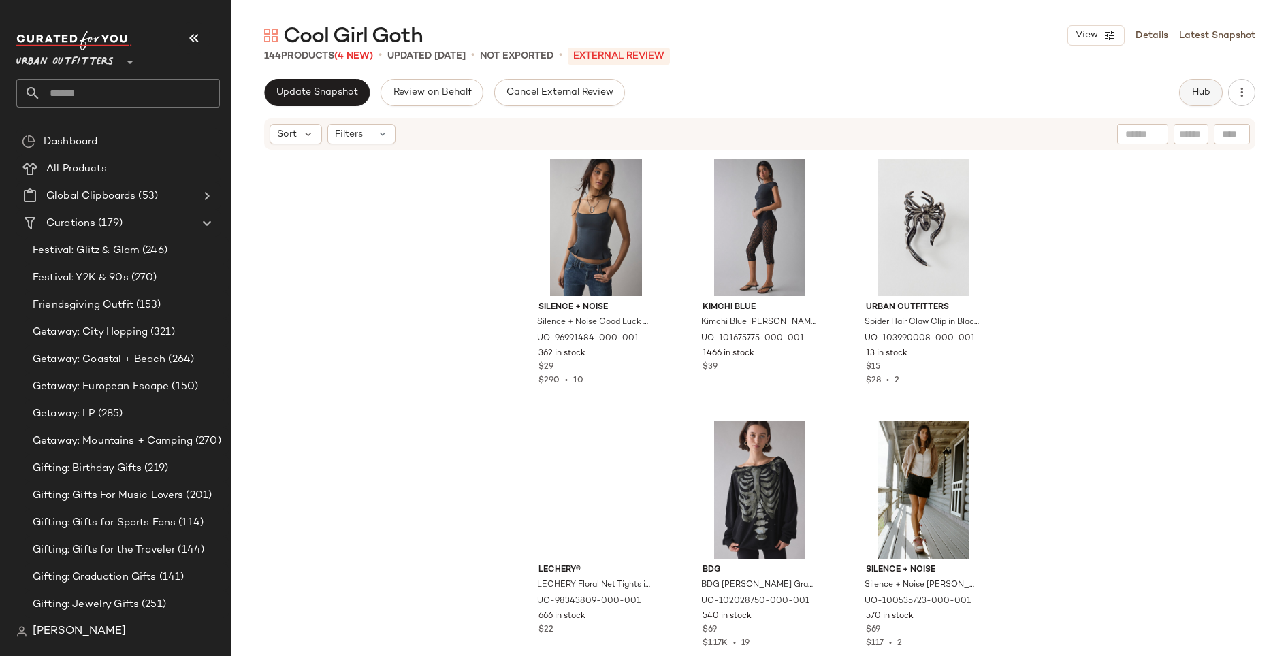
click at [1206, 90] on span "Hub" at bounding box center [1201, 92] width 19 height 11
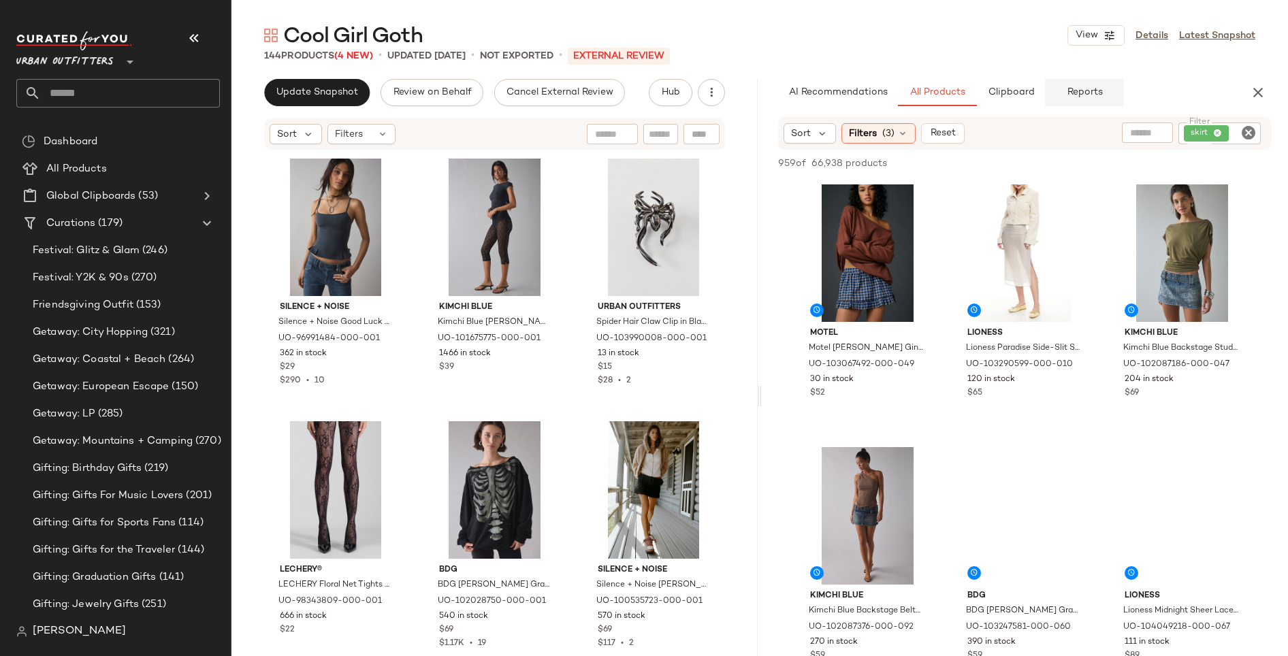
click at [1092, 89] on span "Reports" at bounding box center [1084, 92] width 36 height 11
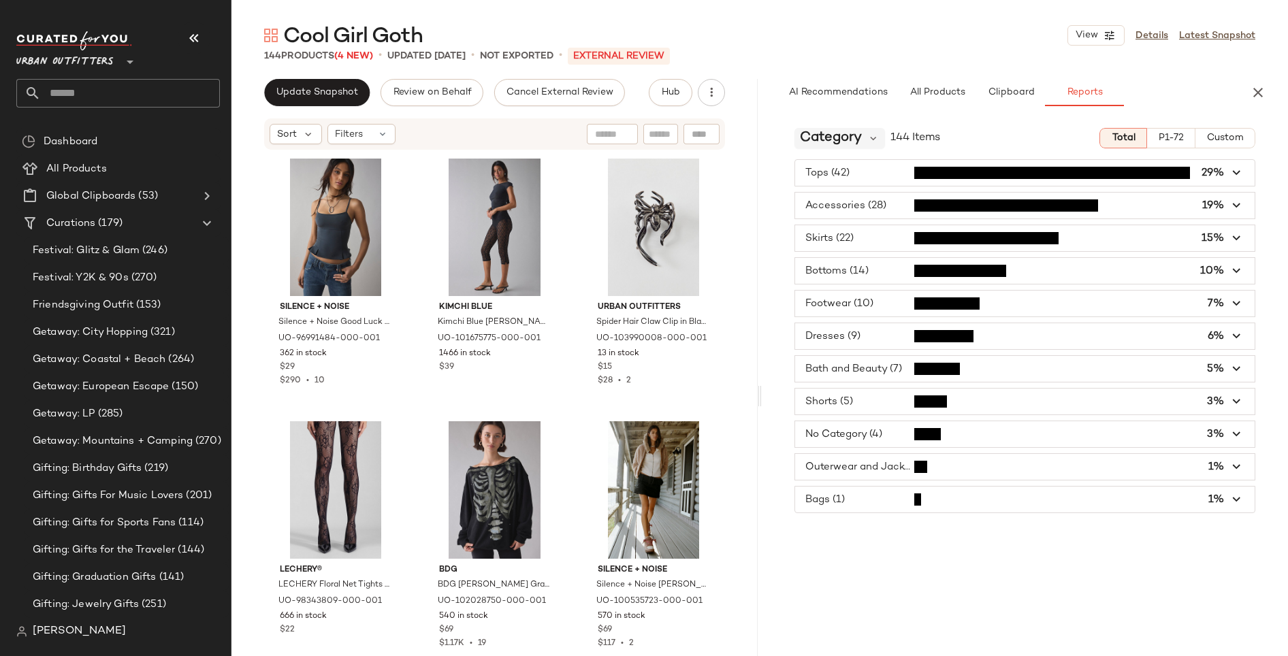
click at [842, 140] on span "Category" at bounding box center [831, 138] width 62 height 20
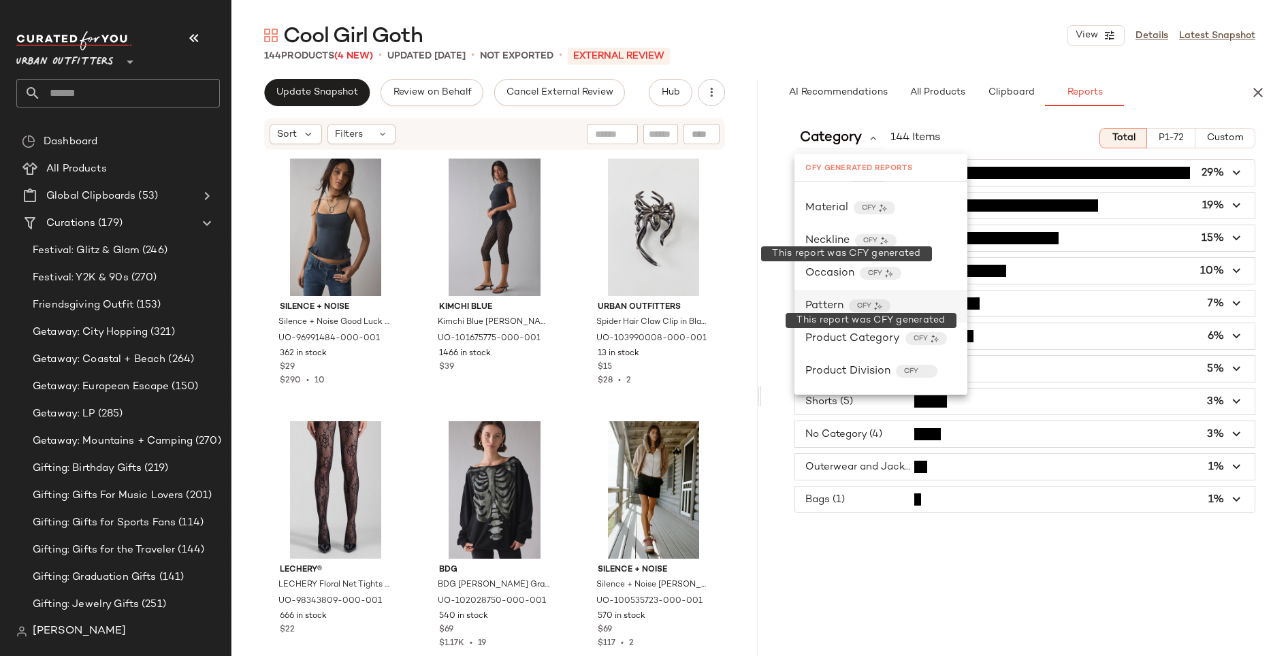
scroll to position [584, 0]
click at [861, 334] on span "Product Category" at bounding box center [853, 336] width 95 height 16
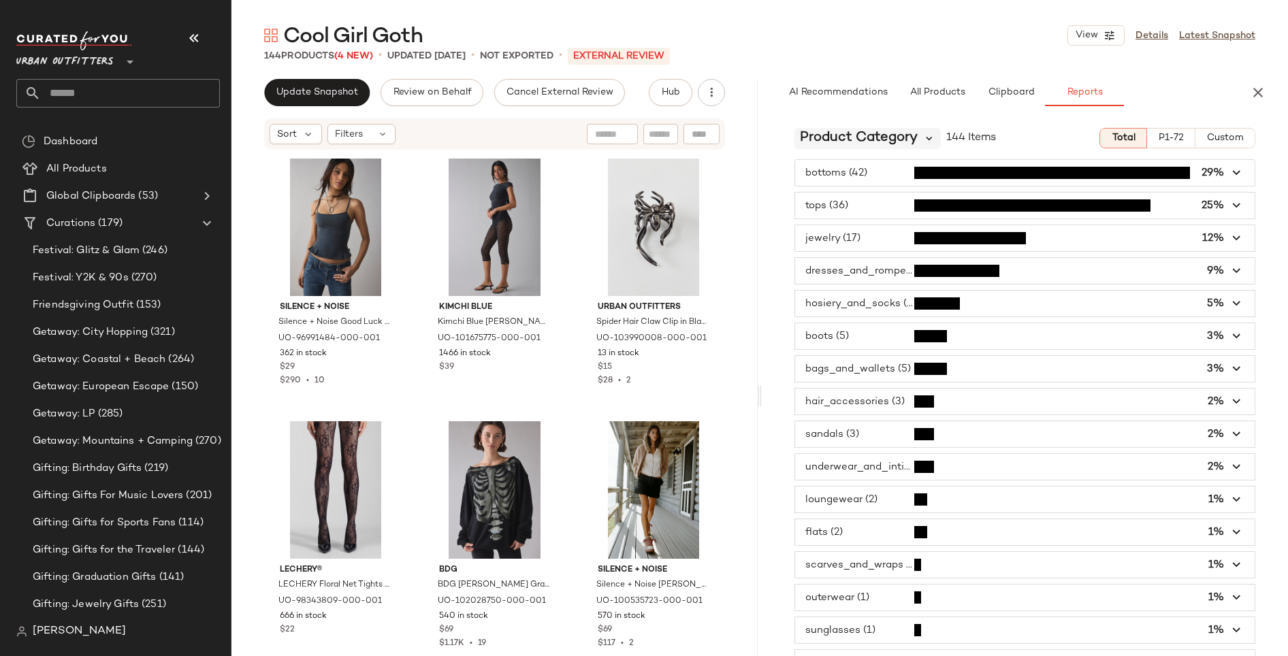
click at [929, 141] on icon at bounding box center [929, 138] width 12 height 12
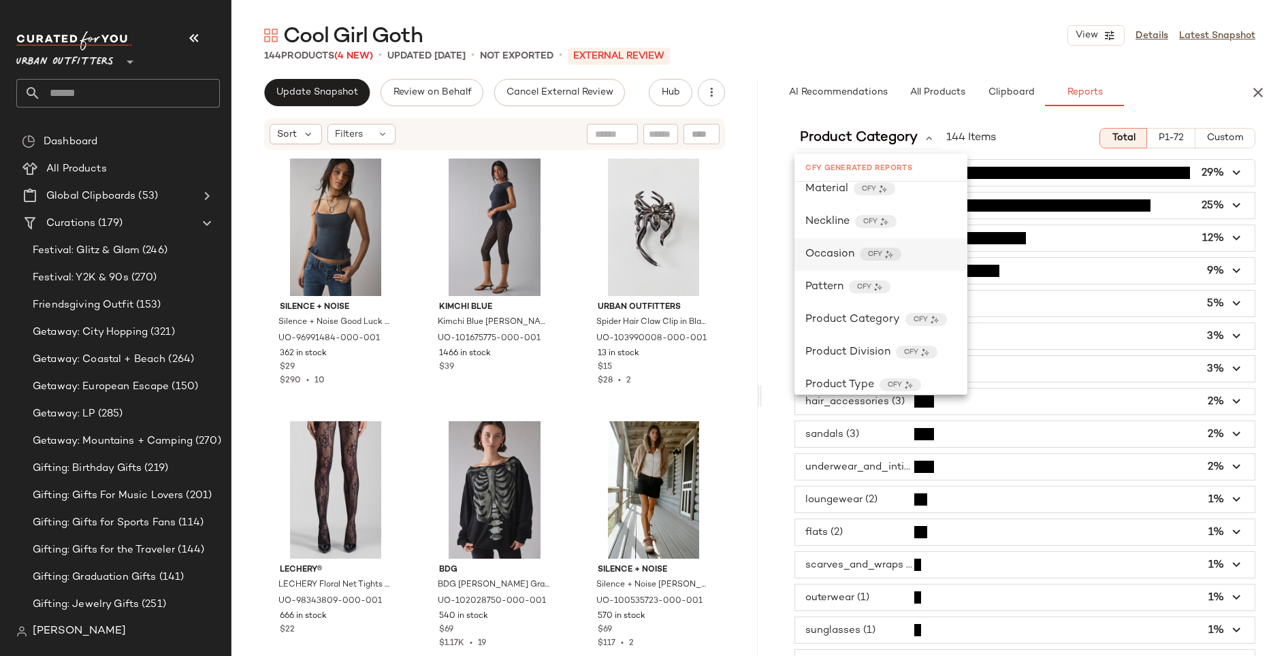
scroll to position [607, 0]
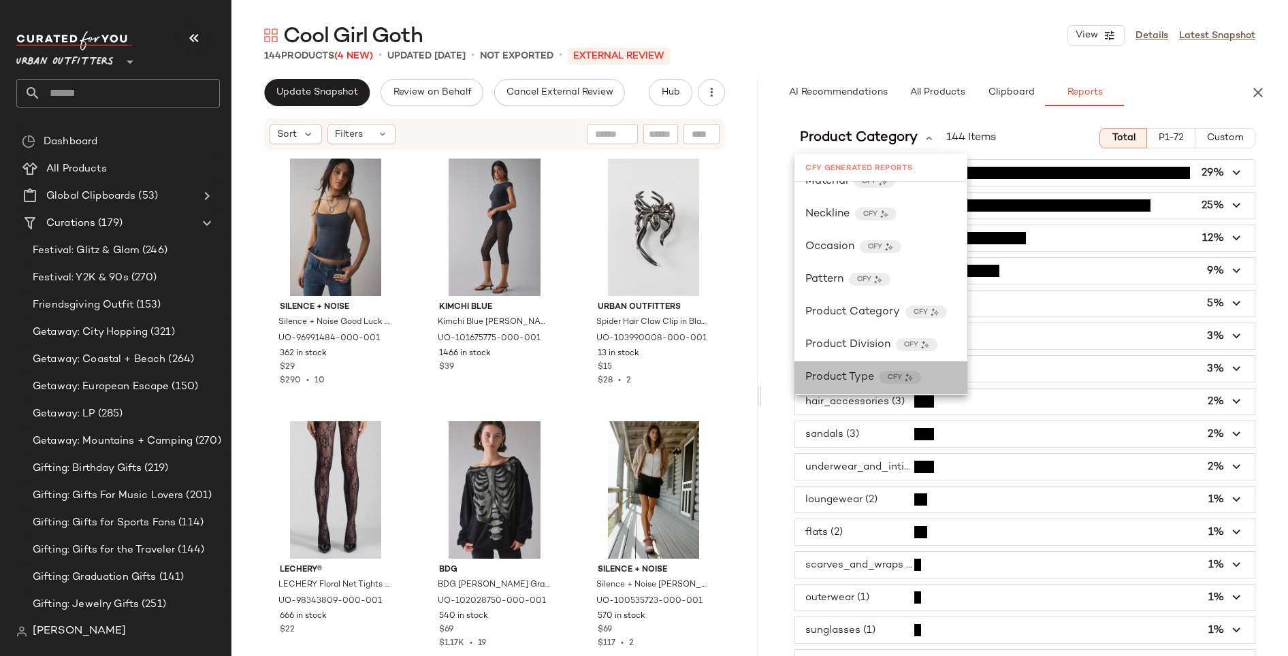
click at [868, 375] on span "Product Type" at bounding box center [840, 378] width 69 height 16
